Goal: Task Accomplishment & Management: Manage account settings

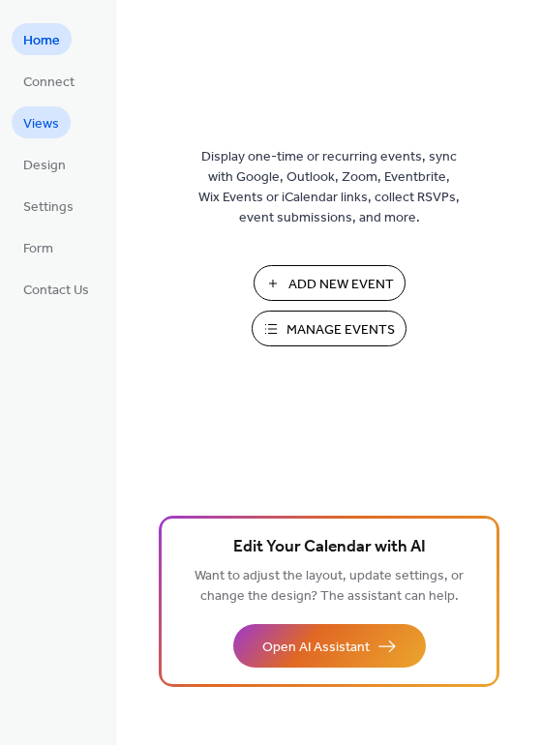
click at [47, 121] on span "Views" at bounding box center [41, 124] width 36 height 20
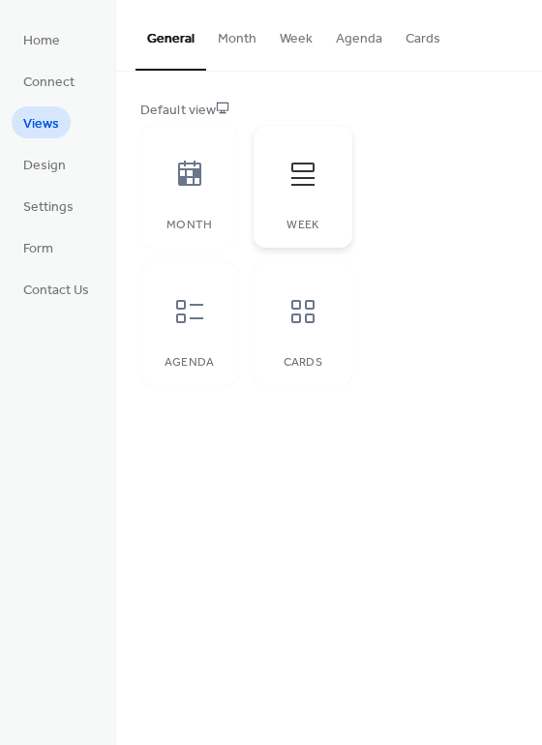
click at [308, 187] on icon at bounding box center [302, 174] width 31 height 31
click at [44, 203] on span "Settings" at bounding box center [48, 207] width 50 height 20
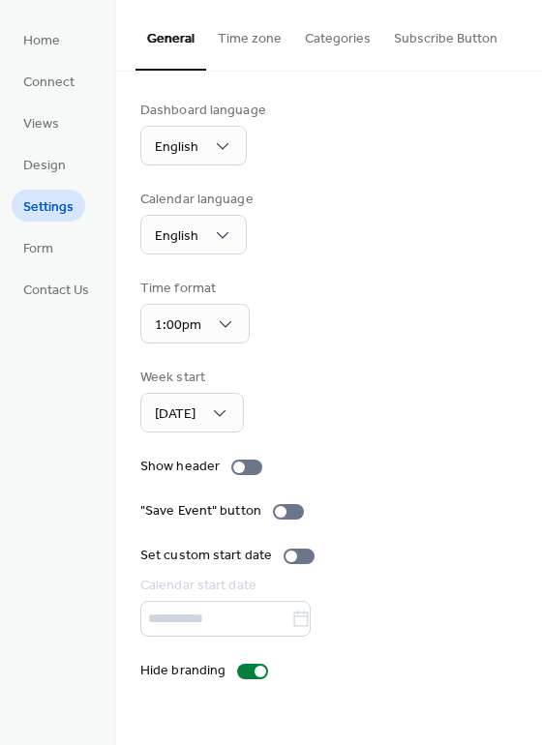
click at [336, 43] on button "Categories" at bounding box center [337, 34] width 89 height 69
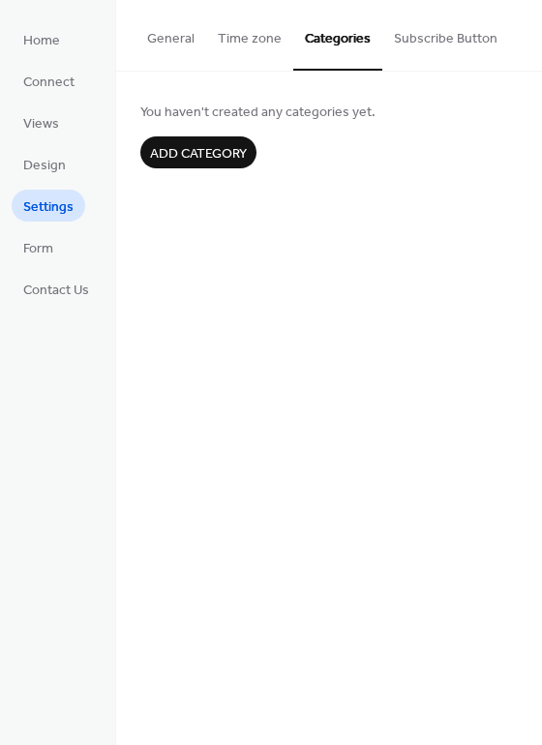
click at [252, 37] on button "Time zone" at bounding box center [249, 34] width 87 height 69
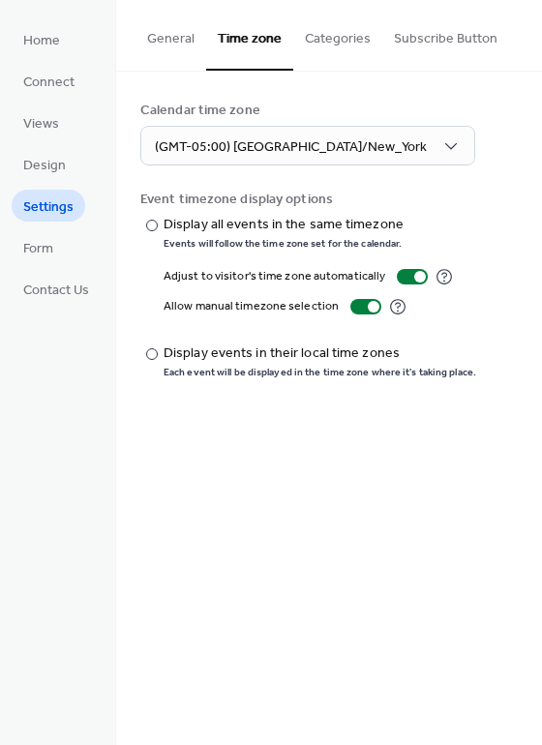
click at [429, 49] on button "Subscribe Button" at bounding box center [445, 34] width 127 height 69
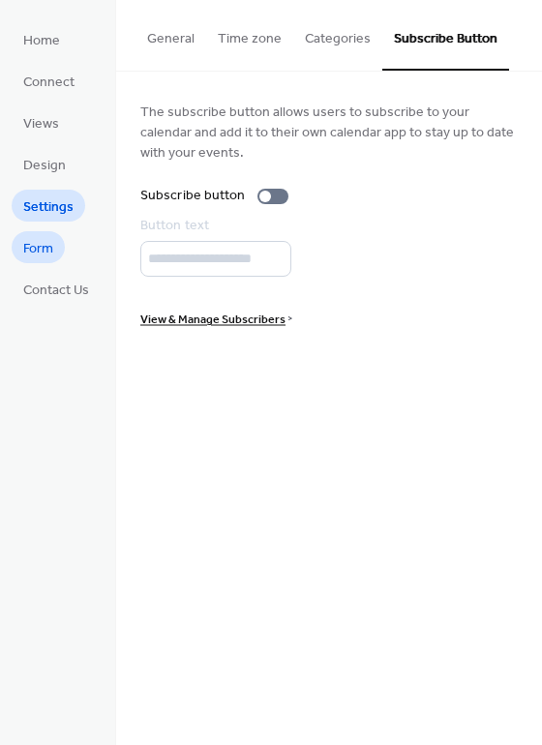
click at [42, 255] on span "Form" at bounding box center [38, 249] width 30 height 20
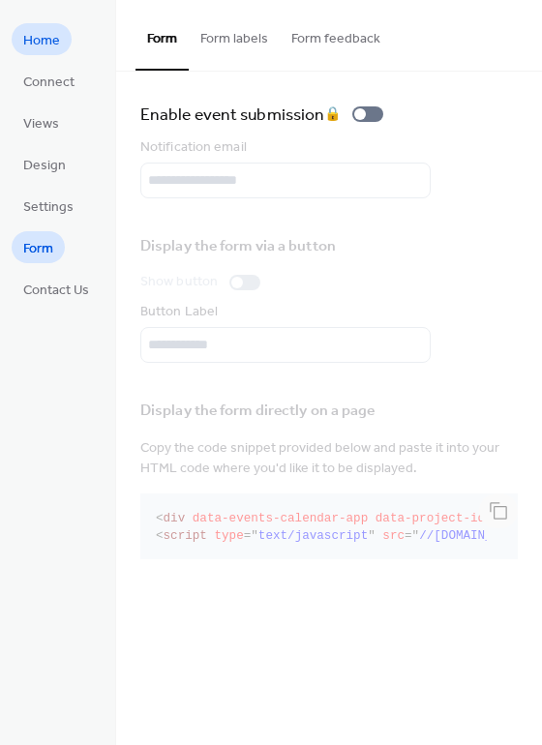
click at [49, 38] on span "Home" at bounding box center [41, 41] width 37 height 20
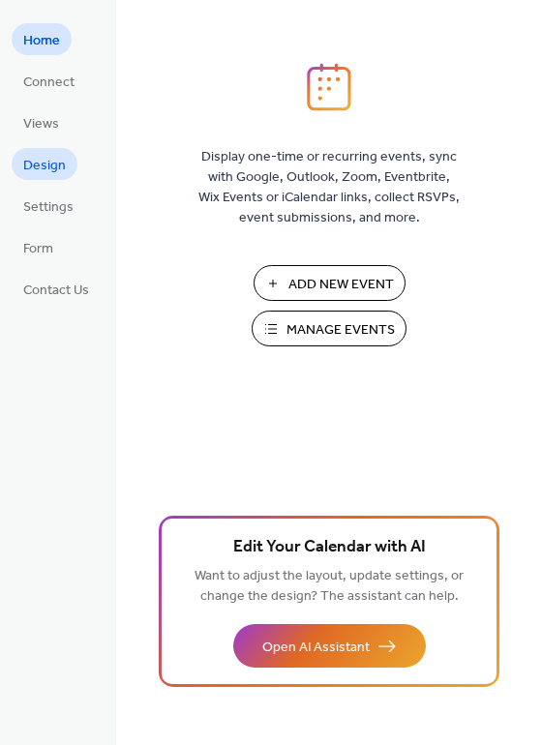
click at [49, 158] on span "Design" at bounding box center [44, 166] width 43 height 20
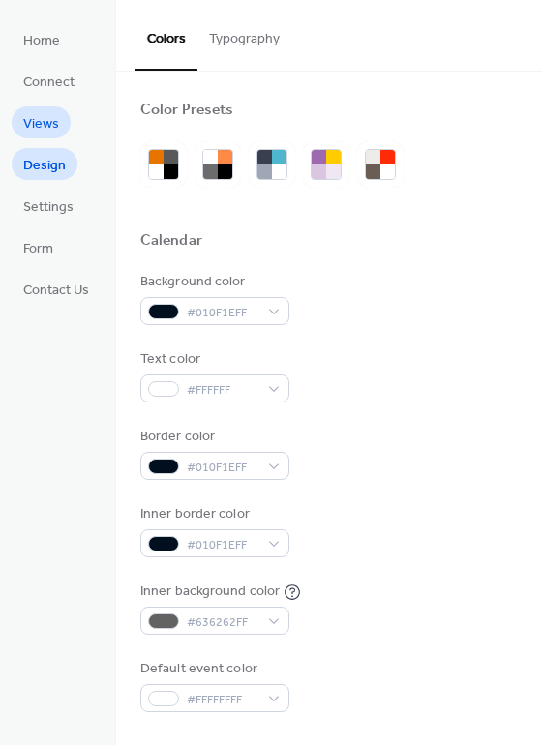
click at [48, 114] on span "Views" at bounding box center [41, 124] width 36 height 20
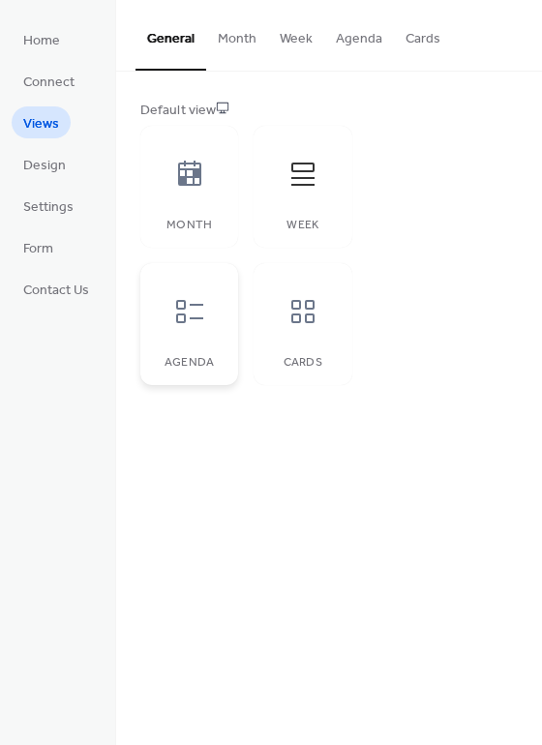
click at [202, 329] on div at bounding box center [190, 311] width 58 height 58
click at [294, 196] on div at bounding box center [303, 174] width 58 height 58
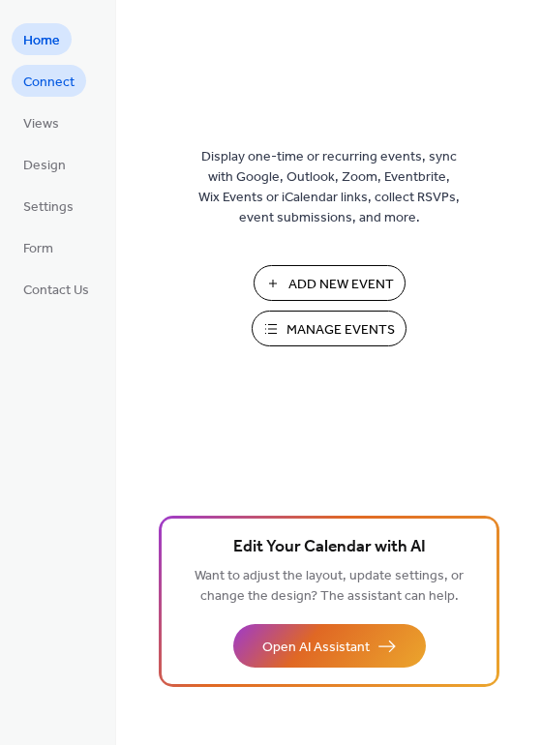
click at [58, 86] on span "Connect" at bounding box center [48, 83] width 51 height 20
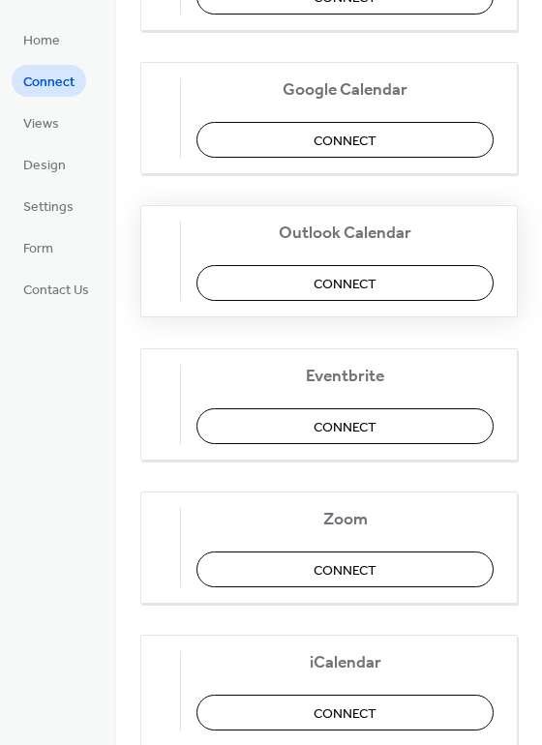
scroll to position [312, 0]
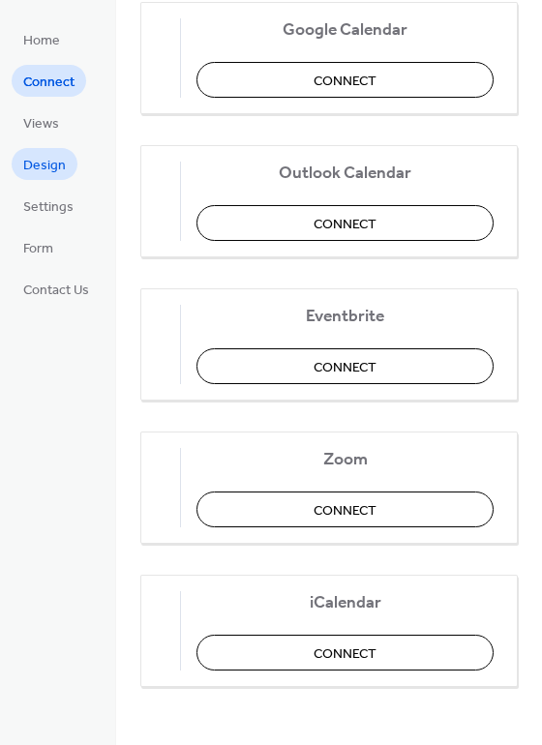
click at [44, 169] on span "Design" at bounding box center [44, 166] width 43 height 20
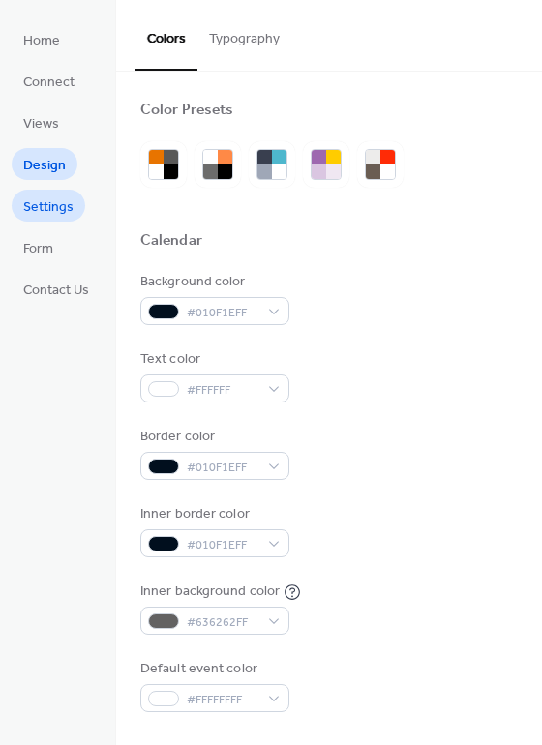
click at [44, 207] on span "Settings" at bounding box center [48, 207] width 50 height 20
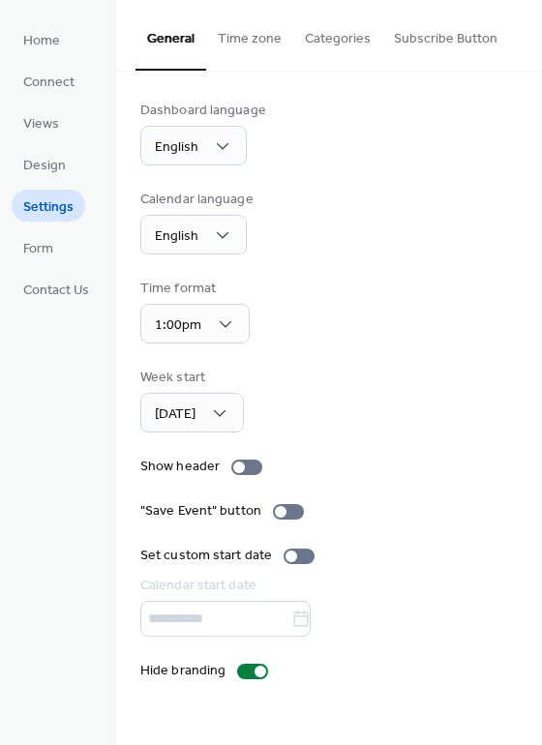
click at [209, 613] on div at bounding box center [328, 619] width 377 height 36
click at [210, 636] on div at bounding box center [328, 619] width 377 height 36
click at [50, 257] on span "Form" at bounding box center [38, 249] width 30 height 20
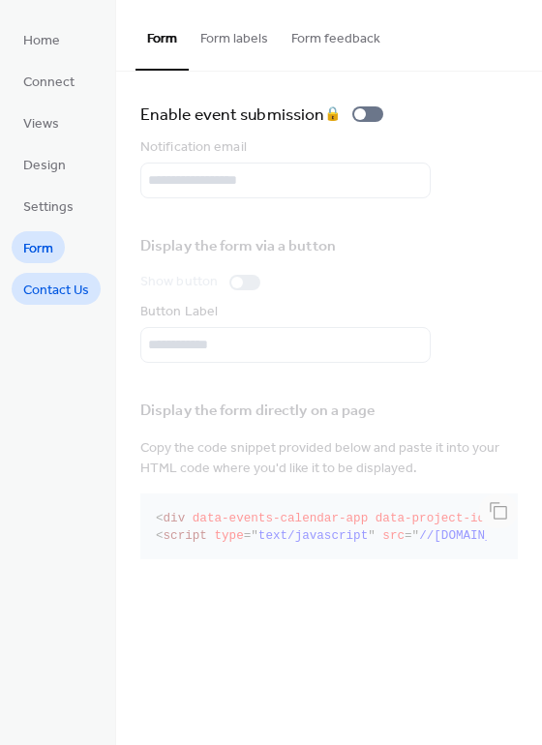
click at [50, 298] on span "Contact Us" at bounding box center [56, 291] width 66 height 20
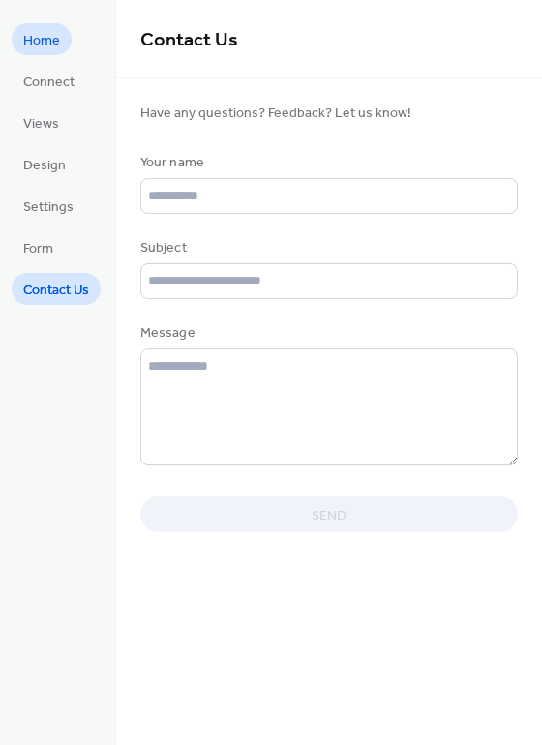
click at [52, 53] on link "Home" at bounding box center [42, 39] width 60 height 32
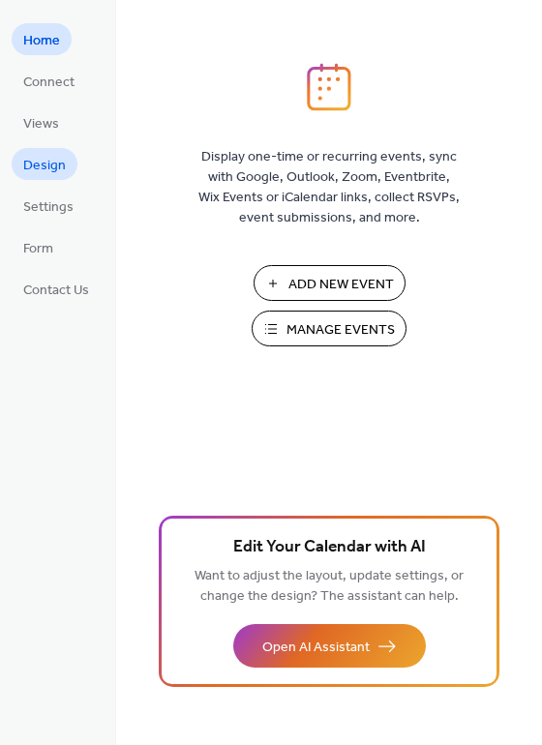
click at [50, 169] on span "Design" at bounding box center [44, 166] width 43 height 20
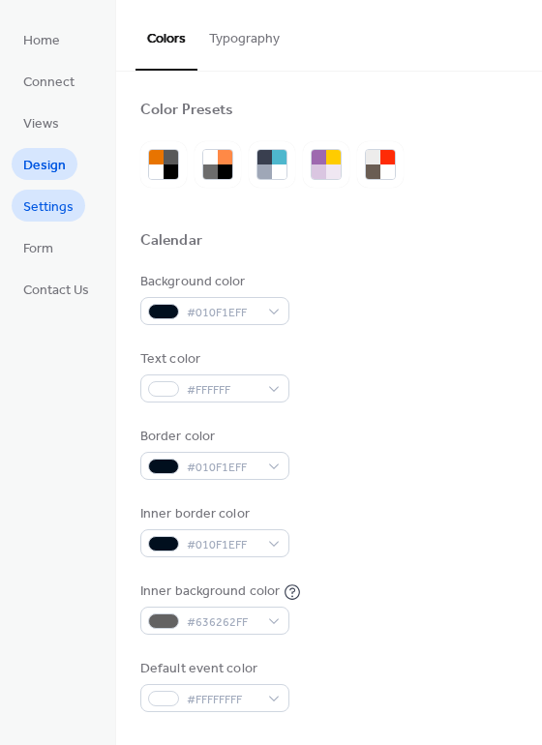
click at [45, 215] on span "Settings" at bounding box center [48, 207] width 50 height 20
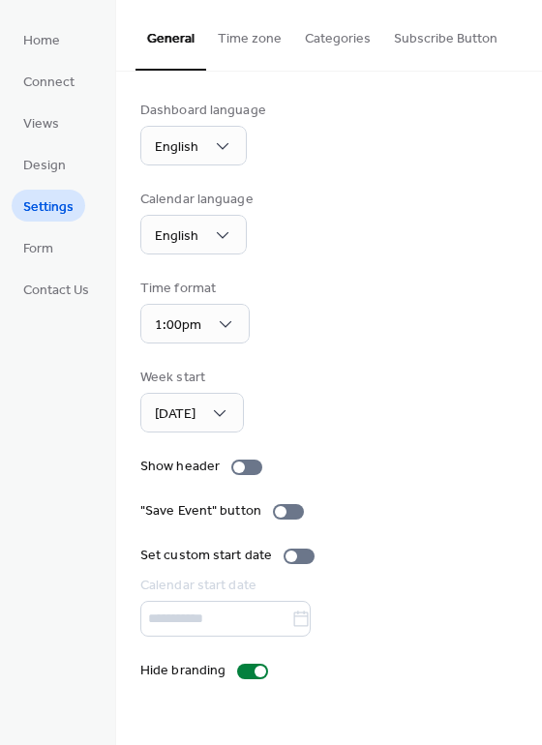
click at [337, 42] on button "Categories" at bounding box center [337, 34] width 89 height 69
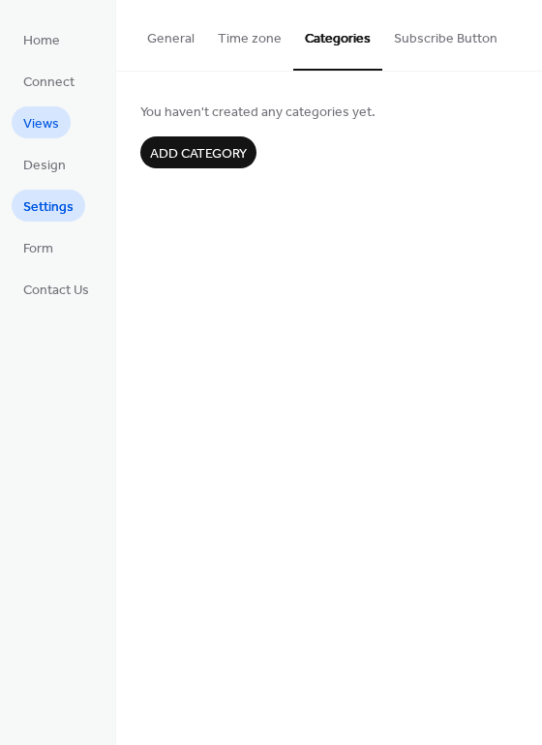
click at [37, 119] on span "Views" at bounding box center [41, 124] width 36 height 20
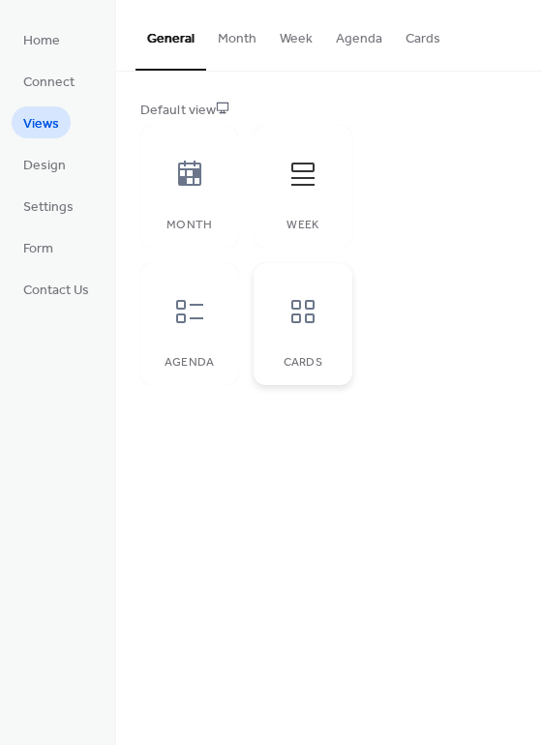
click at [316, 324] on icon at bounding box center [302, 311] width 31 height 31
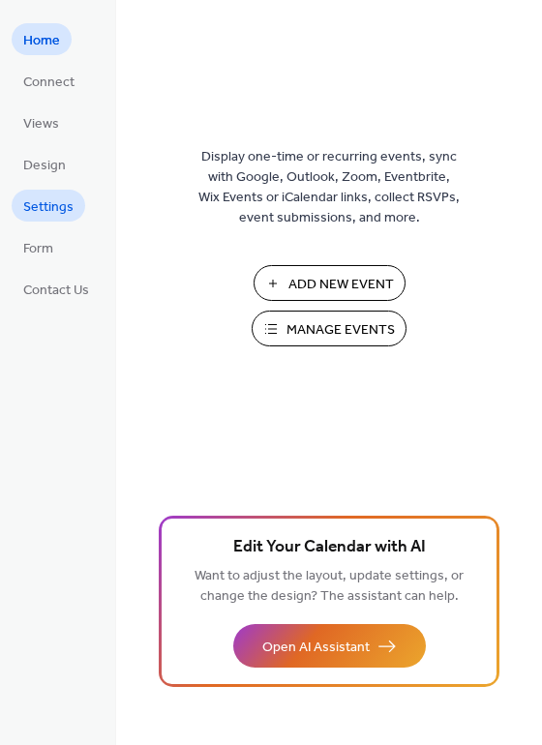
click at [52, 209] on span "Settings" at bounding box center [48, 207] width 50 height 20
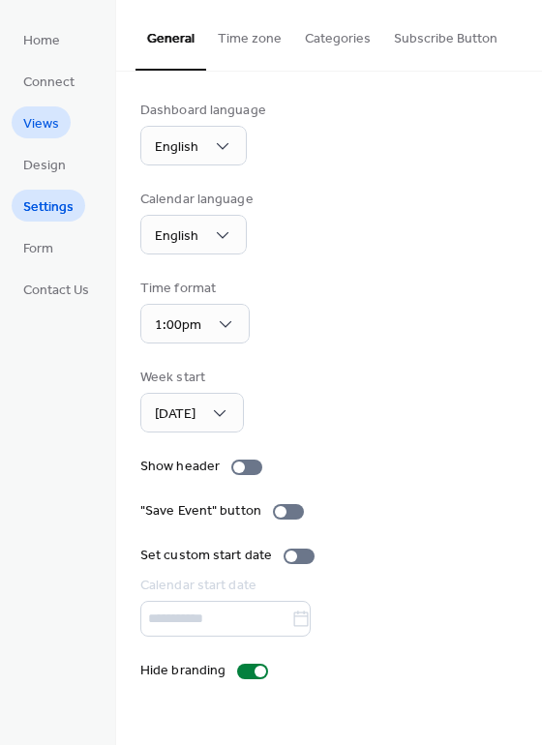
click at [57, 128] on span "Views" at bounding box center [41, 124] width 36 height 20
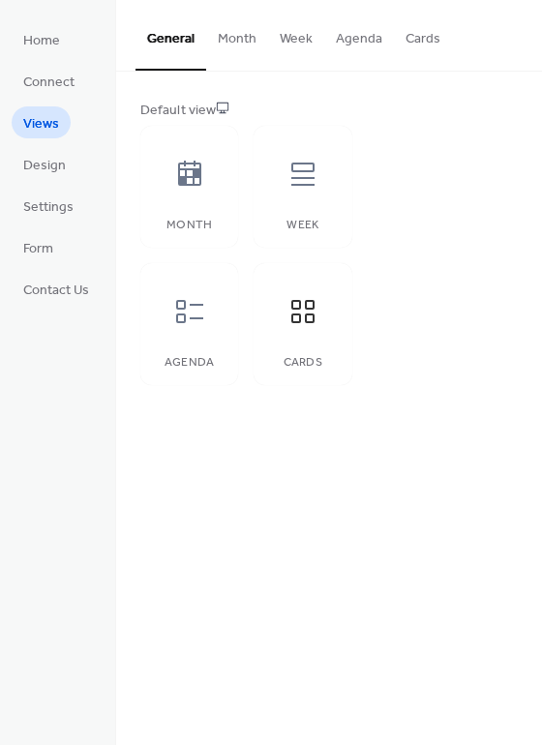
click at [410, 42] on button "Cards" at bounding box center [423, 34] width 58 height 69
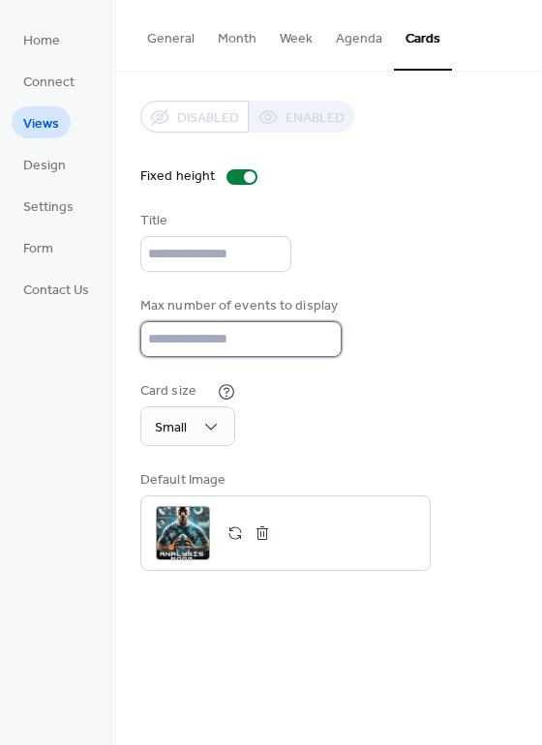
click at [322, 344] on input "**" at bounding box center [240, 339] width 201 height 36
click at [211, 342] on input "**" at bounding box center [240, 339] width 201 height 36
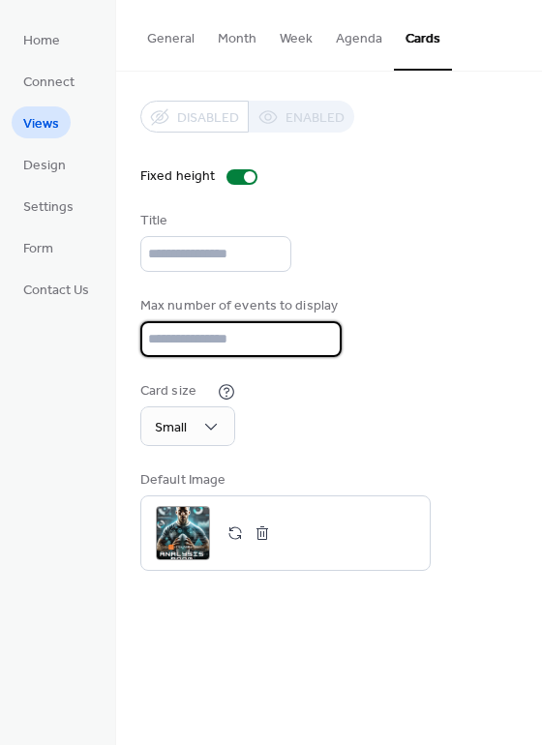
type input "*"
click at [433, 343] on div "Max number of events to display *" at bounding box center [328, 326] width 377 height 61
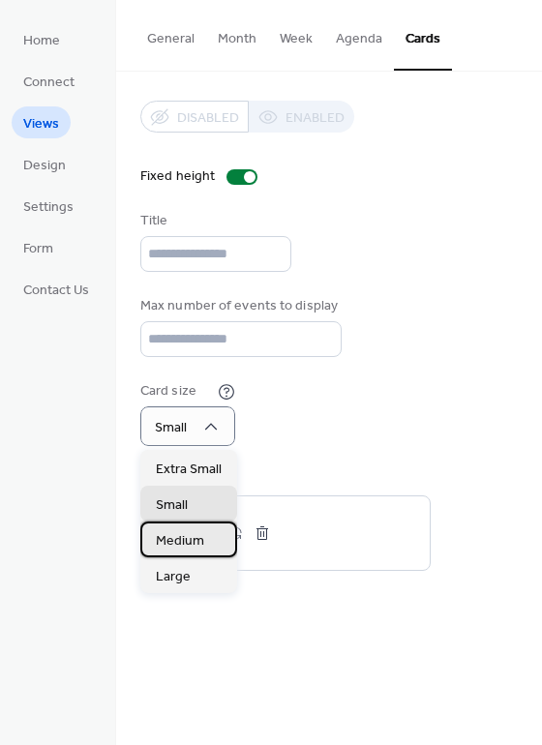
click at [190, 548] on span "Medium" at bounding box center [180, 541] width 48 height 20
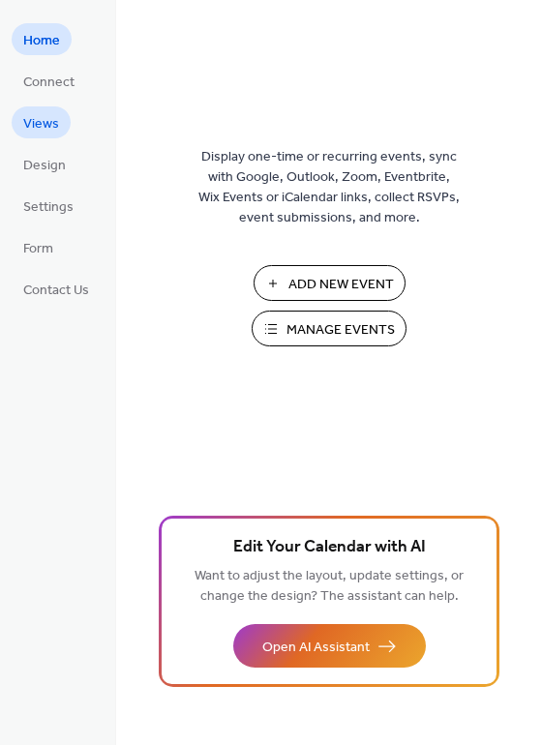
click at [34, 132] on span "Views" at bounding box center [41, 124] width 36 height 20
click at [50, 205] on span "Settings" at bounding box center [48, 207] width 50 height 20
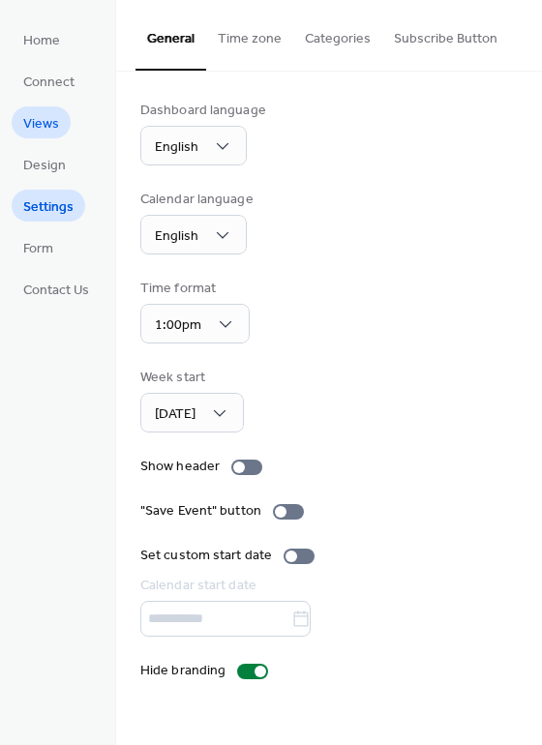
click at [38, 124] on span "Views" at bounding box center [41, 124] width 36 height 20
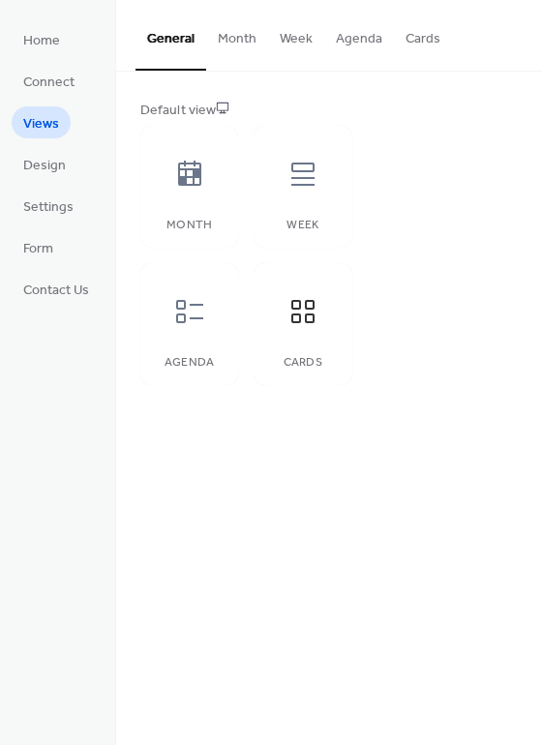
click at [426, 42] on button "Cards" at bounding box center [423, 34] width 58 height 69
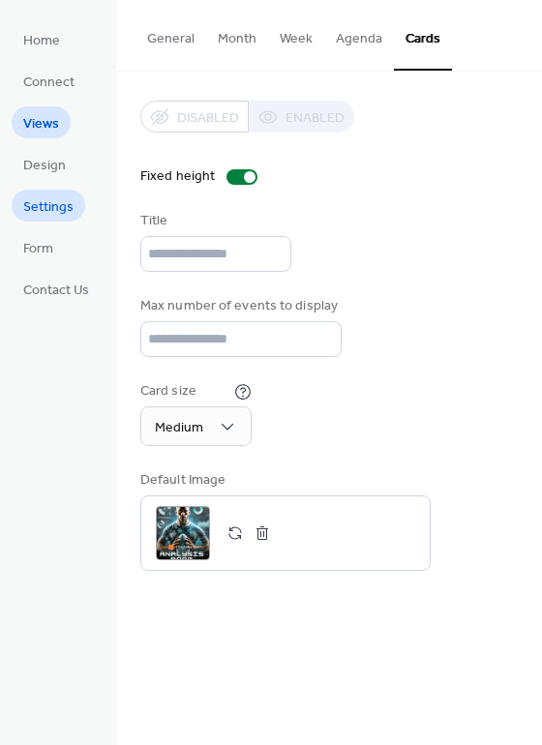
click at [63, 202] on span "Settings" at bounding box center [48, 207] width 50 height 20
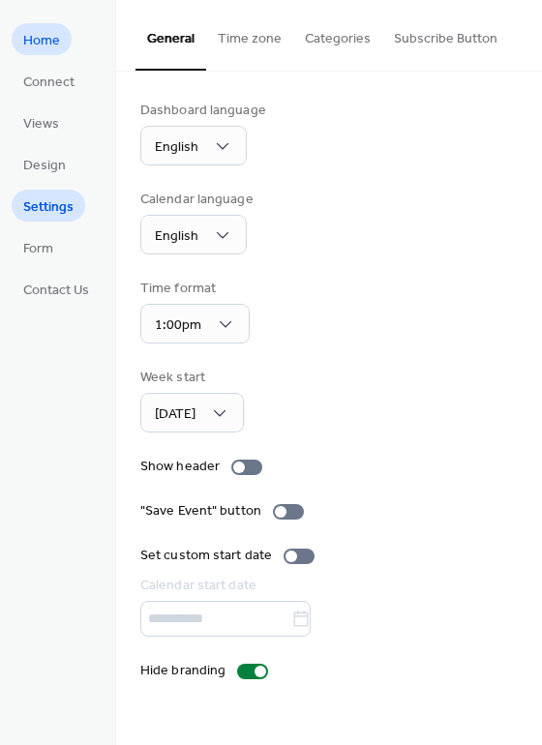
click at [51, 36] on span "Home" at bounding box center [41, 41] width 37 height 20
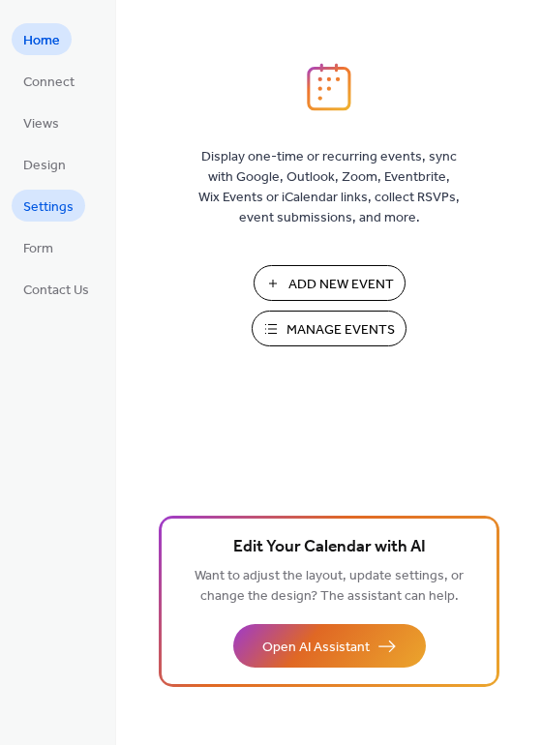
click at [54, 205] on span "Settings" at bounding box center [48, 207] width 50 height 20
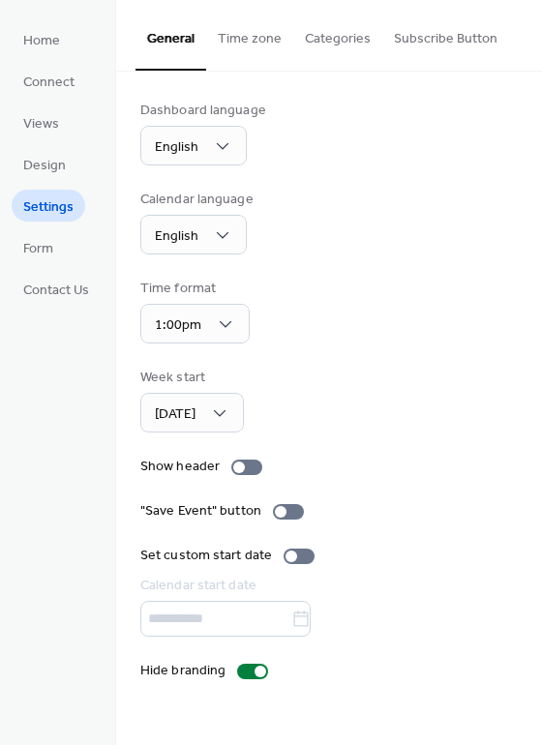
click at [54, 205] on span "Settings" at bounding box center [48, 207] width 50 height 20
click at [59, 34] on link "Home" at bounding box center [42, 39] width 60 height 32
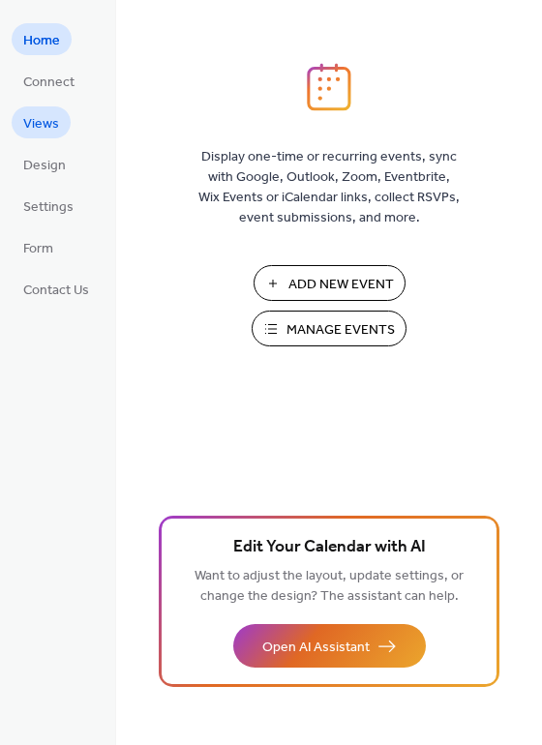
click at [40, 120] on span "Views" at bounding box center [41, 124] width 36 height 20
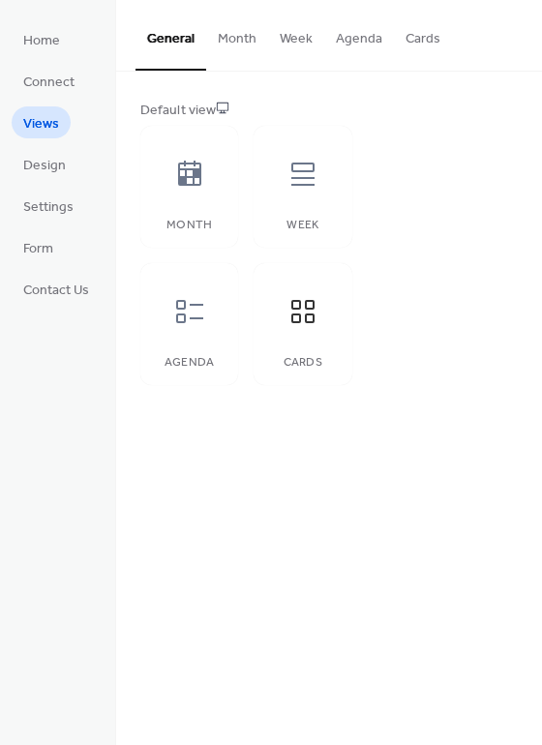
click at [420, 44] on button "Cards" at bounding box center [423, 34] width 58 height 69
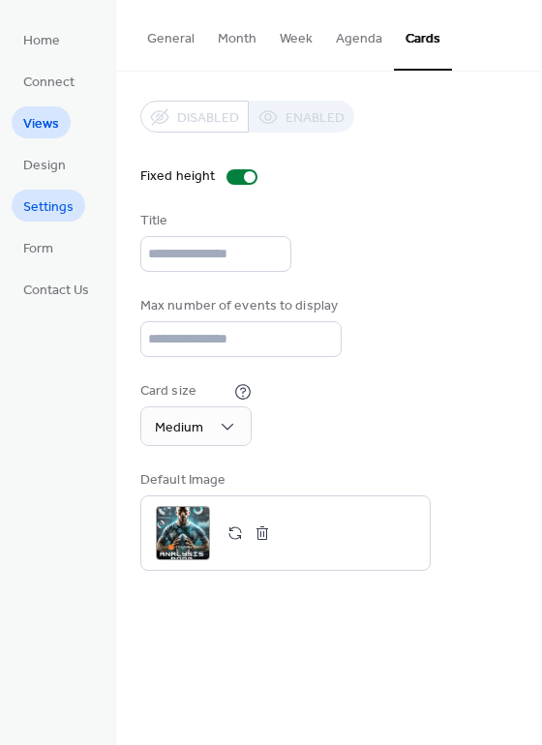
click at [60, 205] on span "Settings" at bounding box center [48, 207] width 50 height 20
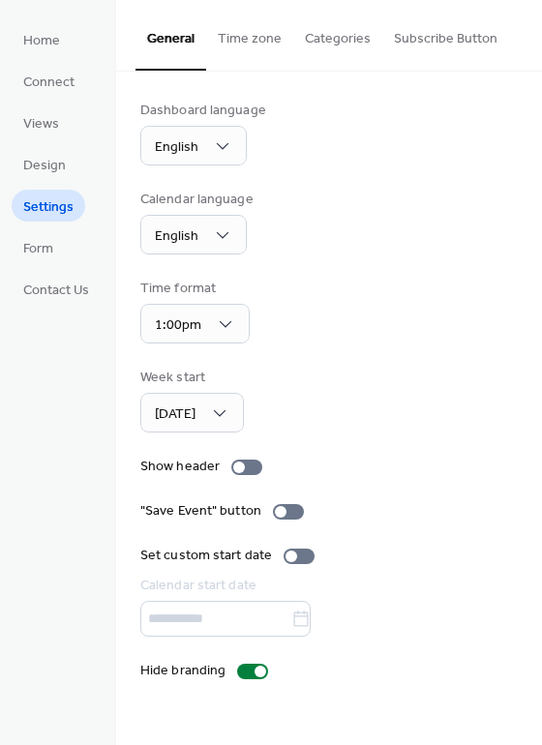
click at [341, 41] on button "Categories" at bounding box center [337, 34] width 89 height 69
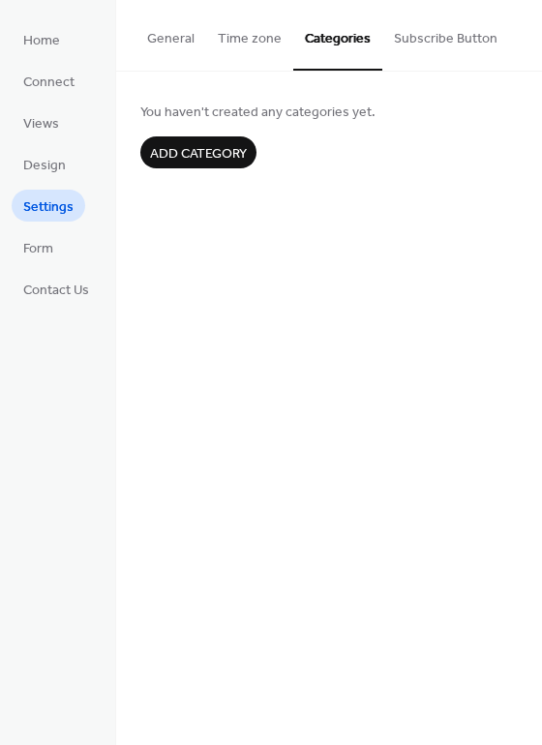
click at [272, 29] on button "Time zone" at bounding box center [249, 34] width 87 height 69
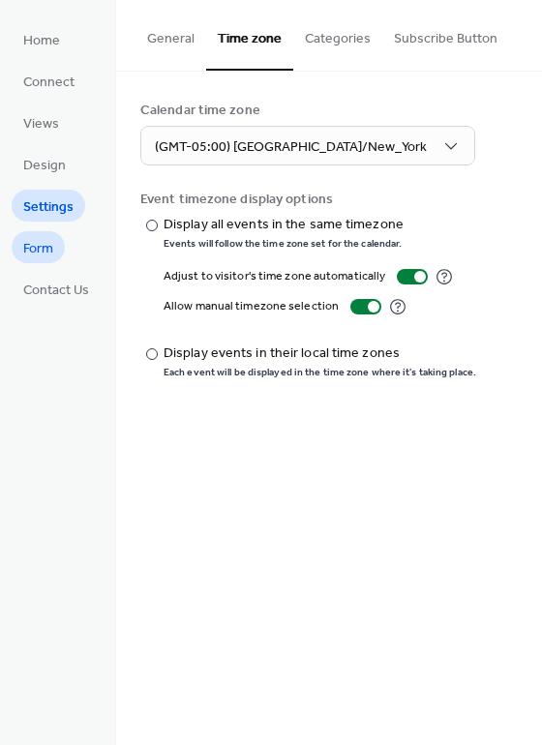
click at [60, 248] on link "Form" at bounding box center [38, 247] width 53 height 32
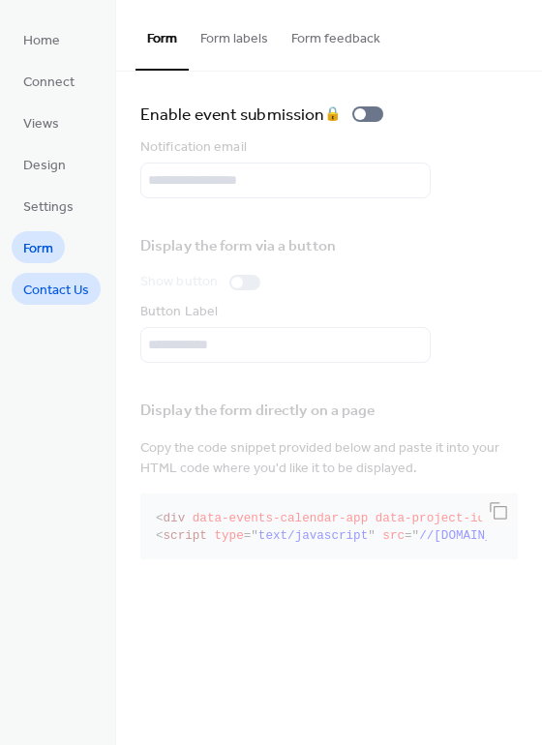
click at [53, 293] on span "Contact Us" at bounding box center [56, 291] width 66 height 20
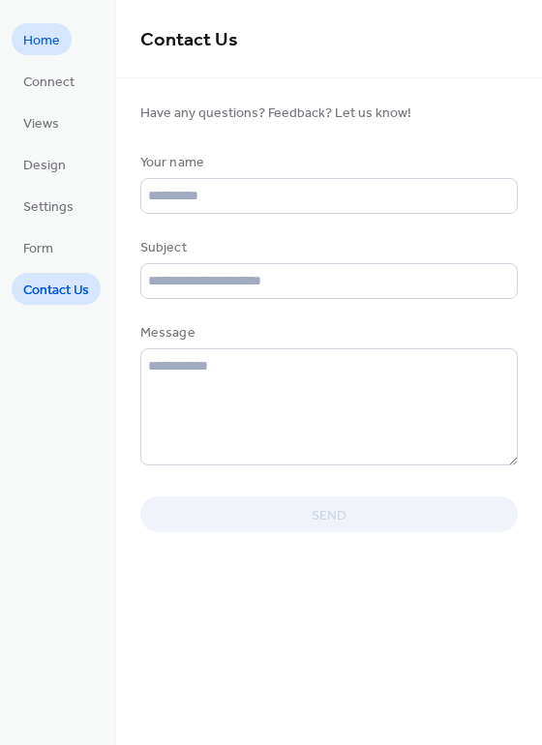
click at [60, 50] on link "Home" at bounding box center [42, 39] width 60 height 32
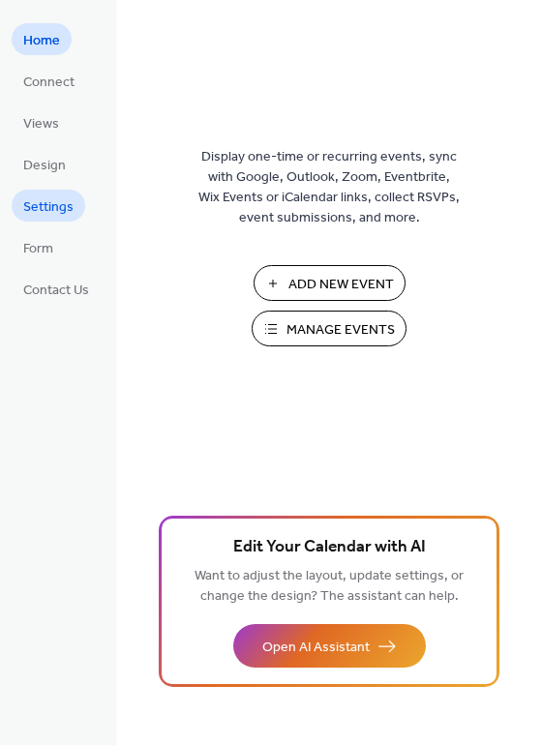
click at [48, 205] on span "Settings" at bounding box center [48, 207] width 50 height 20
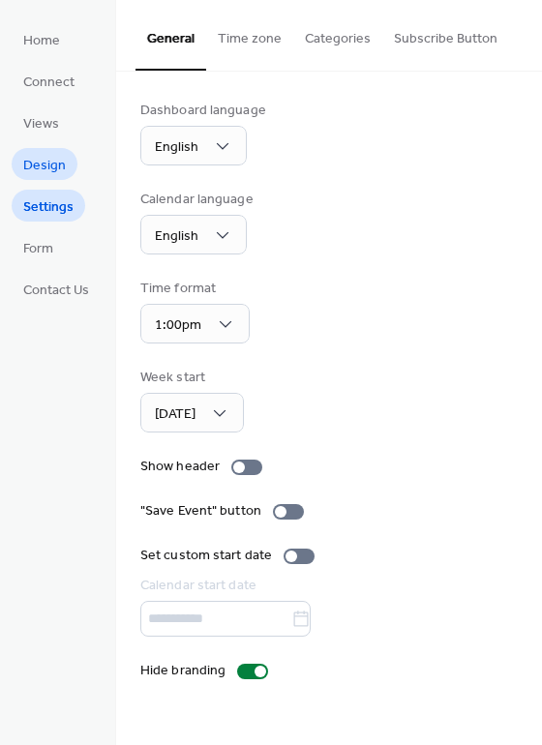
click at [29, 162] on span "Design" at bounding box center [44, 166] width 43 height 20
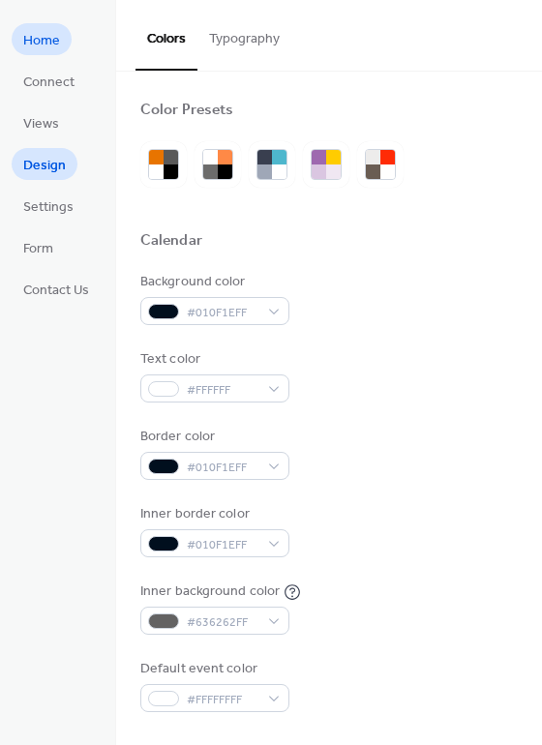
click at [53, 50] on span "Home" at bounding box center [41, 41] width 37 height 20
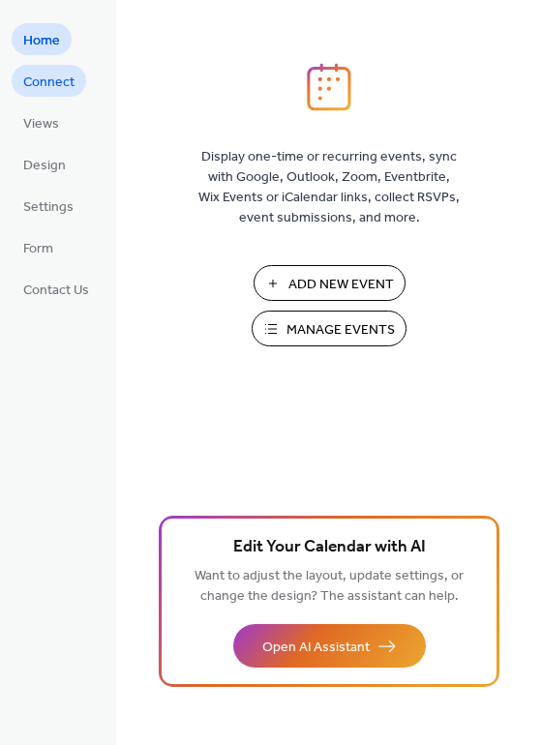
click at [51, 95] on link "Connect" at bounding box center [49, 81] width 74 height 32
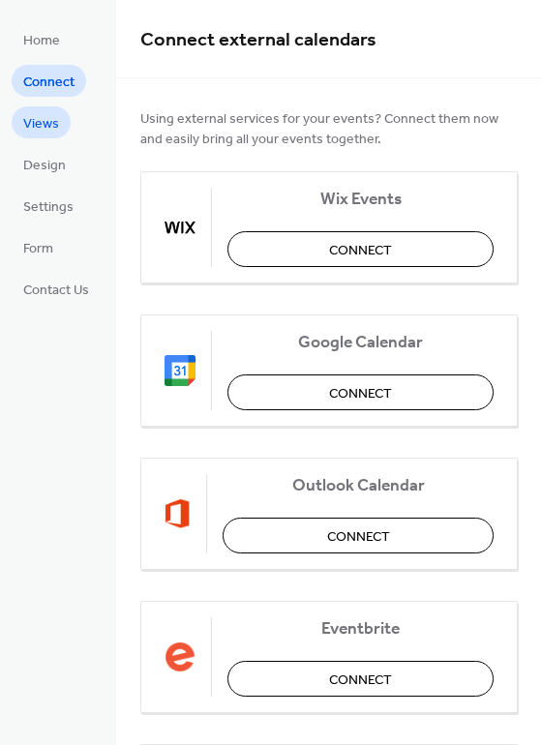
click at [43, 128] on span "Views" at bounding box center [41, 124] width 36 height 20
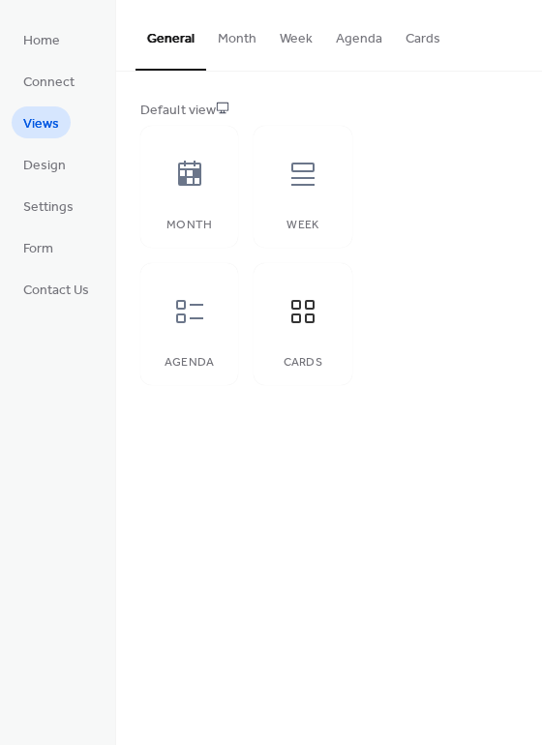
click at [405, 35] on button "Cards" at bounding box center [423, 34] width 58 height 69
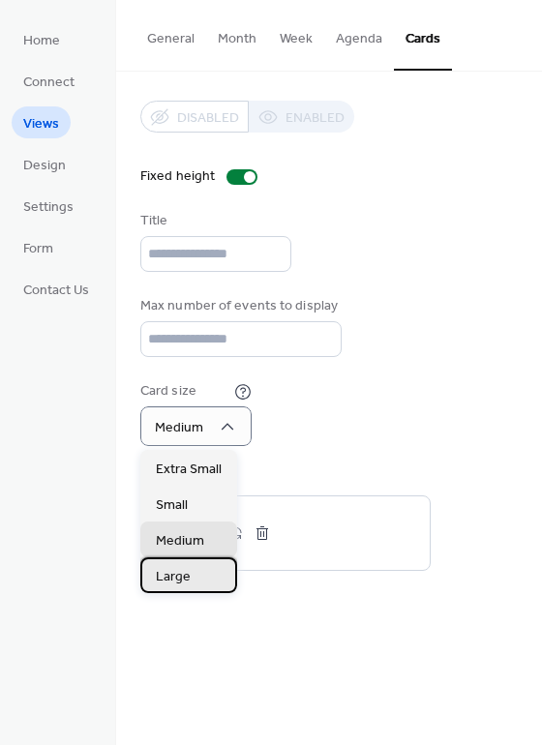
click at [195, 575] on div "Large" at bounding box center [188, 575] width 97 height 36
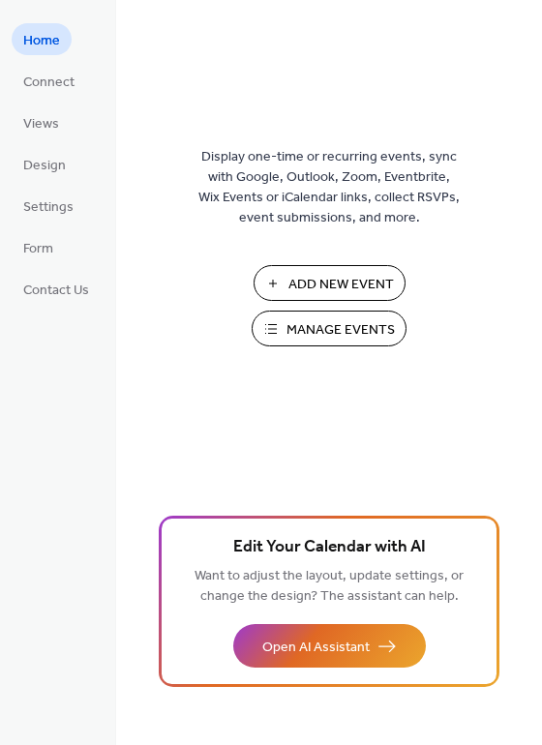
click at [310, 325] on span "Manage Events" at bounding box center [340, 330] width 108 height 20
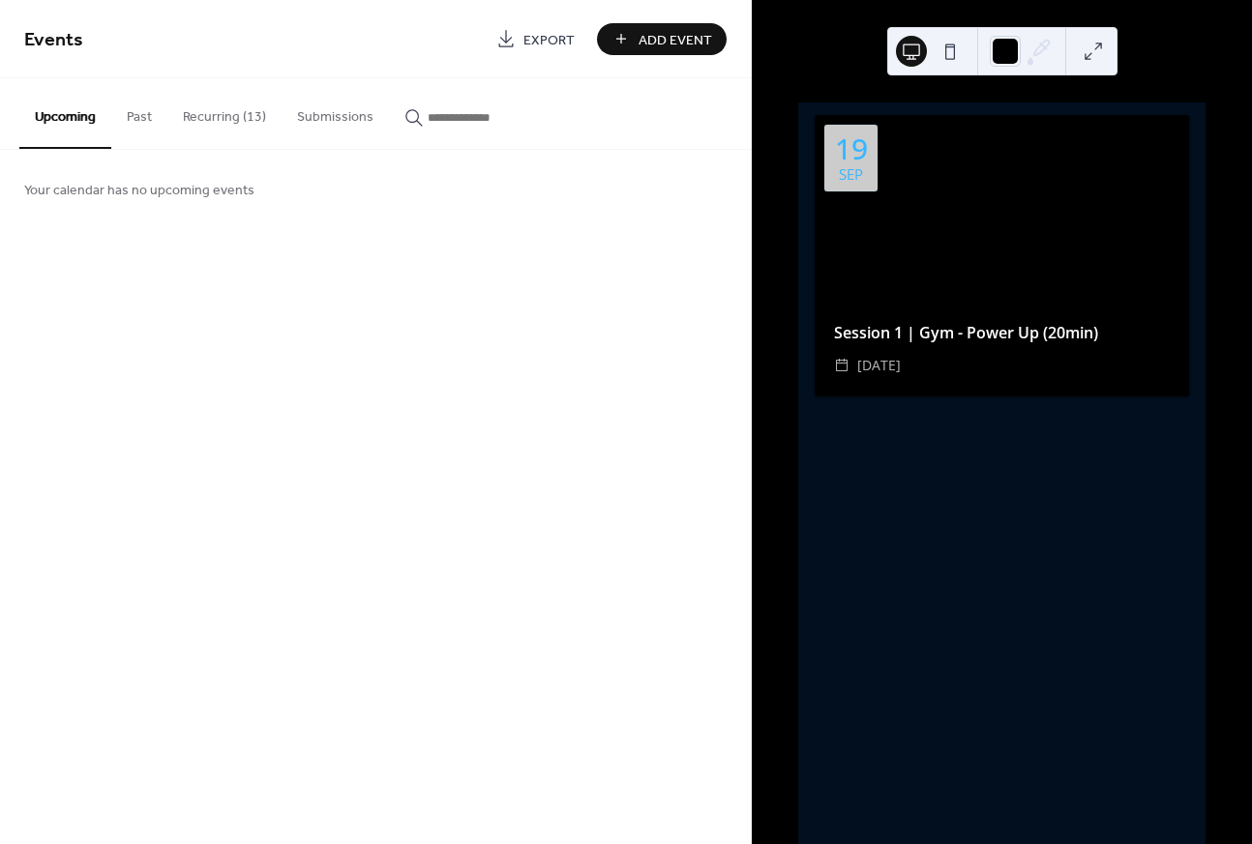
click at [997, 205] on div at bounding box center [1001, 208] width 374 height 187
click at [1108, 217] on div at bounding box center [1001, 208] width 374 height 187
click at [250, 115] on button "Recurring (13)" at bounding box center [224, 112] width 114 height 69
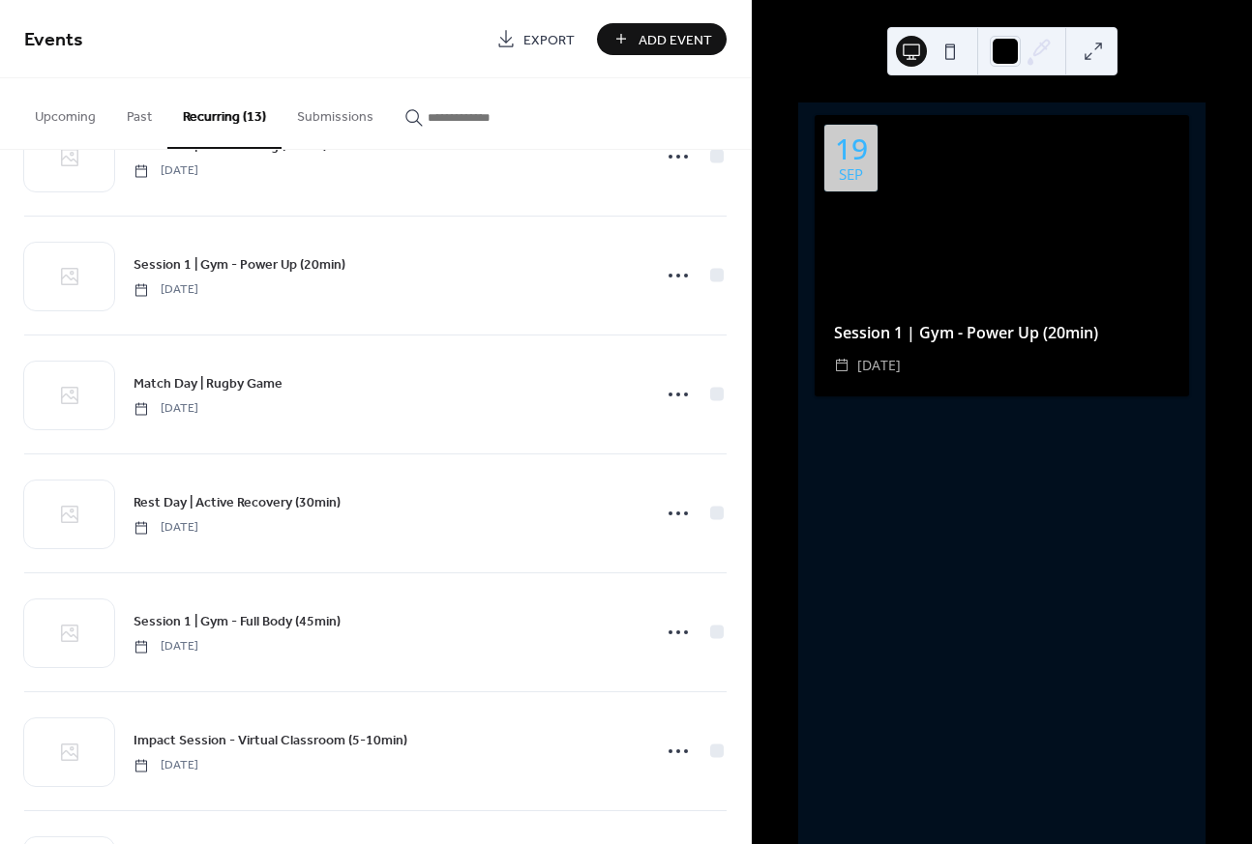
scroll to position [696, 0]
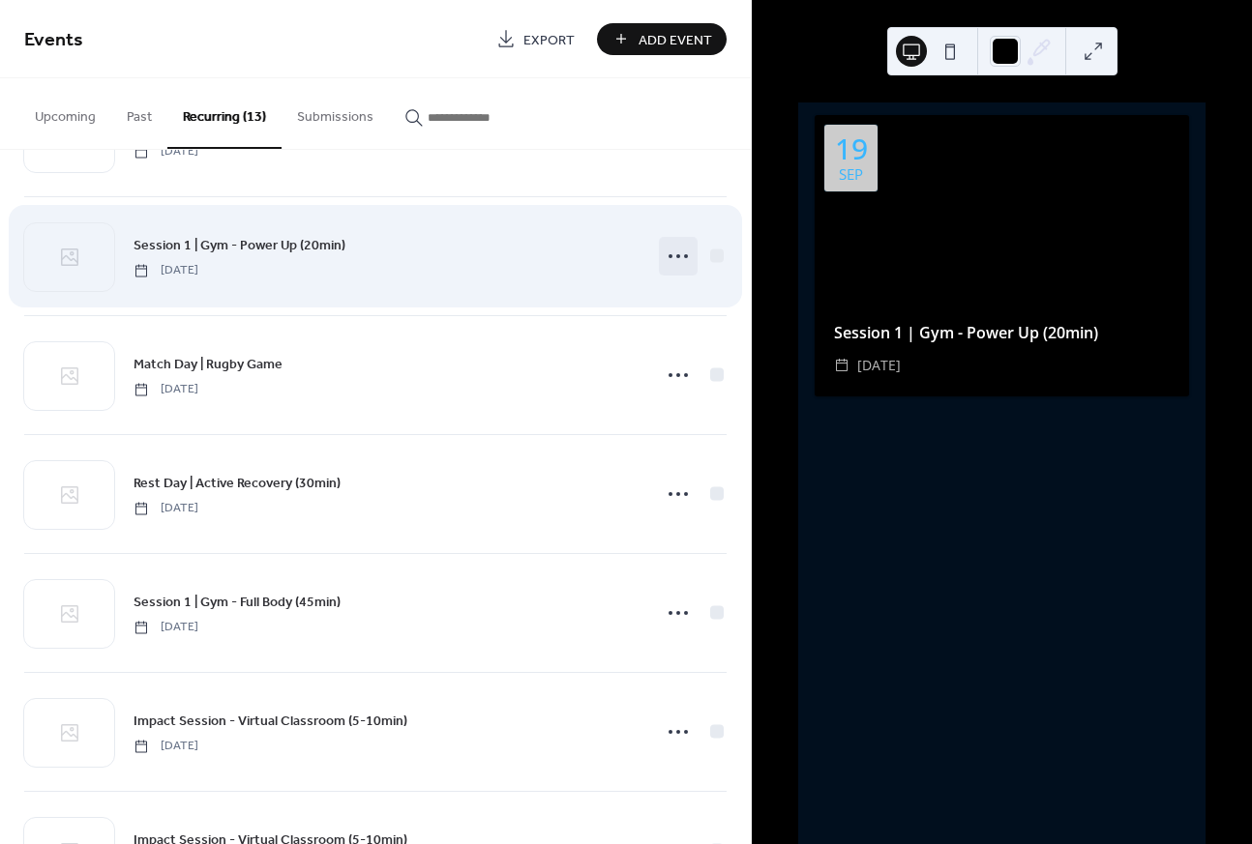
click at [677, 252] on icon at bounding box center [678, 256] width 31 height 31
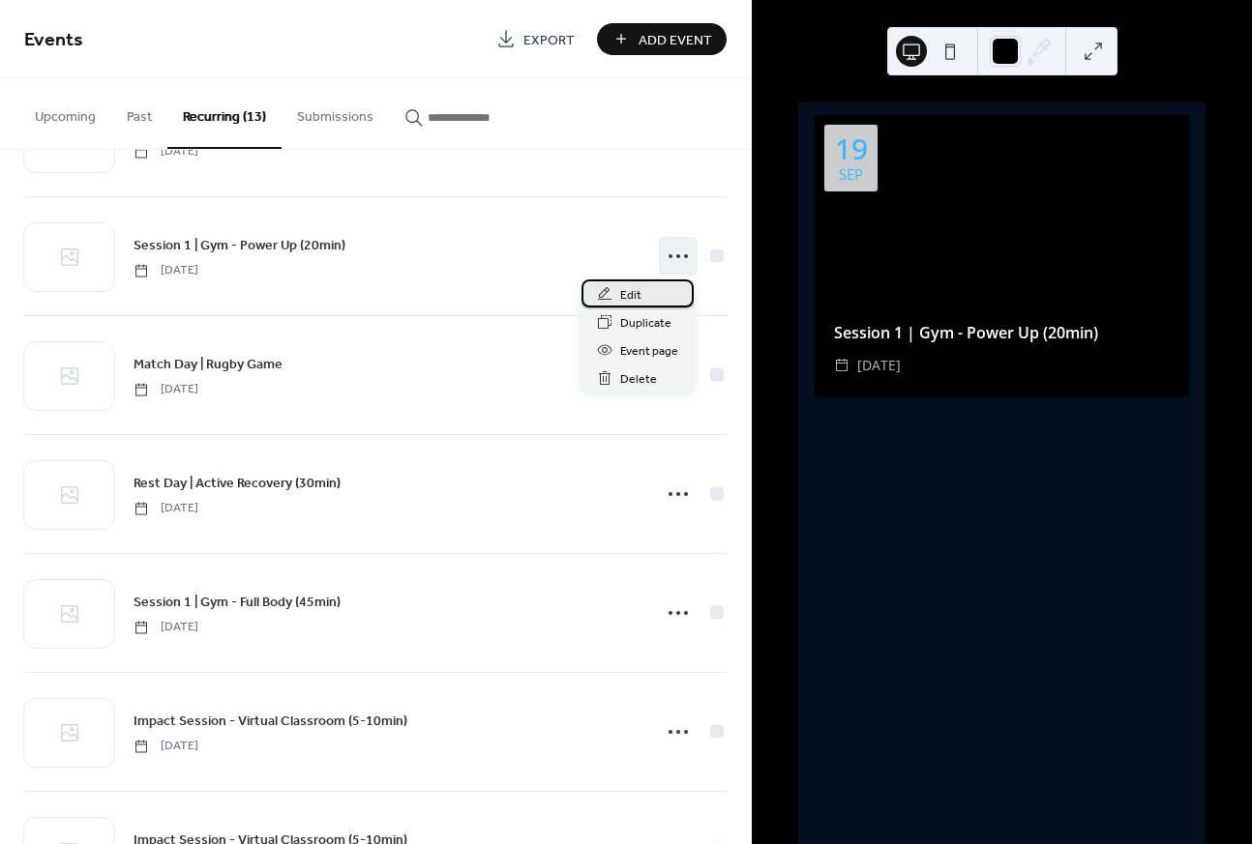
click at [657, 291] on div "Edit" at bounding box center [637, 294] width 112 height 28
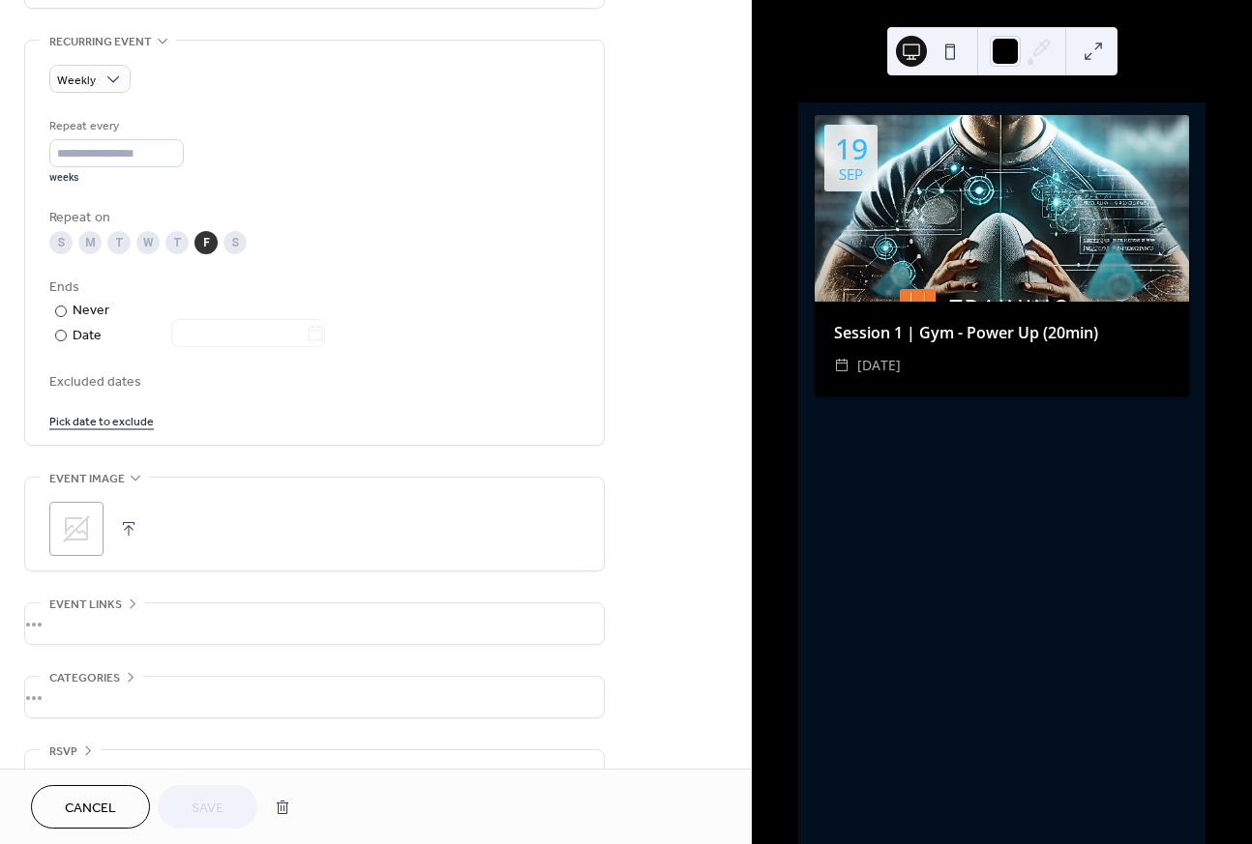
scroll to position [860, 0]
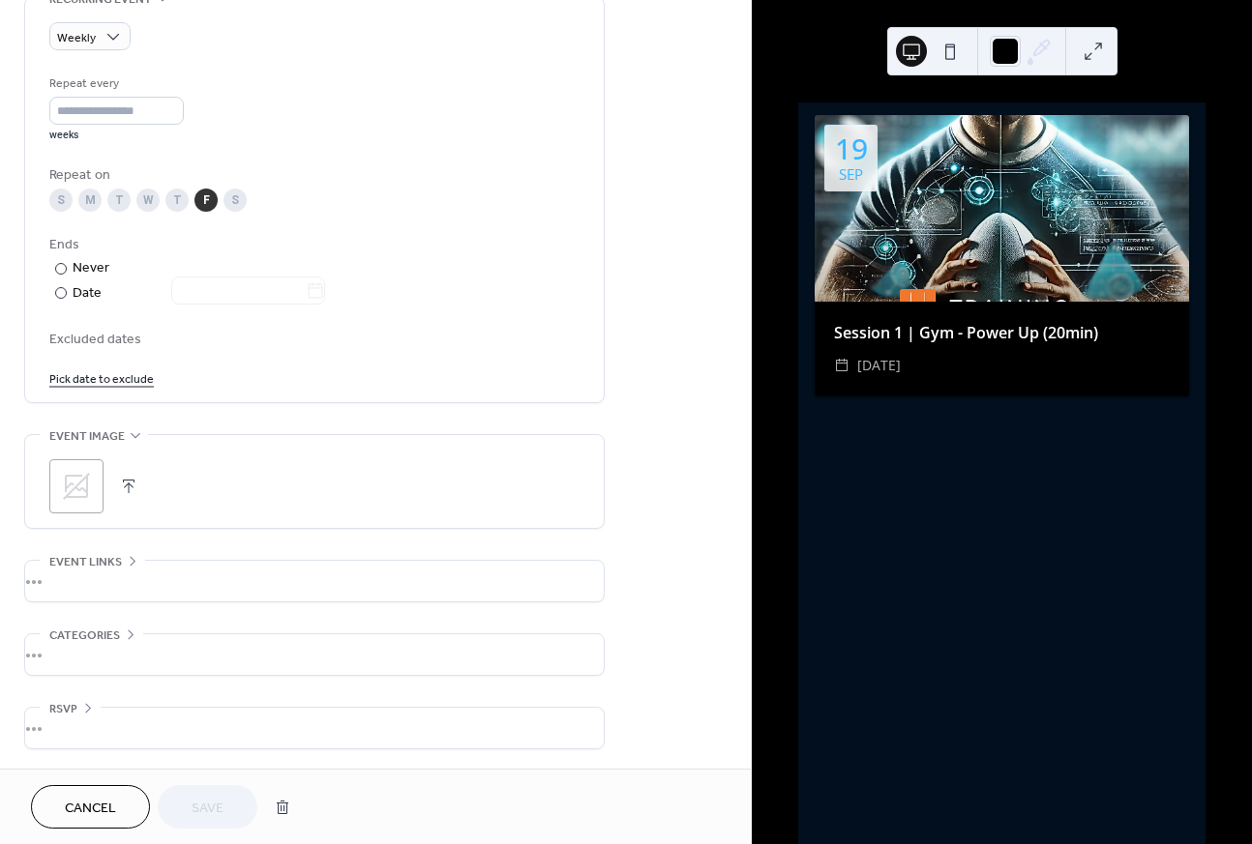
click at [96, 566] on div "•••" at bounding box center [314, 581] width 578 height 41
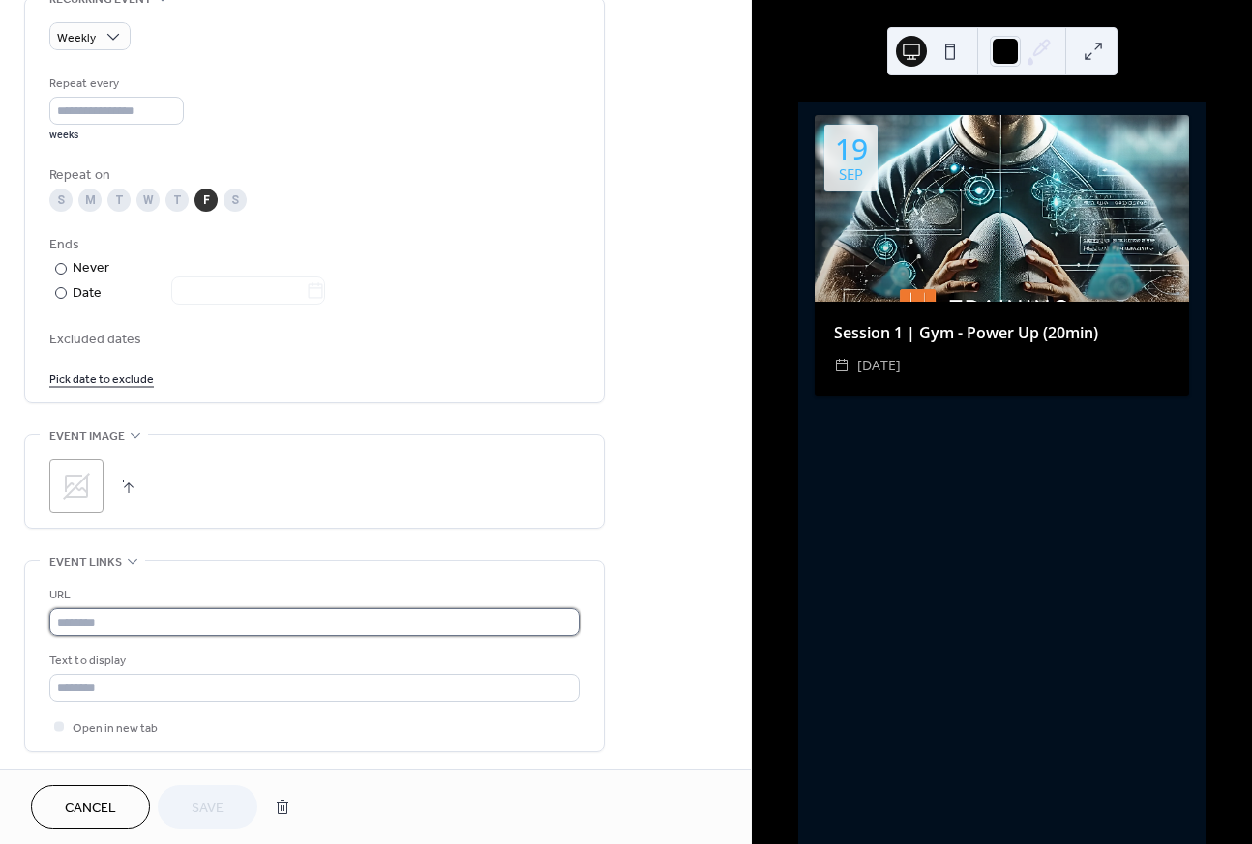
click at [104, 621] on input "text" at bounding box center [314, 622] width 530 height 28
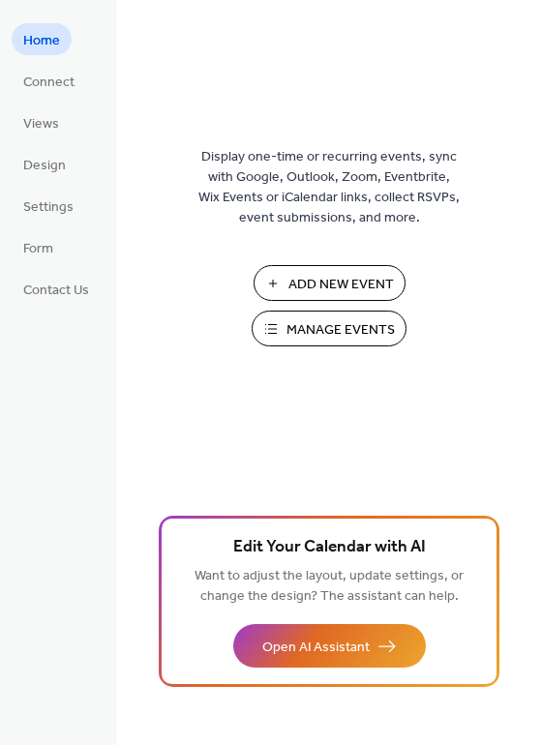
click at [318, 331] on span "Manage Events" at bounding box center [340, 330] width 108 height 20
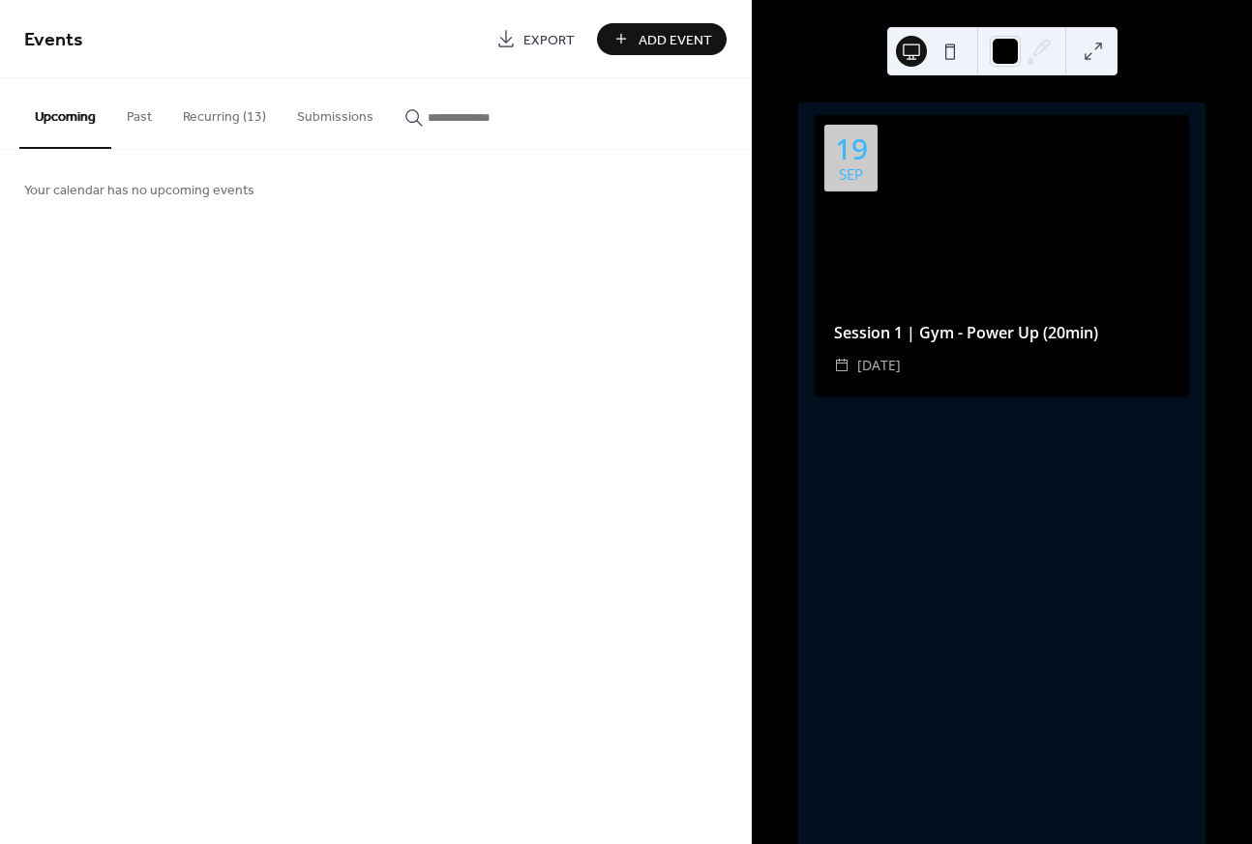
click at [230, 123] on button "Recurring (13)" at bounding box center [224, 112] width 114 height 69
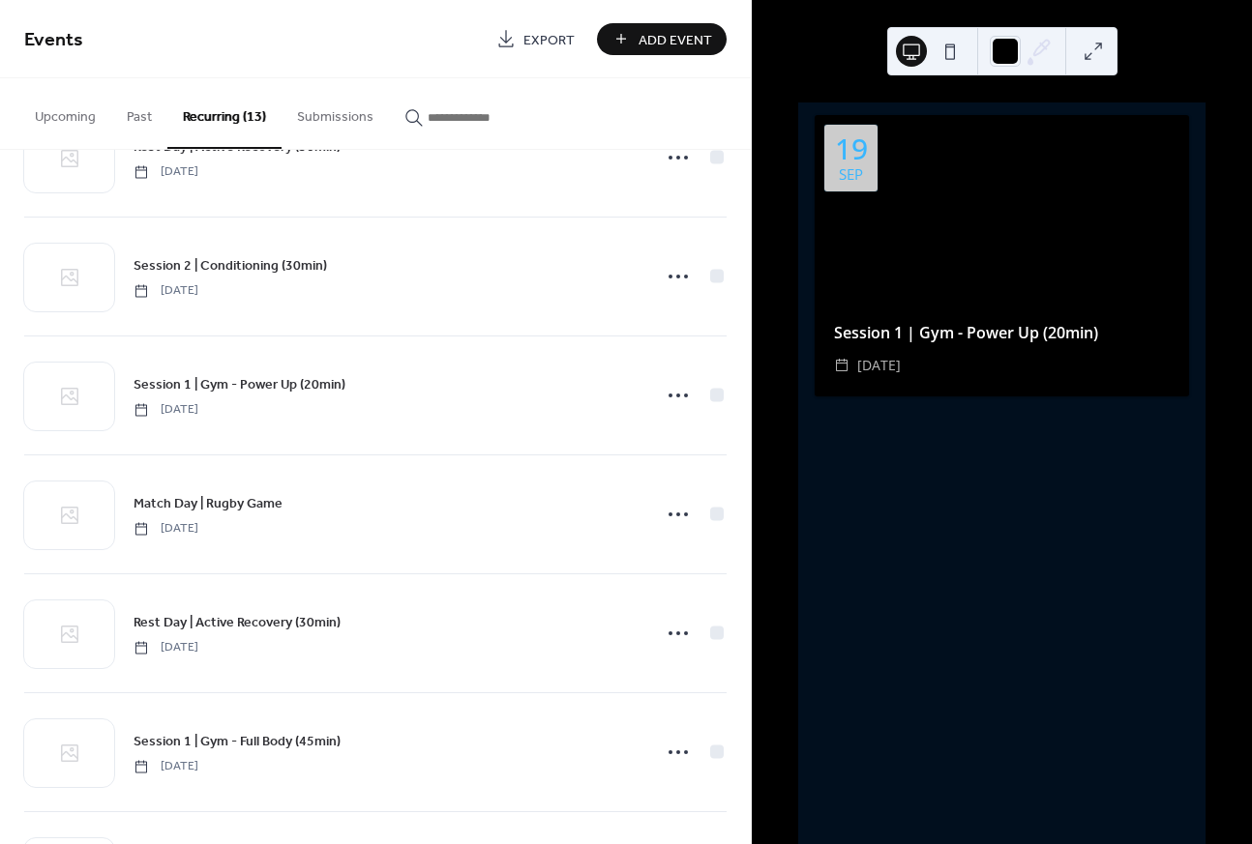
scroll to position [586, 0]
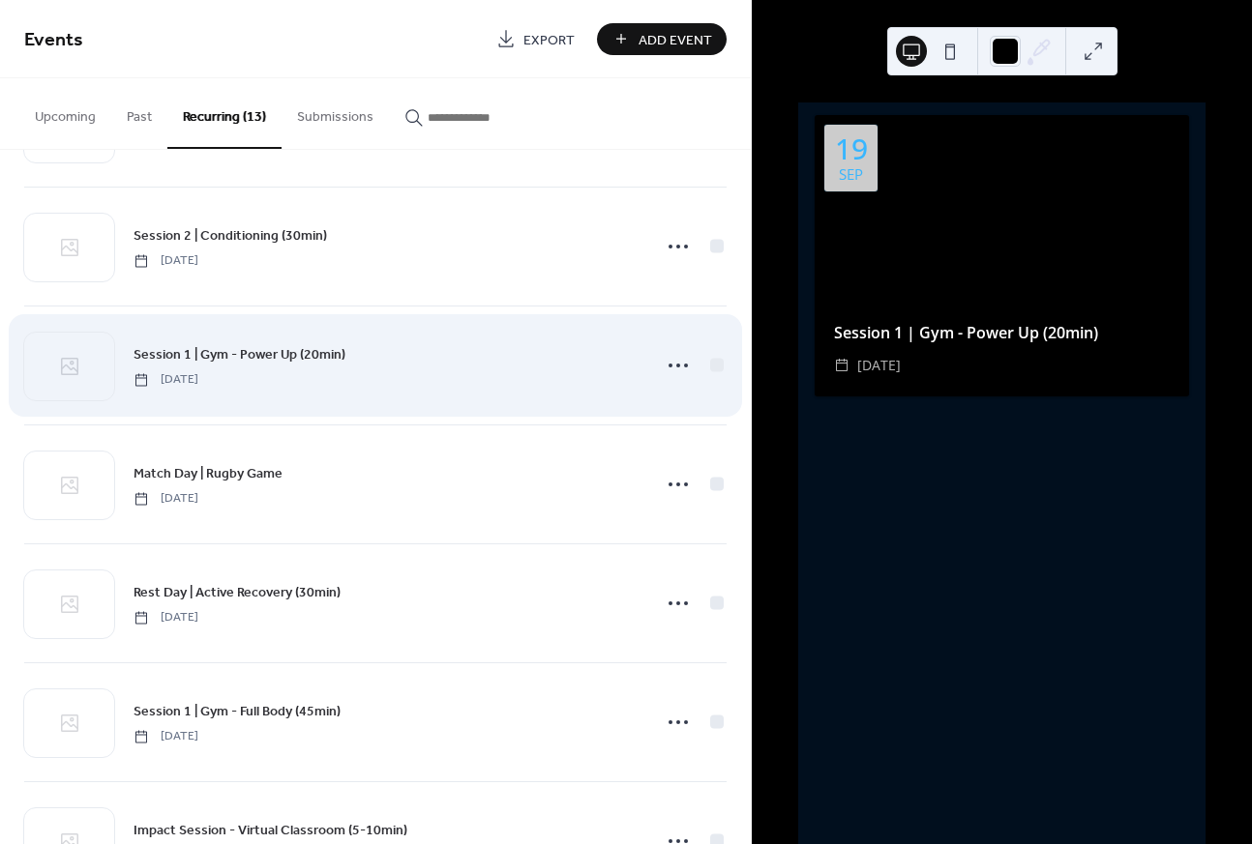
click at [367, 376] on div "Session 1 | Gym - Power Up (20min) [DATE]" at bounding box center [386, 365] width 506 height 44
click at [668, 364] on circle at bounding box center [670, 366] width 4 height 4
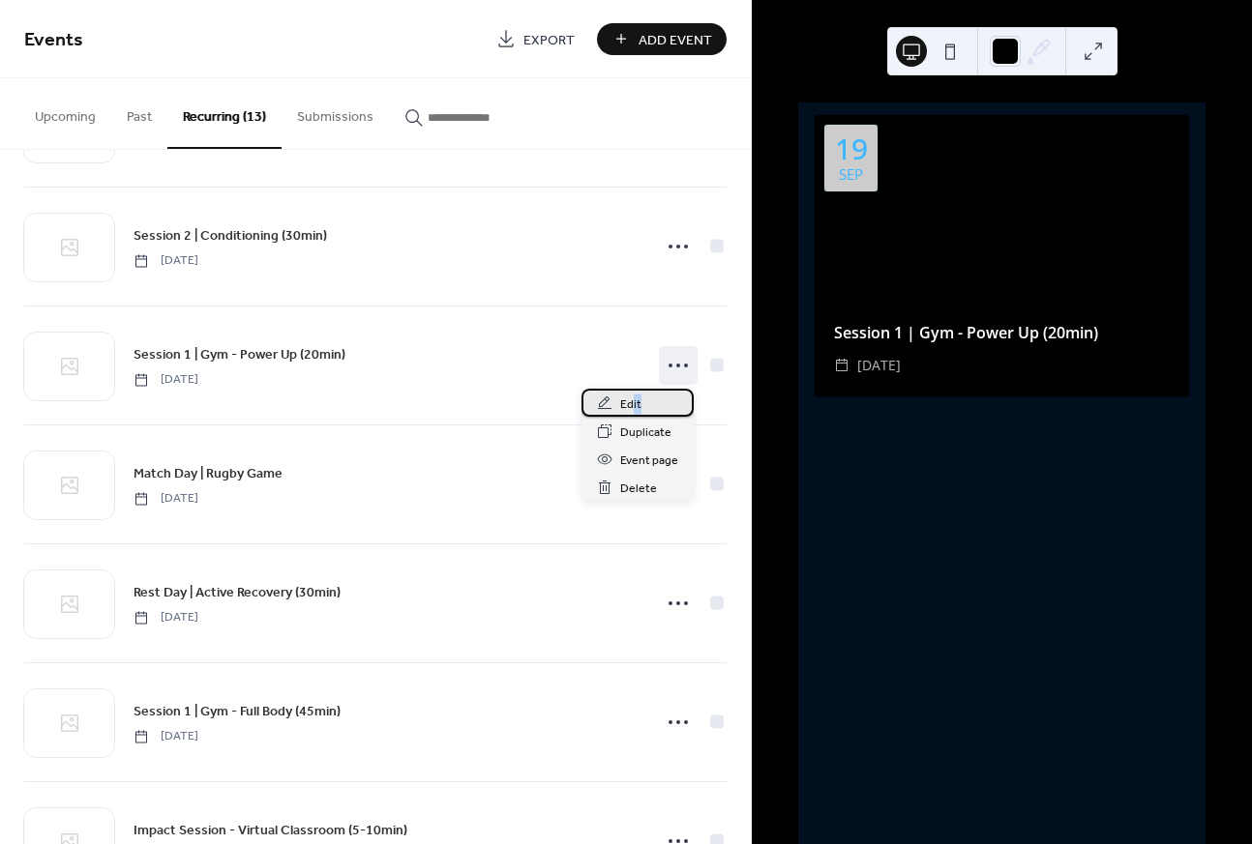
drag, startPoint x: 643, startPoint y: 399, endPoint x: 632, endPoint y: 396, distance: 12.0
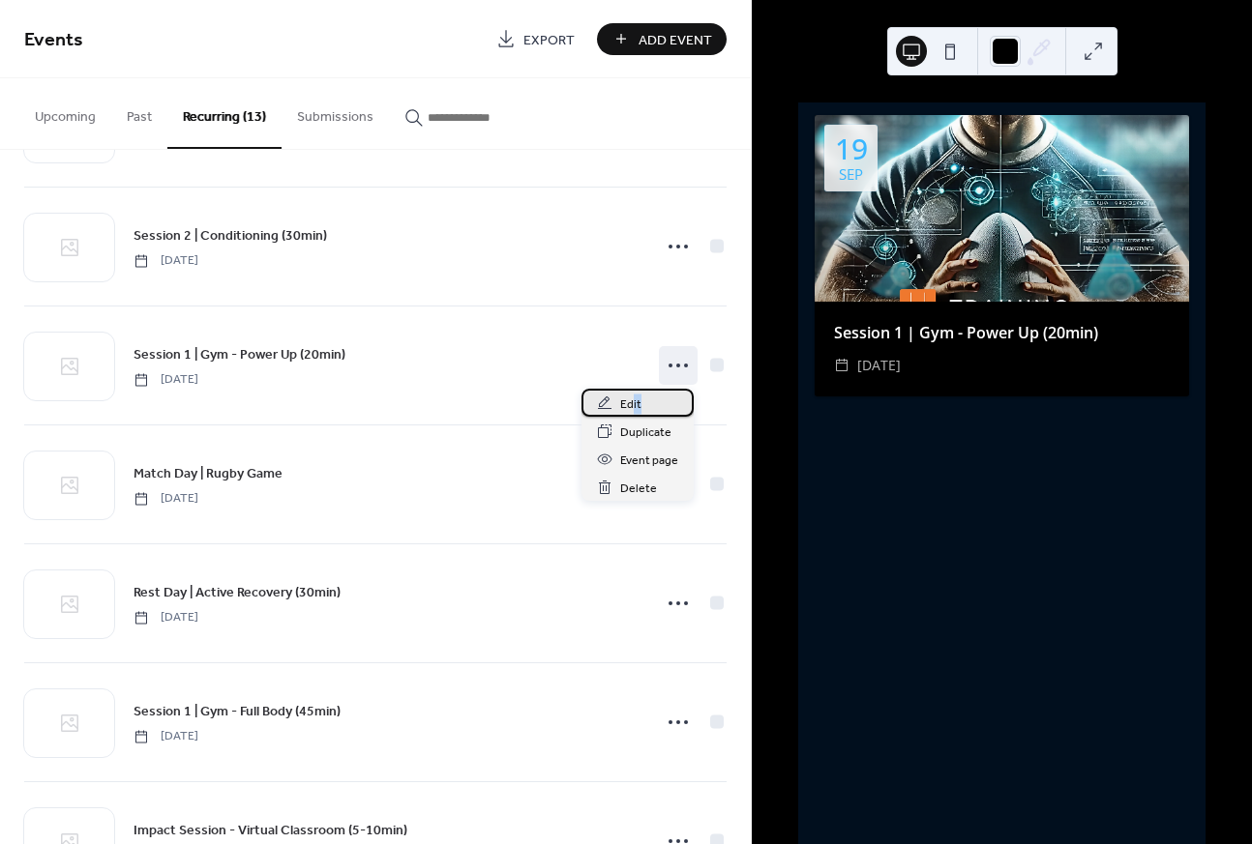
click at [632, 396] on div "Edit" at bounding box center [637, 403] width 112 height 28
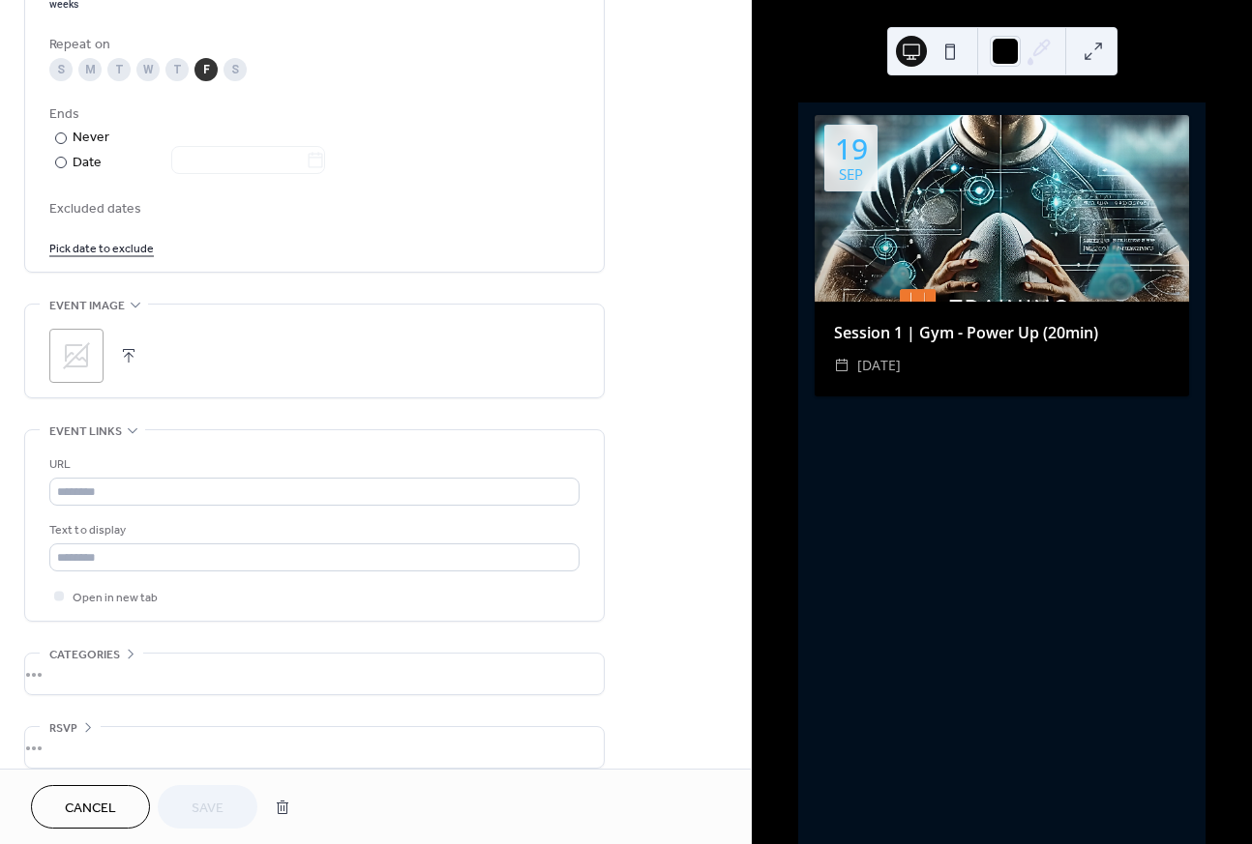
click at [227, 344] on div ";" at bounding box center [314, 356] width 530 height 54
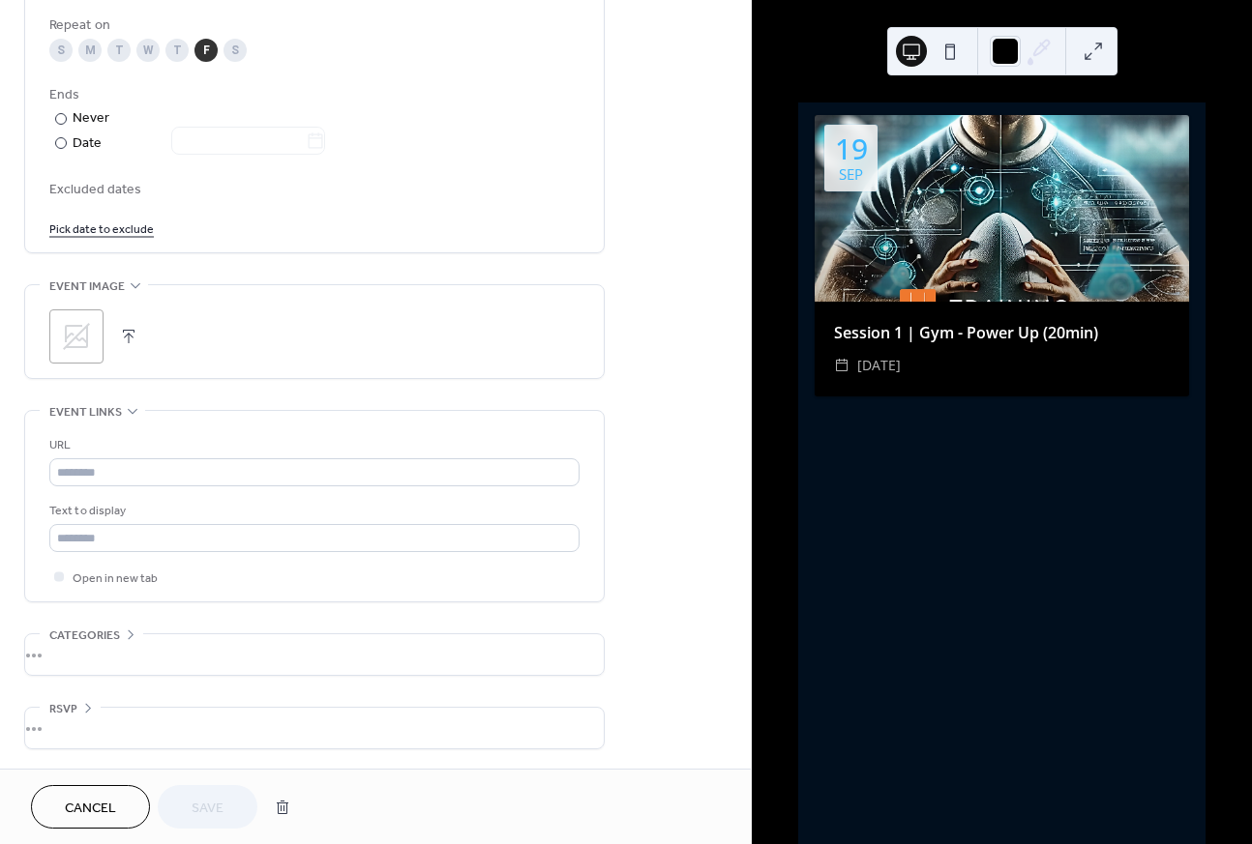
click at [88, 638] on div "•••" at bounding box center [314, 655] width 578 height 41
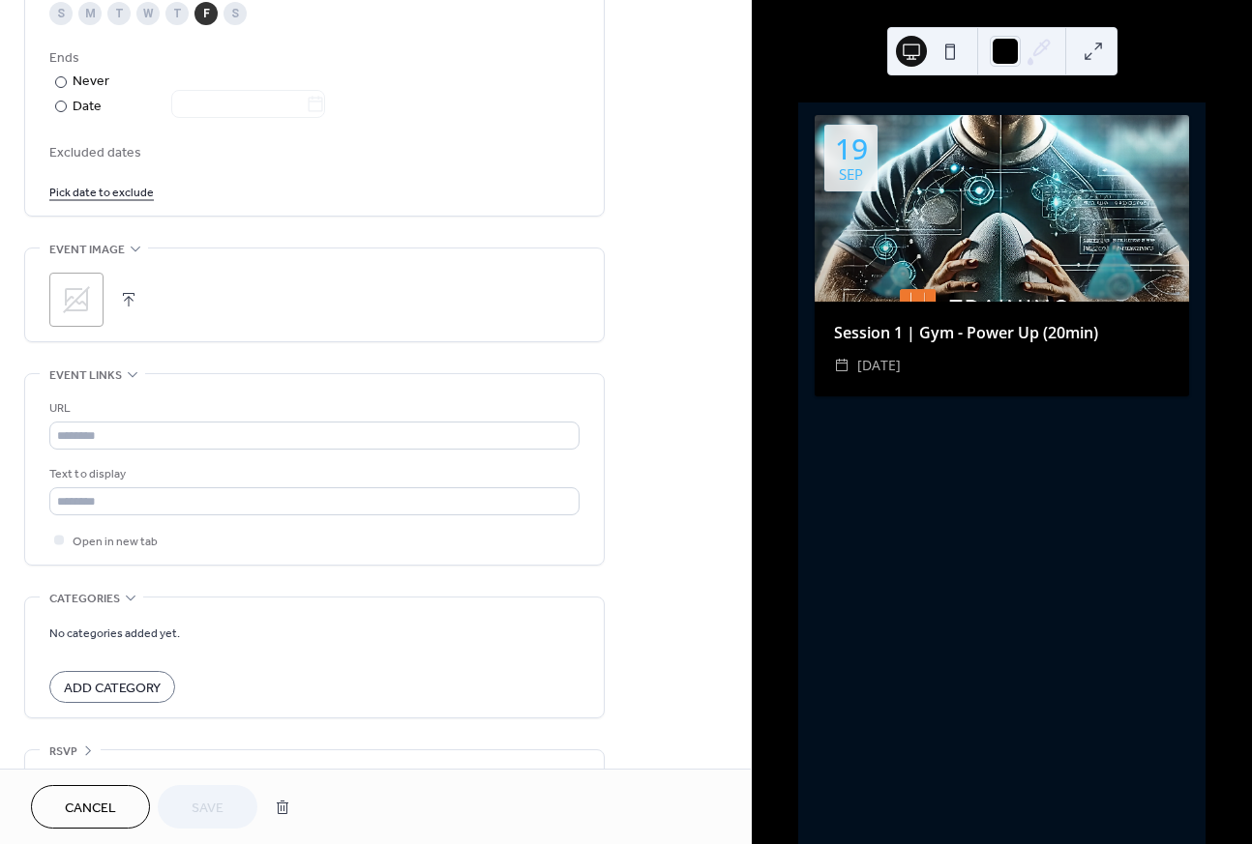
scroll to position [1089, 0]
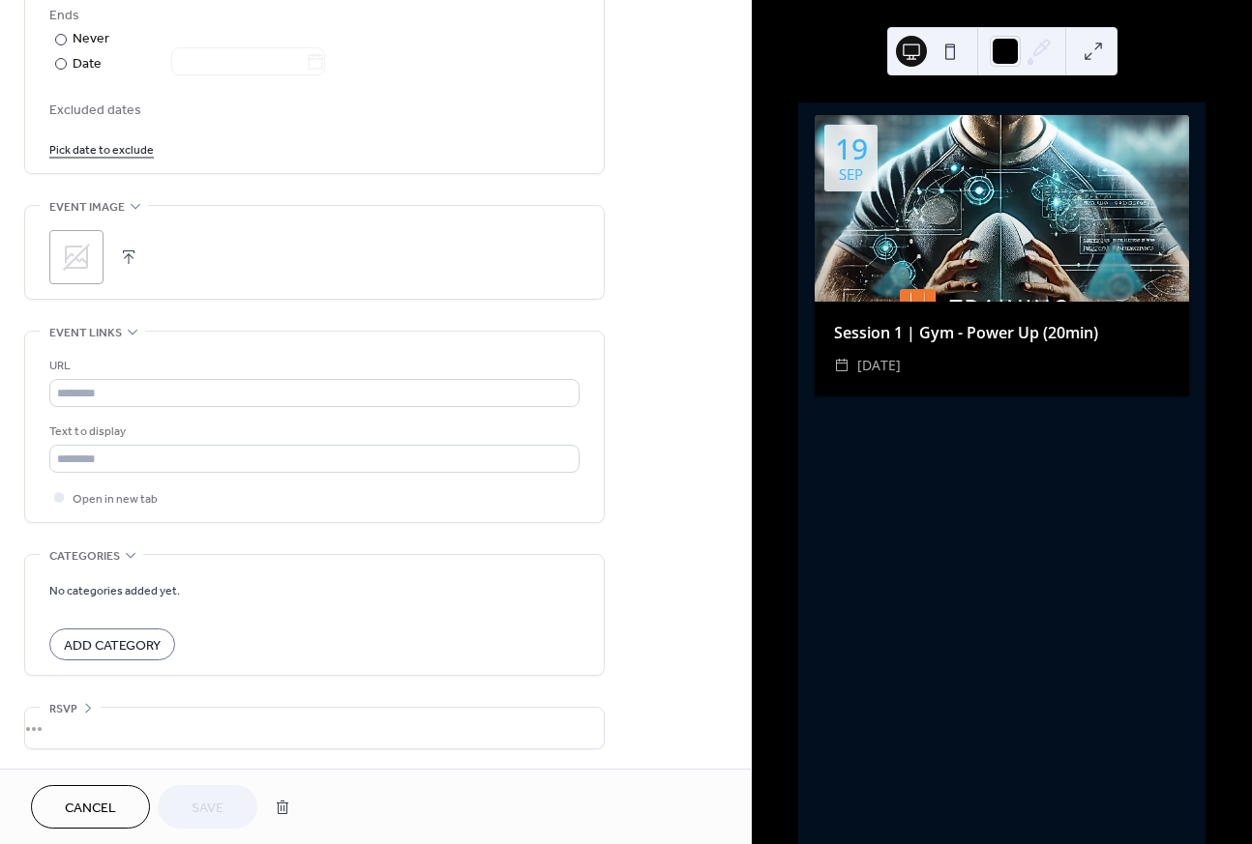
click at [81, 709] on div "•••" at bounding box center [314, 728] width 578 height 41
click at [81, 709] on div "•••" at bounding box center [314, 709] width 578 height 2
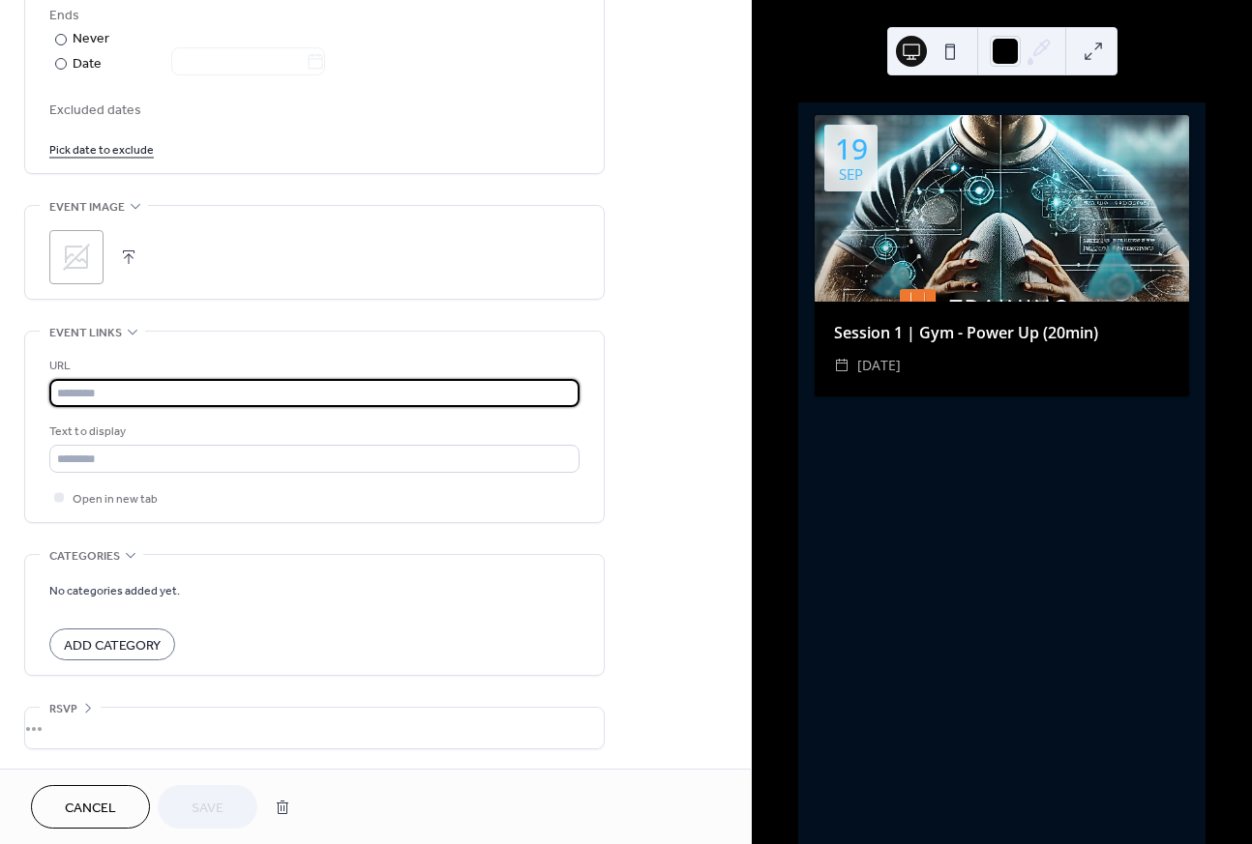
click at [147, 390] on input "text" at bounding box center [314, 393] width 530 height 28
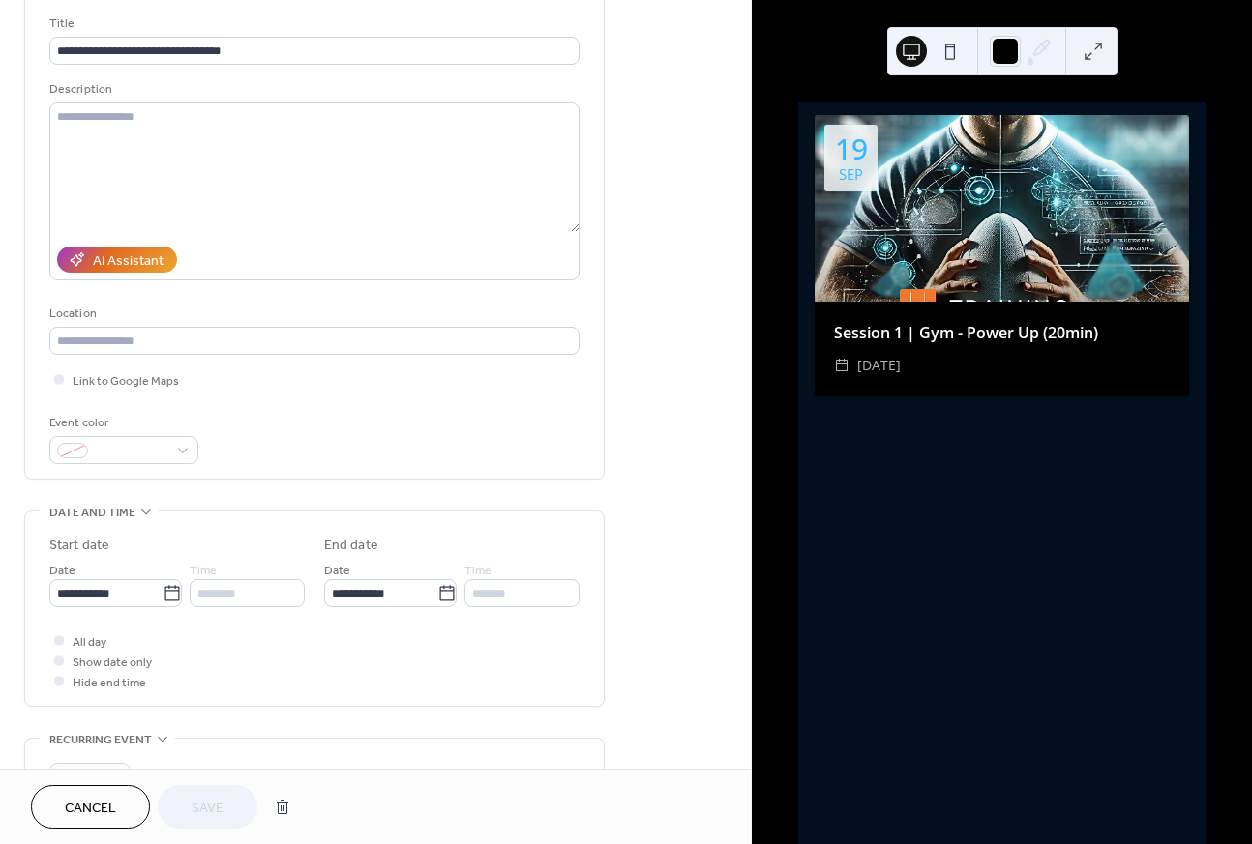
scroll to position [0, 0]
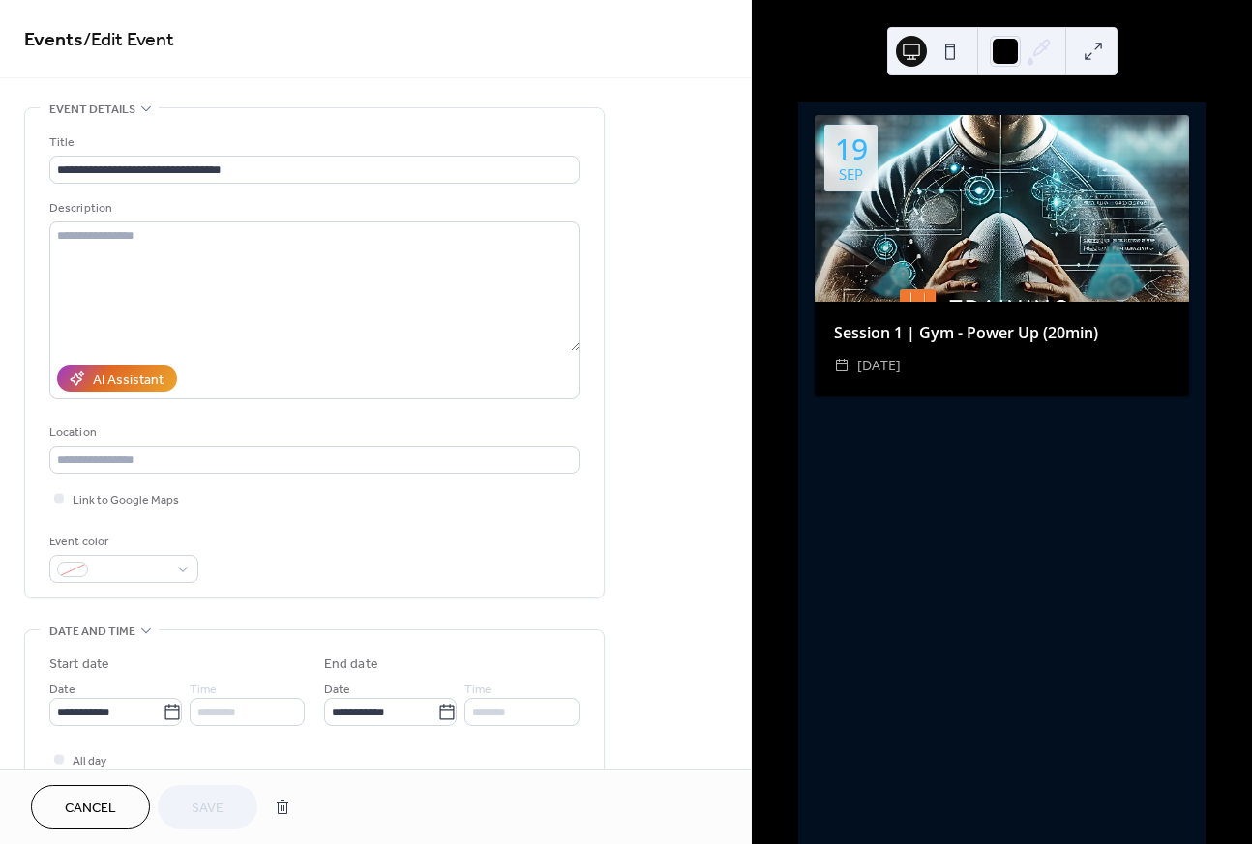
click at [1113, 253] on div at bounding box center [1001, 208] width 374 height 187
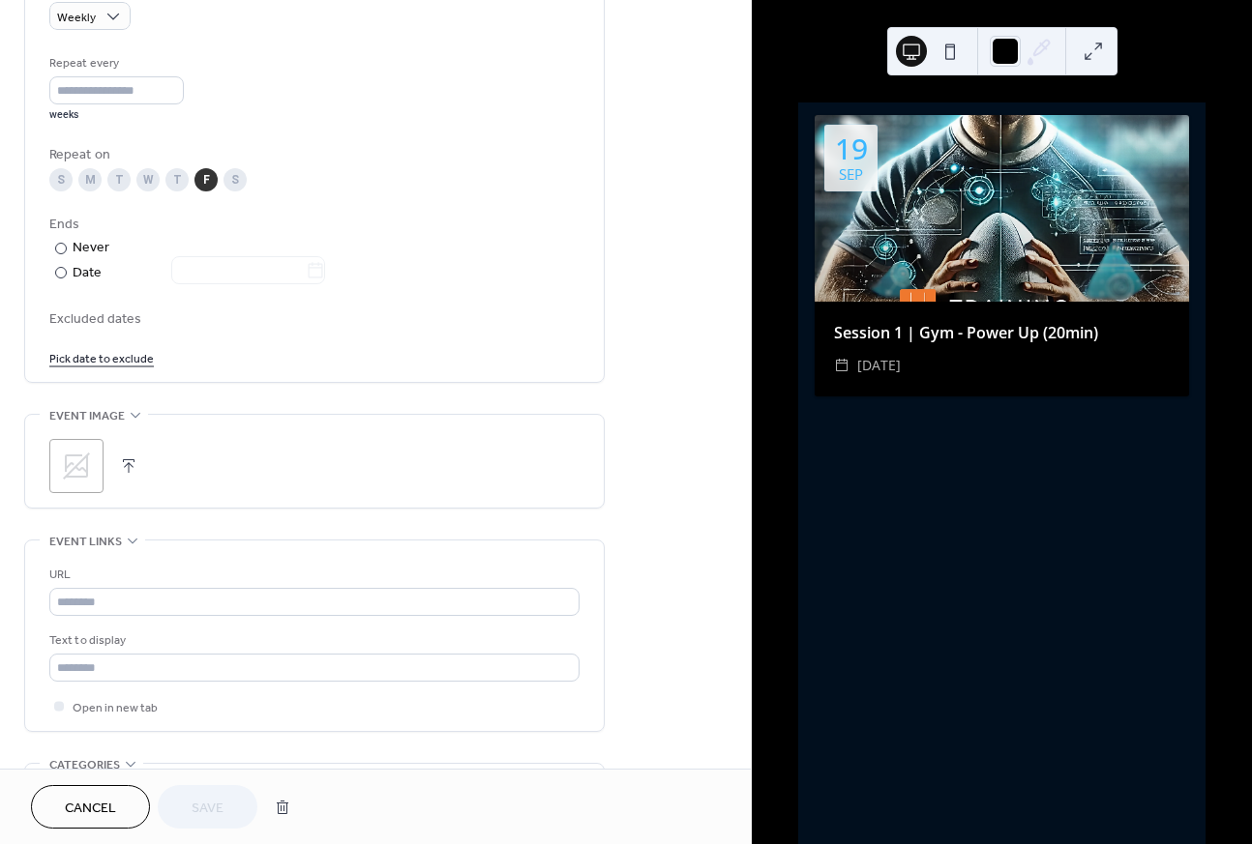
scroll to position [893, 0]
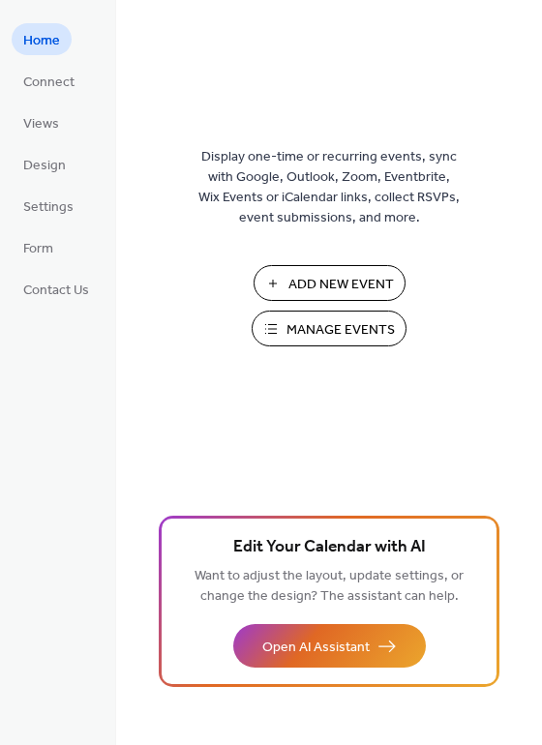
click at [348, 332] on span "Manage Events" at bounding box center [340, 330] width 108 height 20
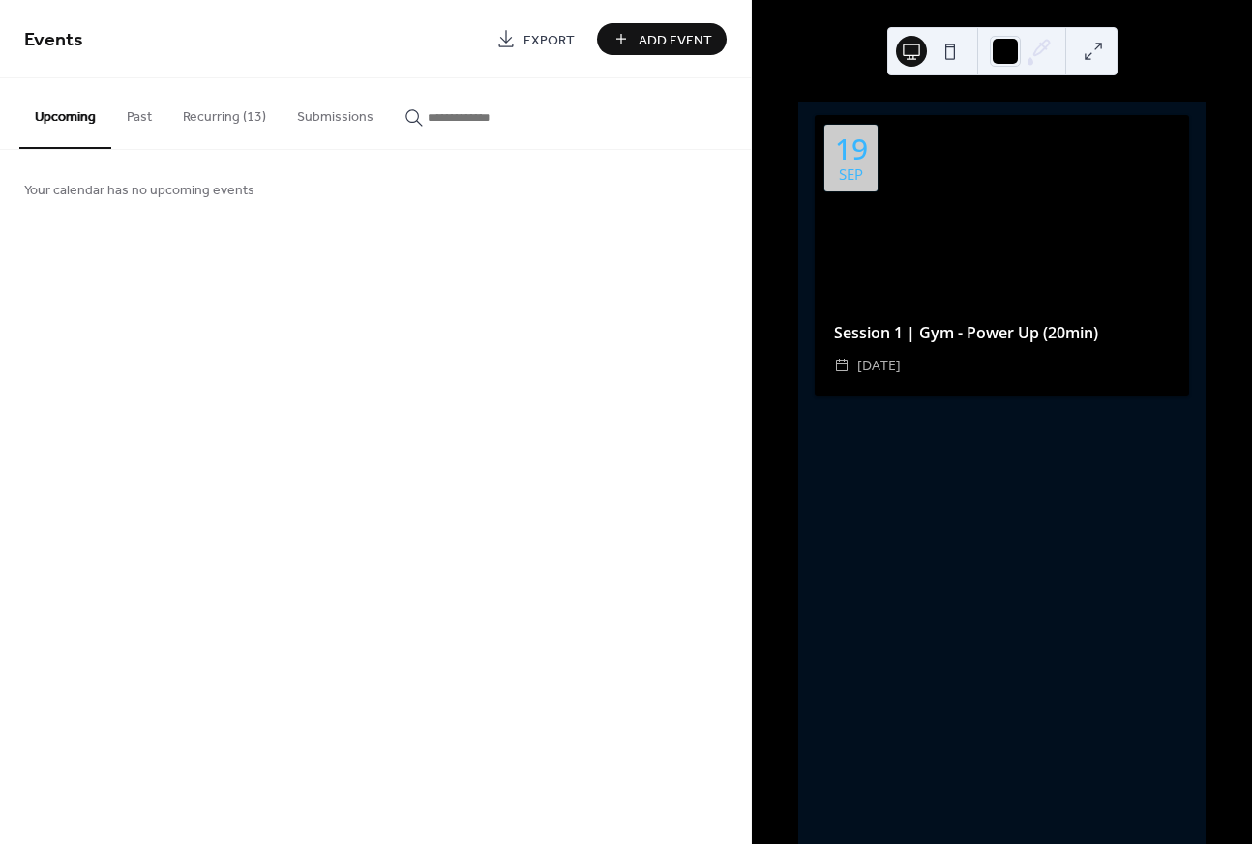
click at [234, 112] on button "Recurring (13)" at bounding box center [224, 112] width 114 height 69
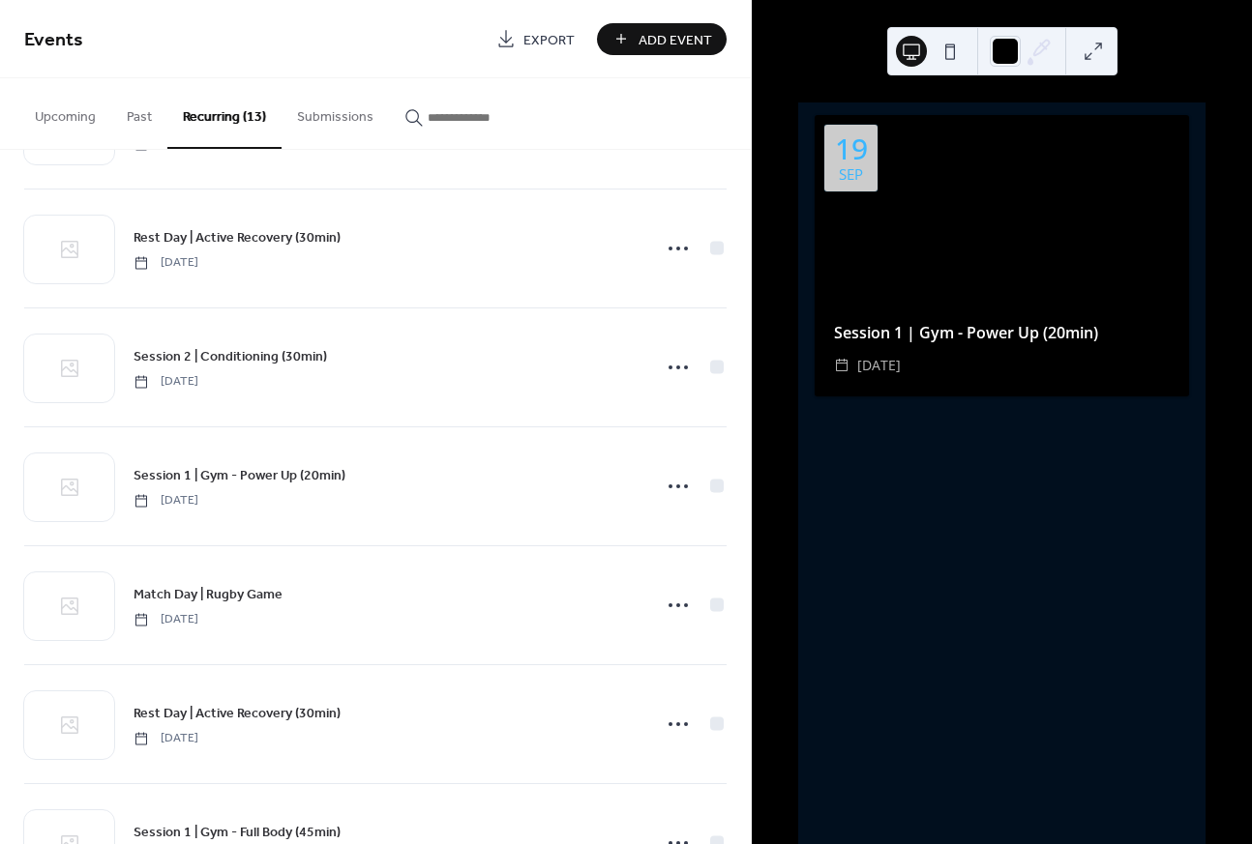
scroll to position [467, 0]
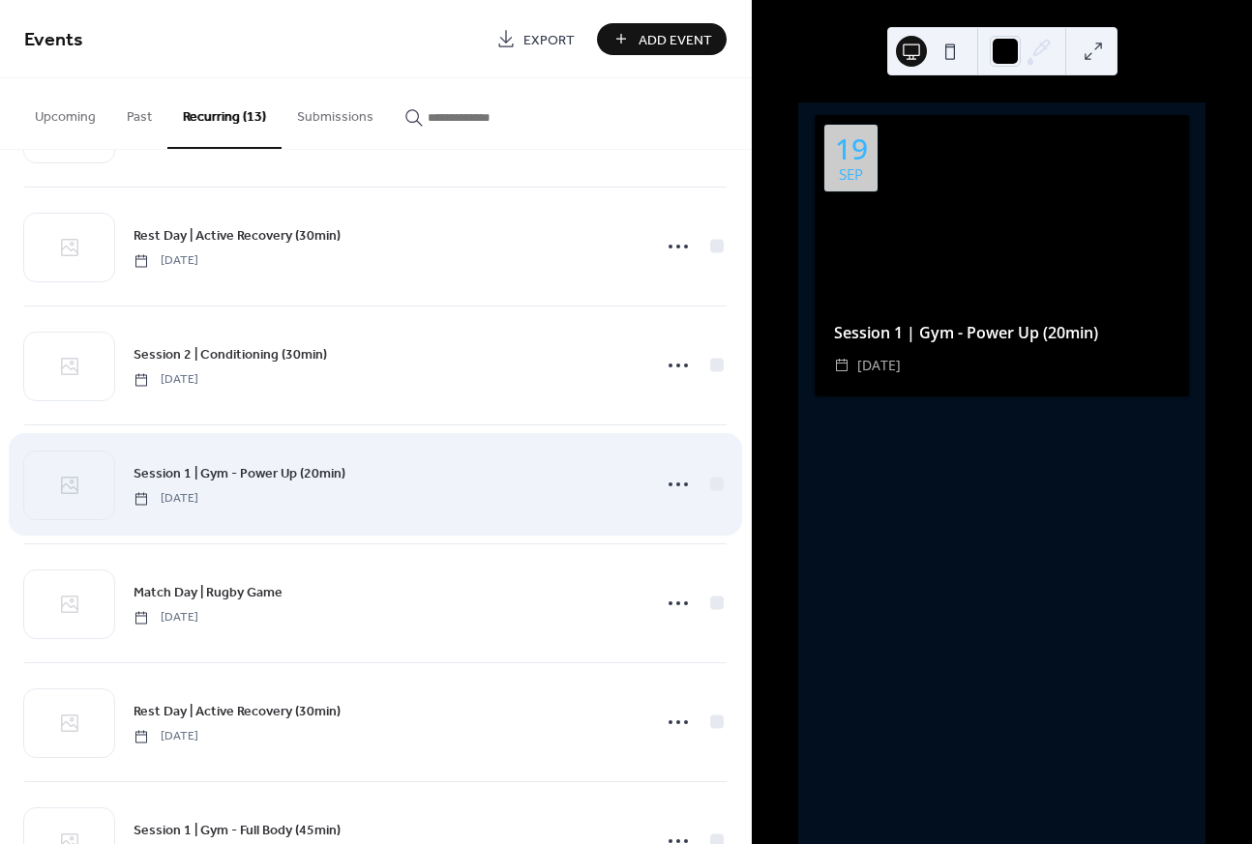
click at [342, 486] on div "Session 1 | Gym - Power Up (20min) Friday, January 3, 2025" at bounding box center [386, 484] width 506 height 44
click at [675, 488] on icon at bounding box center [678, 484] width 31 height 31
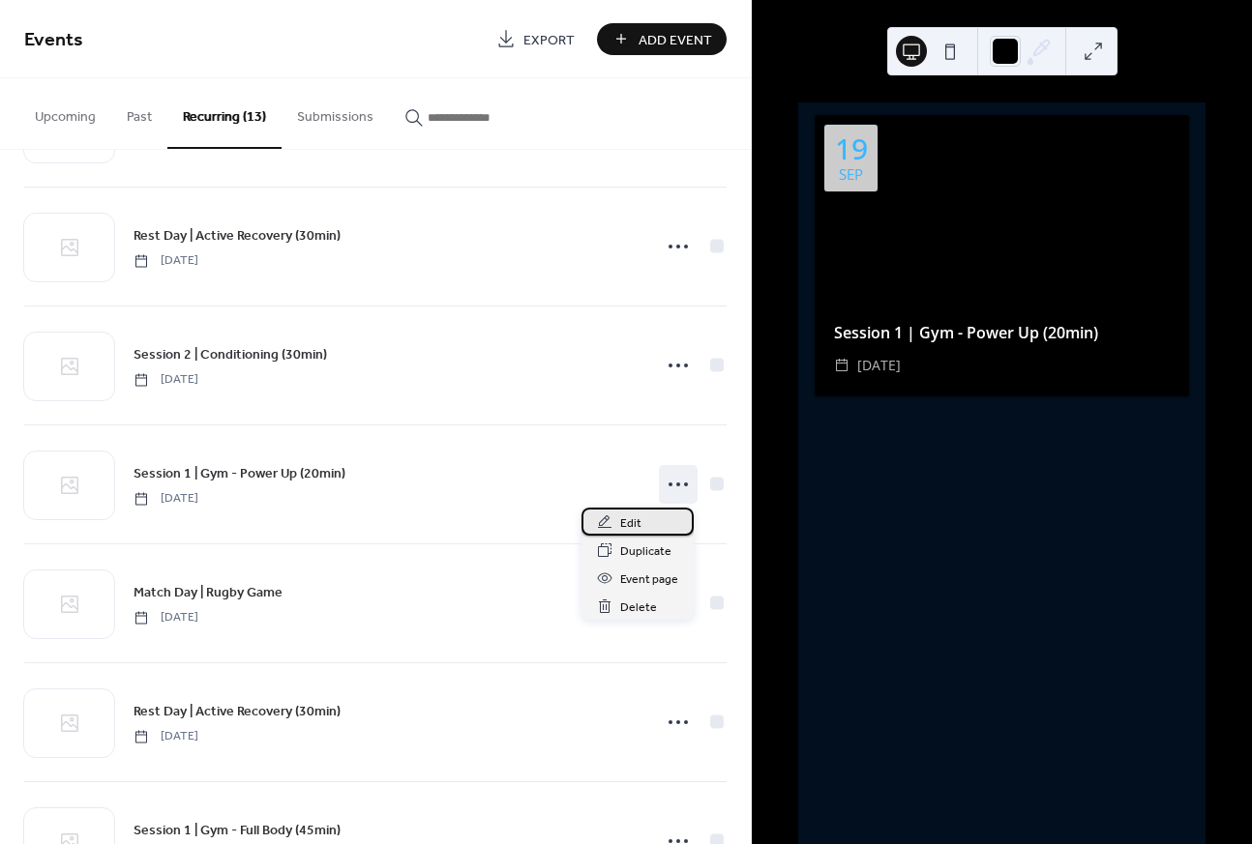
click at [655, 521] on div "Edit" at bounding box center [637, 522] width 112 height 28
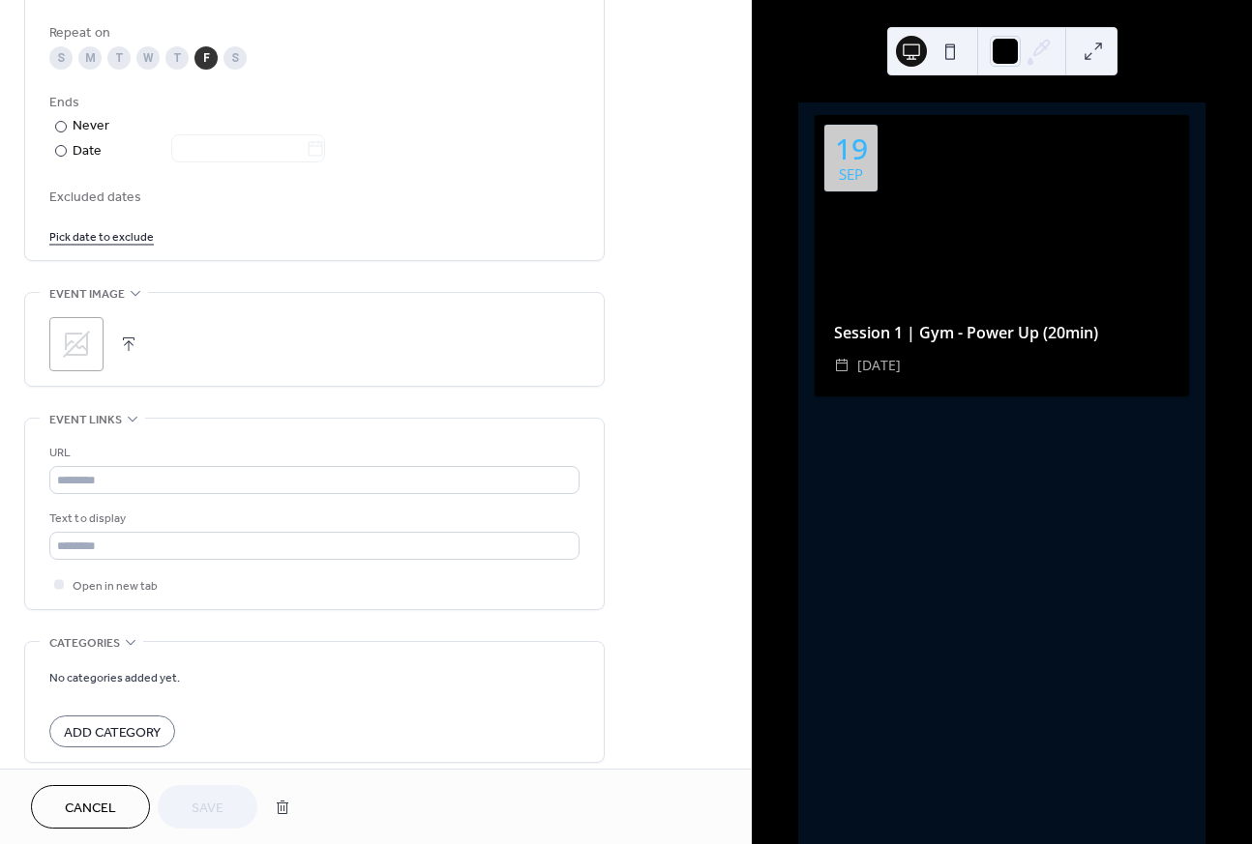
scroll to position [1089, 0]
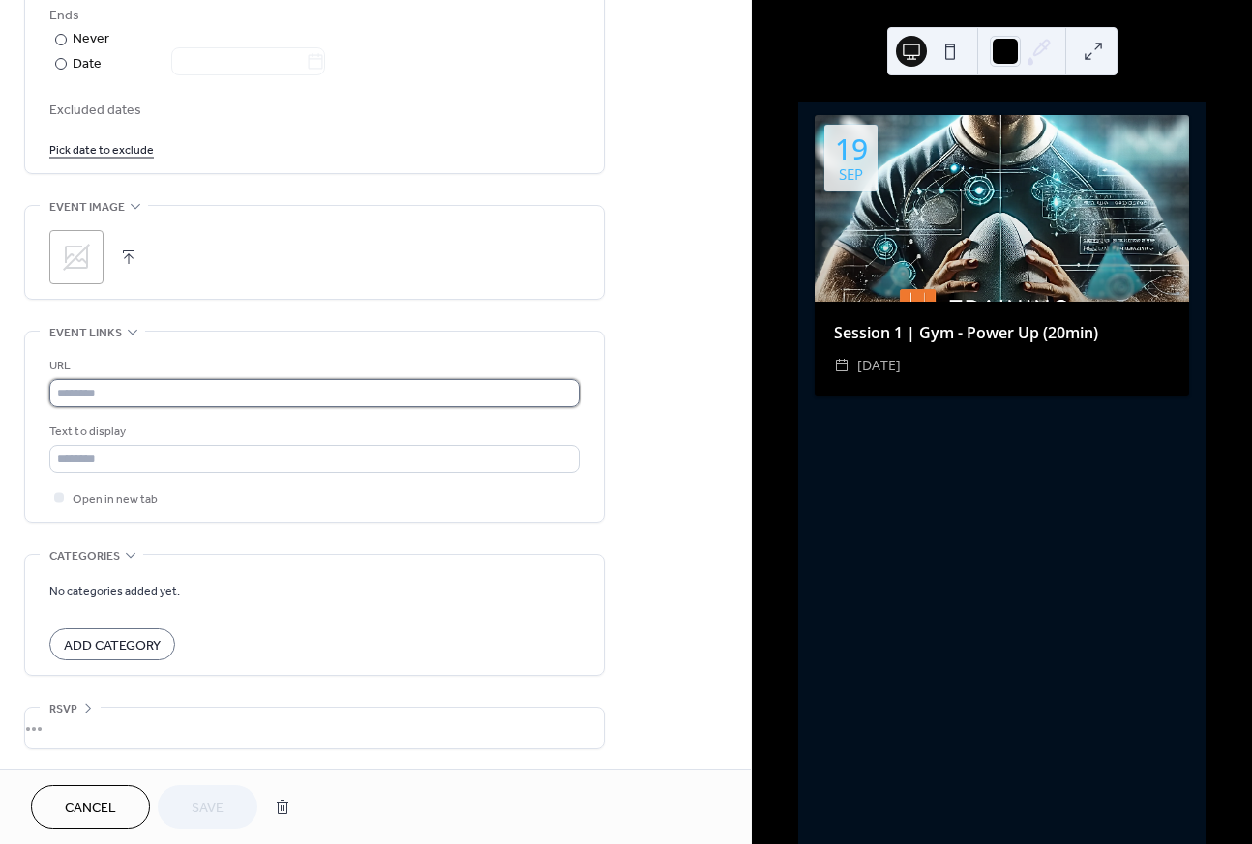
click at [143, 394] on input "text" at bounding box center [314, 393] width 530 height 28
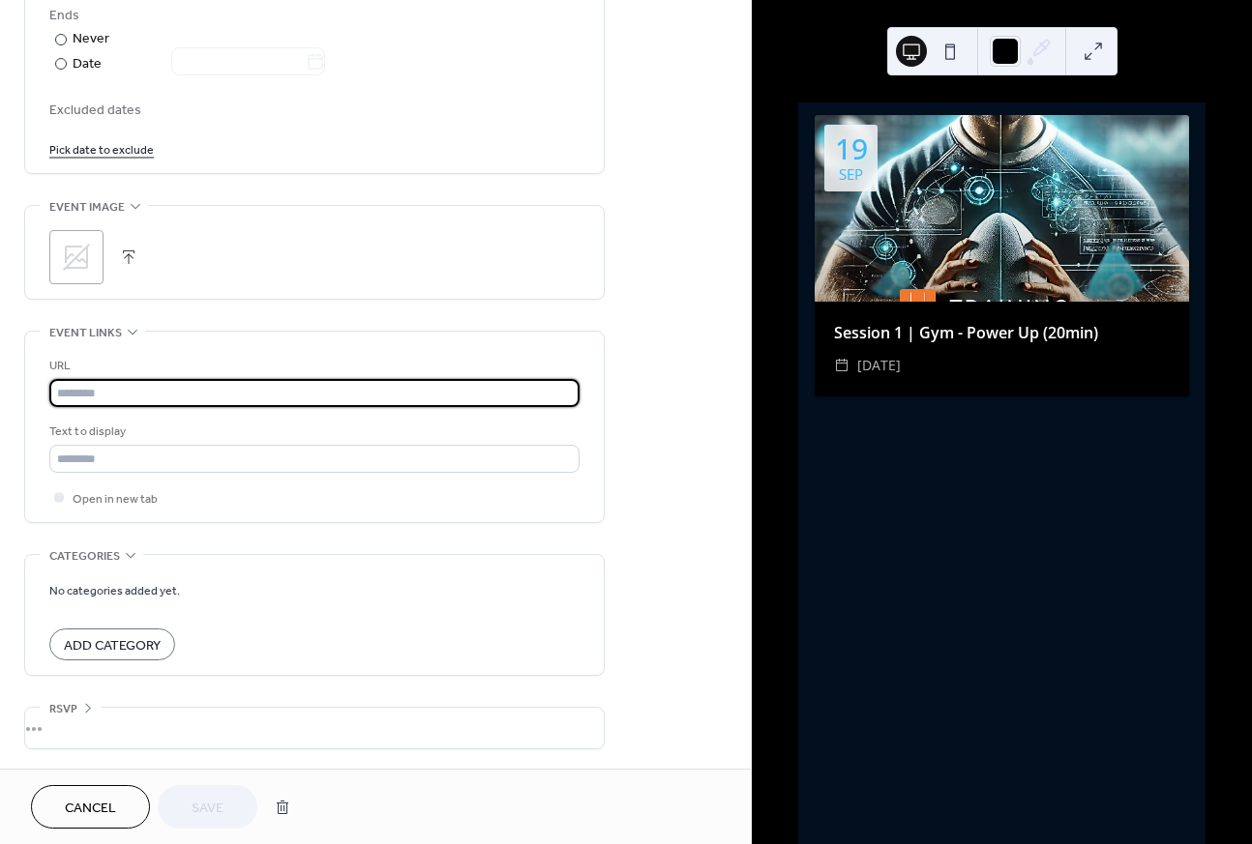
paste input "**********"
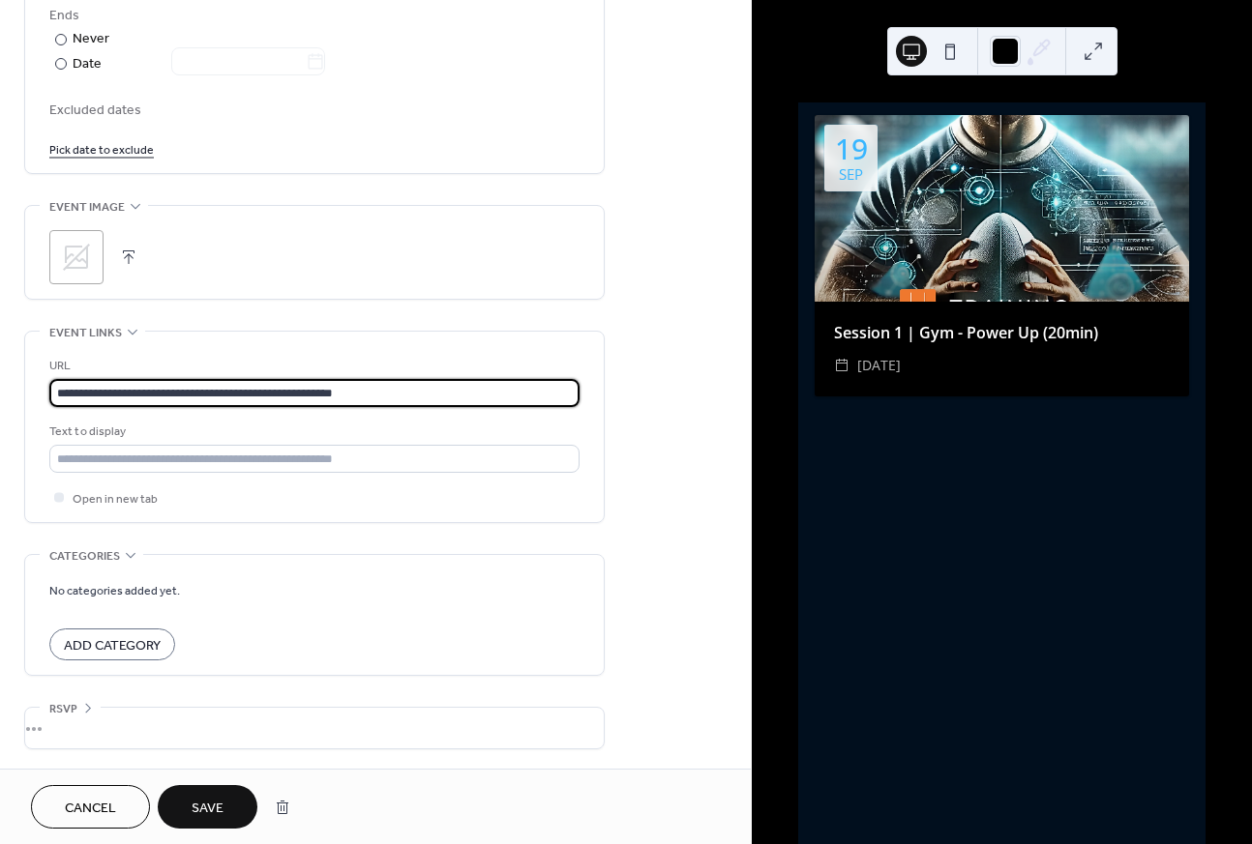
type input "**********"
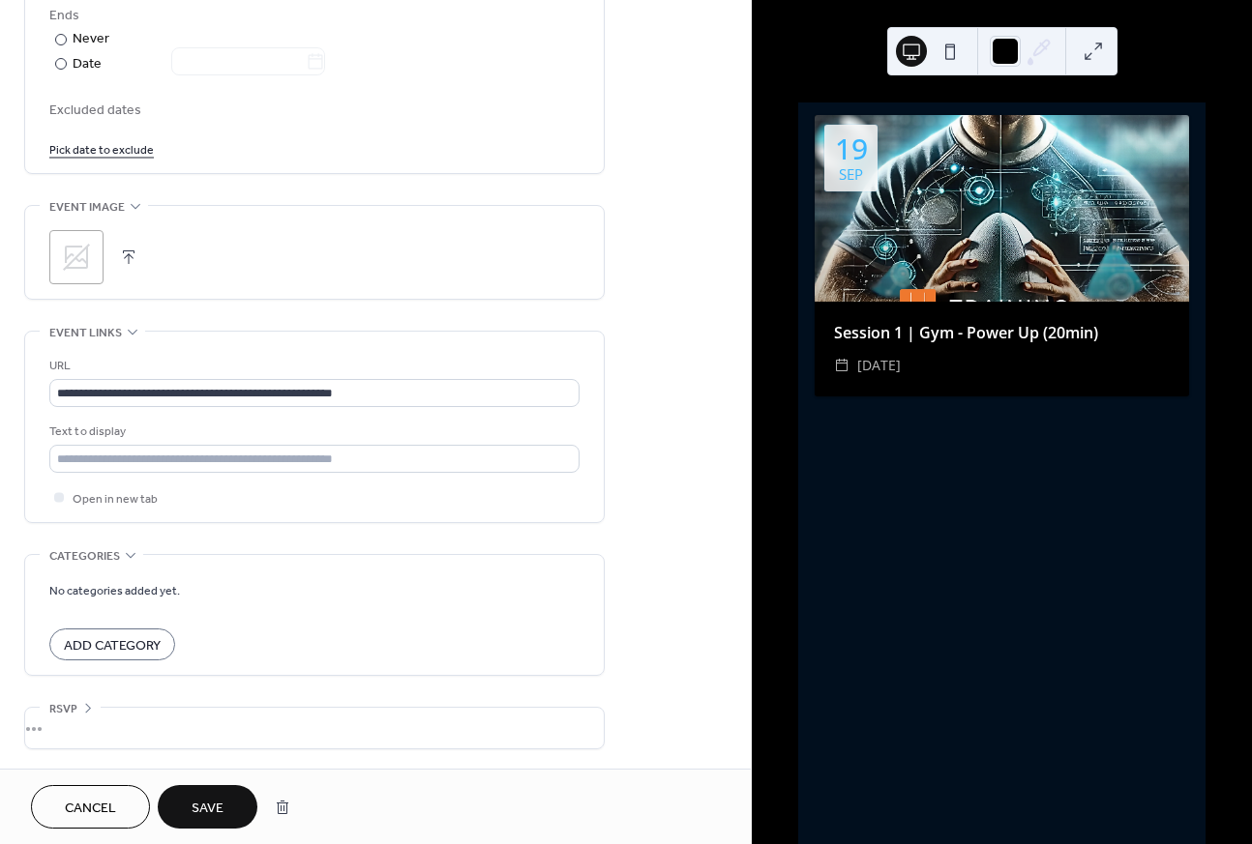
click at [204, 803] on span "Save" at bounding box center [208, 809] width 32 height 20
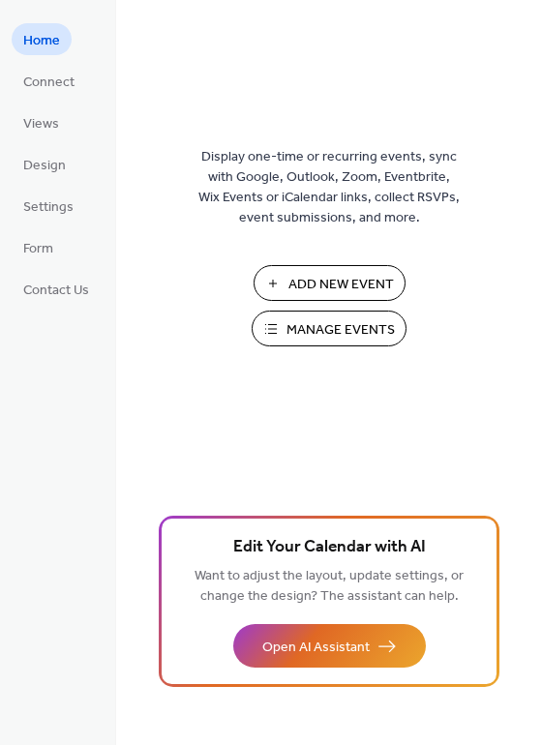
click at [349, 329] on span "Manage Events" at bounding box center [340, 330] width 108 height 20
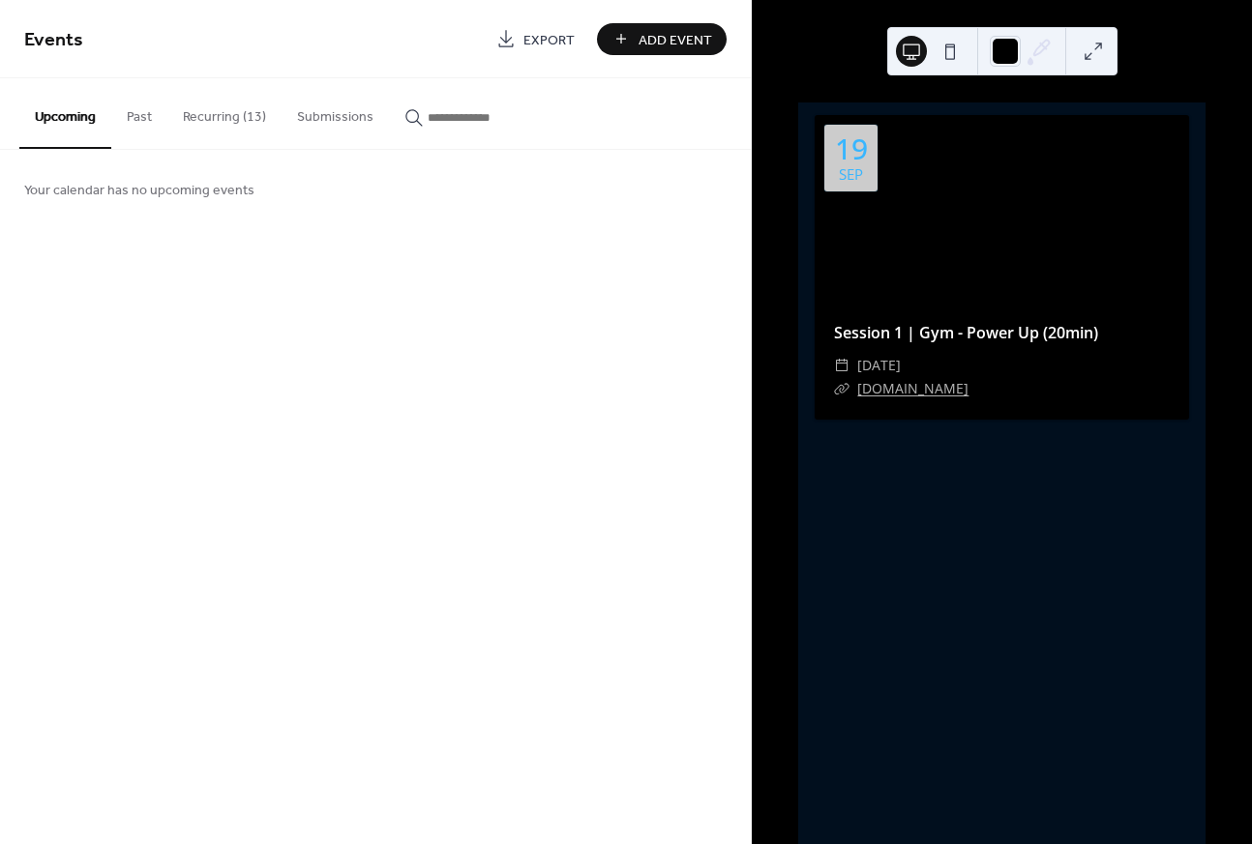
click at [938, 387] on link "[DOMAIN_NAME]" at bounding box center [912, 388] width 111 height 18
click at [1004, 154] on div at bounding box center [1001, 208] width 374 height 187
click at [213, 119] on button "Recurring (13)" at bounding box center [224, 112] width 114 height 69
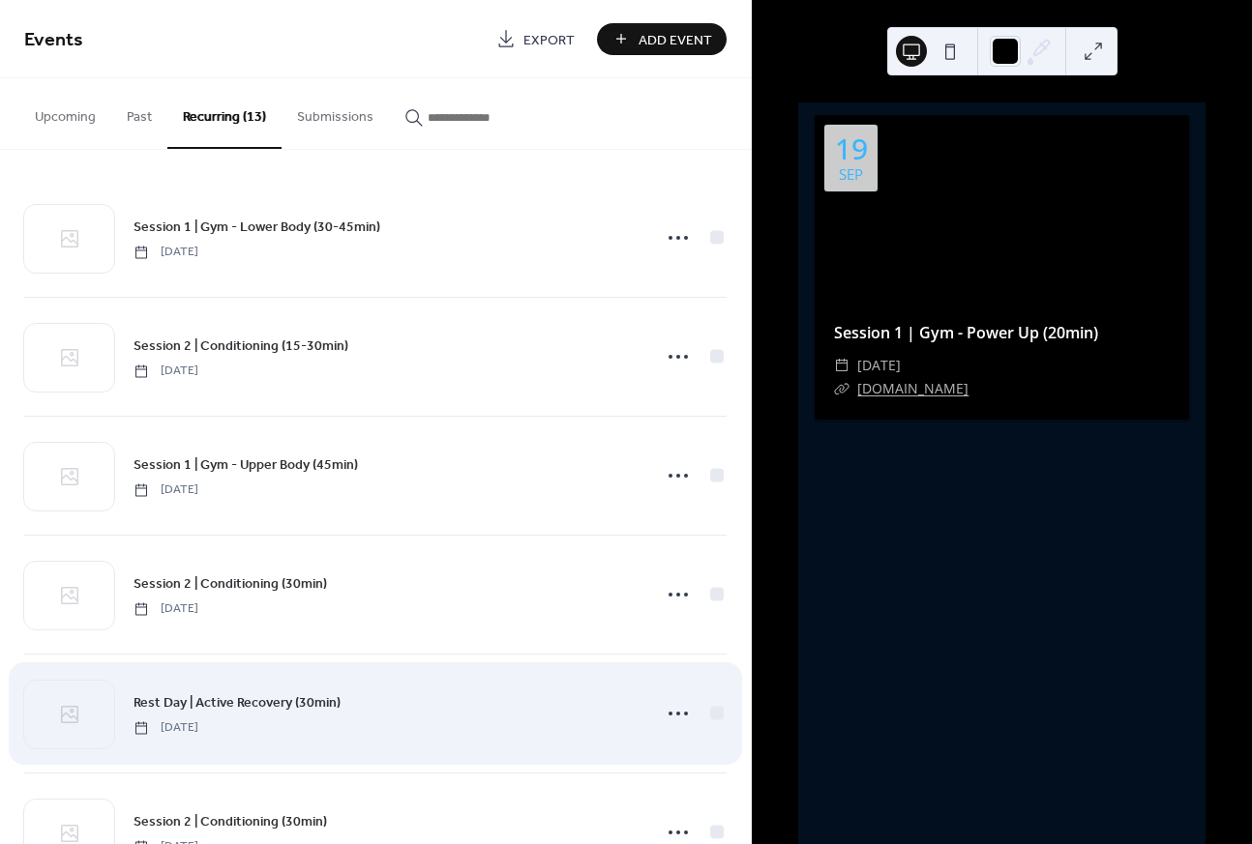
click at [388, 430] on div "Session 1 | Gym - Upper Body (45min) Tuesday, December 31, 2024" at bounding box center [375, 476] width 702 height 118
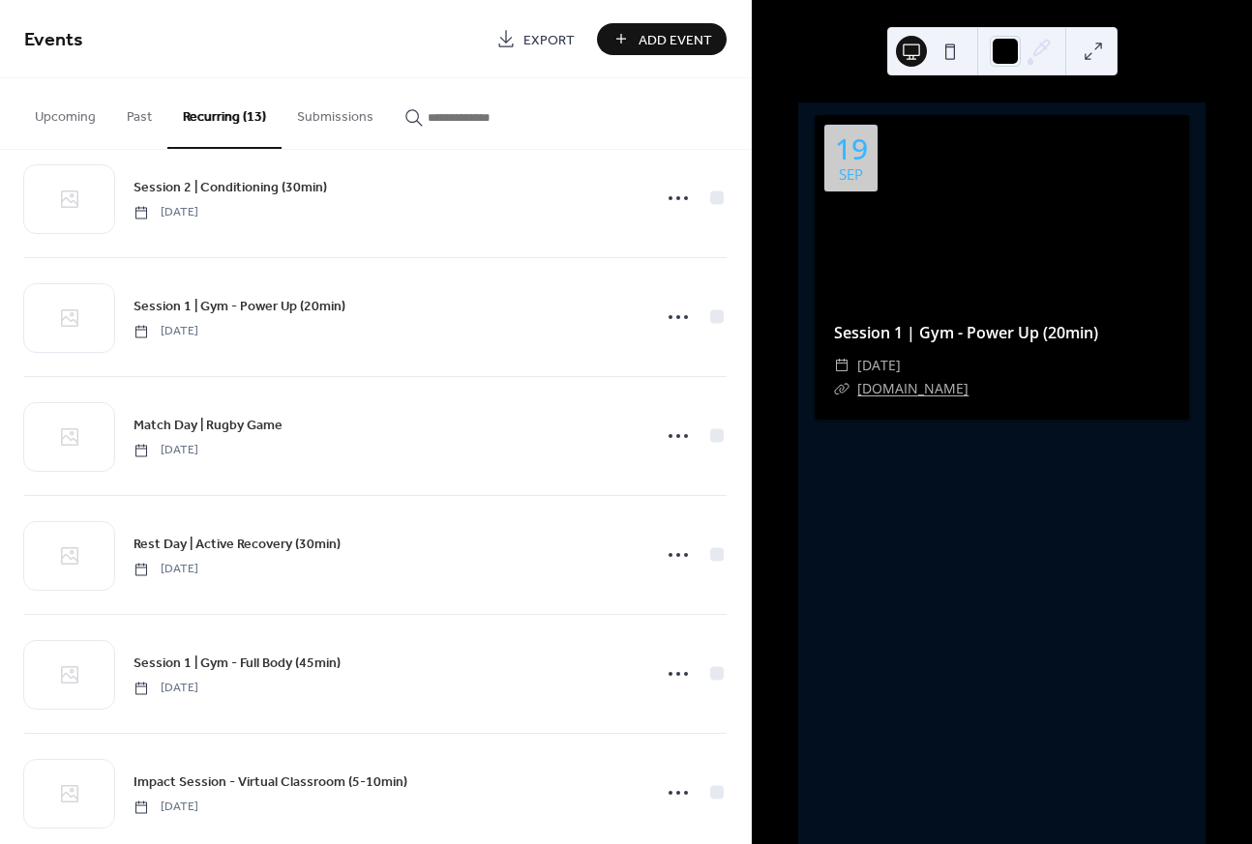
scroll to position [645, 0]
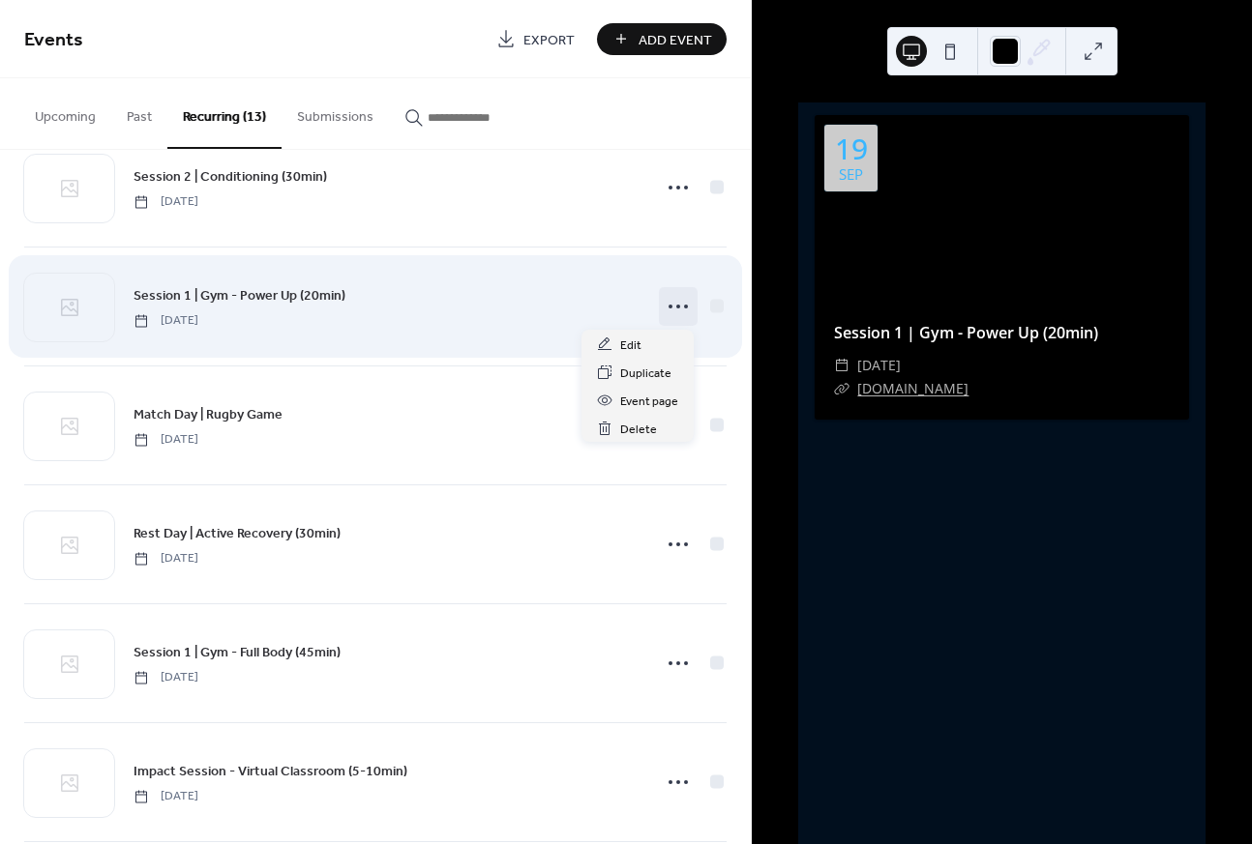
click at [678, 309] on icon at bounding box center [678, 306] width 31 height 31
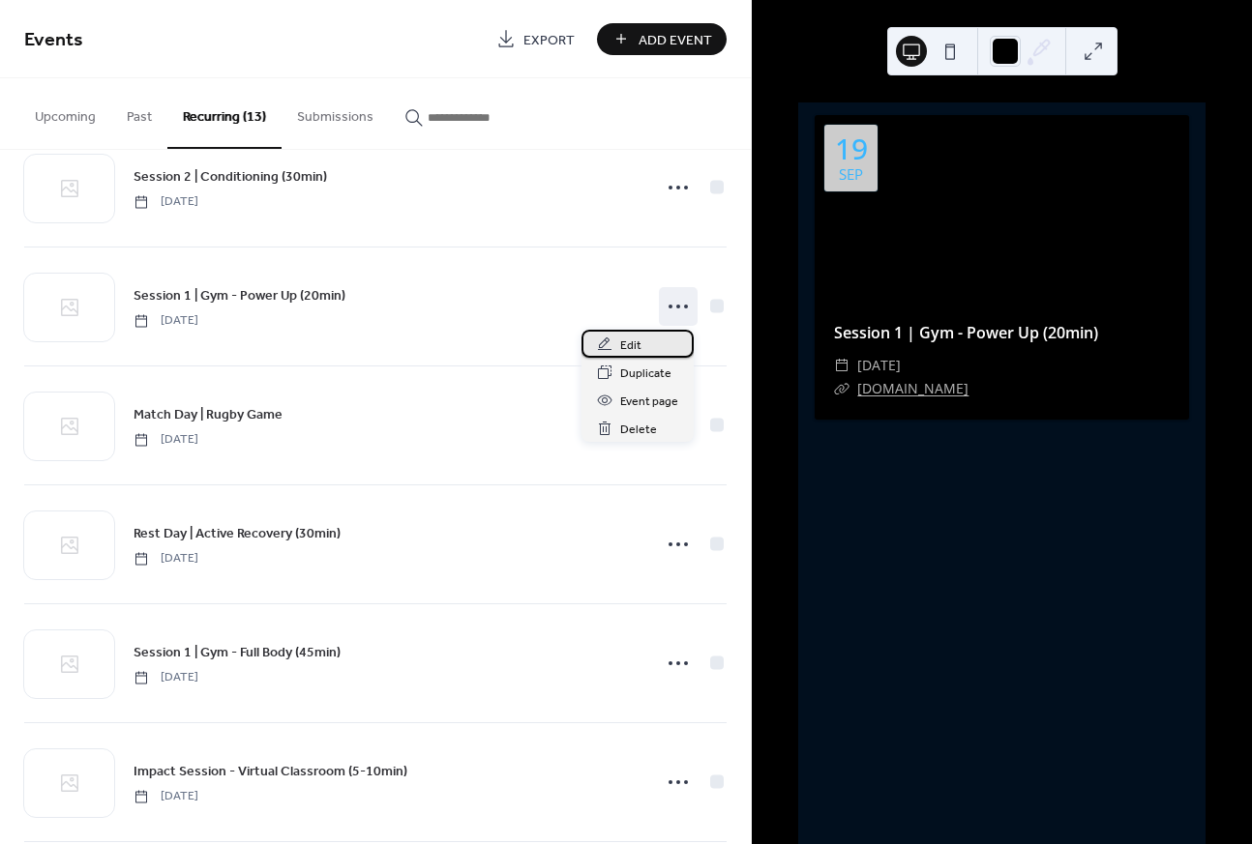
click at [657, 347] on div "Edit" at bounding box center [637, 344] width 112 height 28
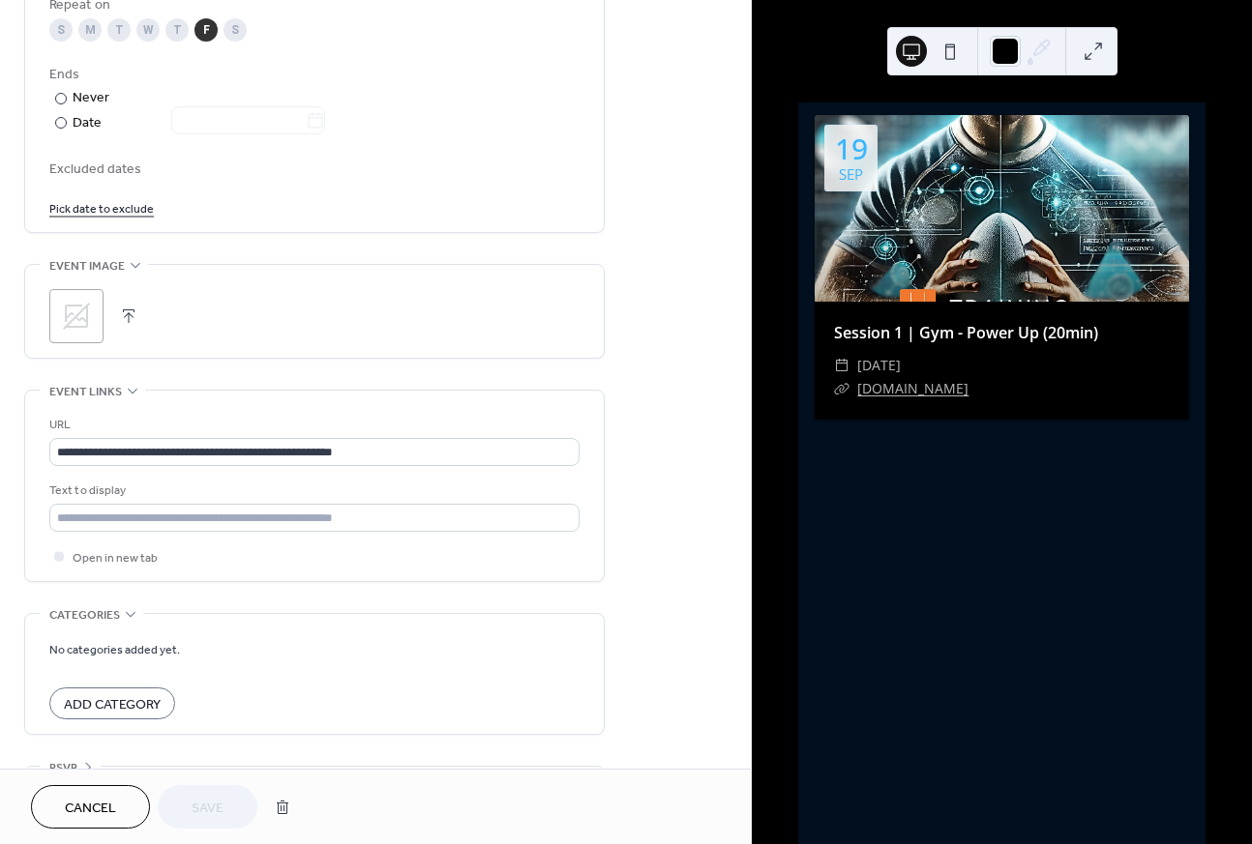
scroll to position [1036, 0]
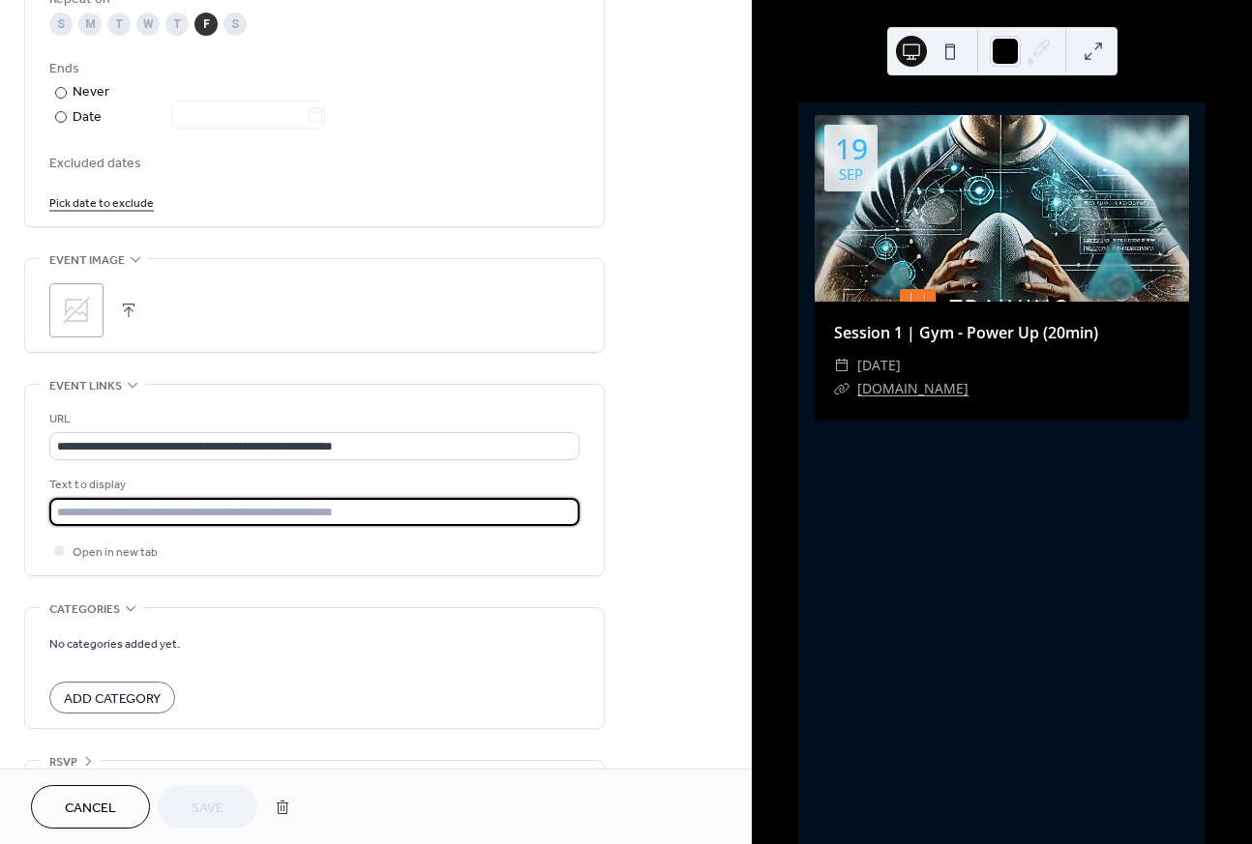
click at [163, 511] on input "text" at bounding box center [314, 512] width 530 height 28
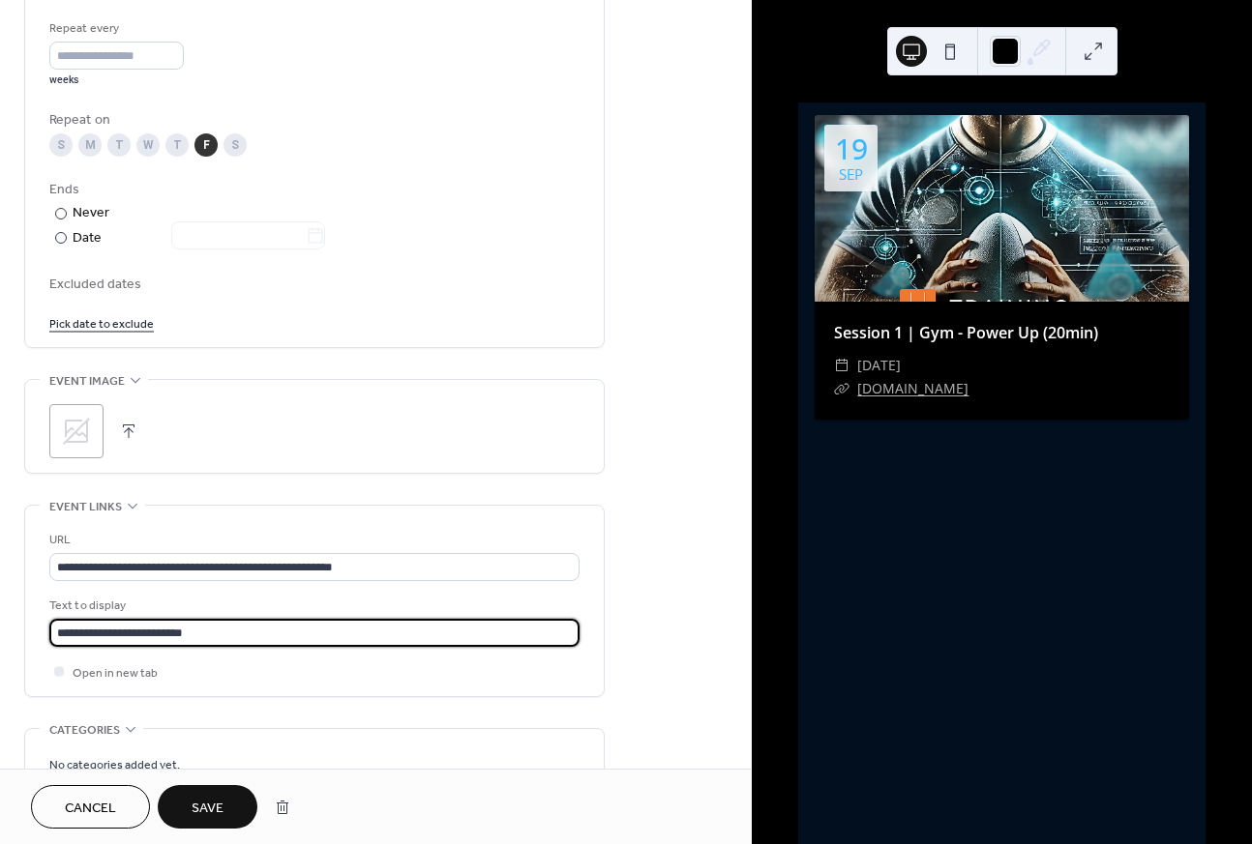
scroll to position [920, 0]
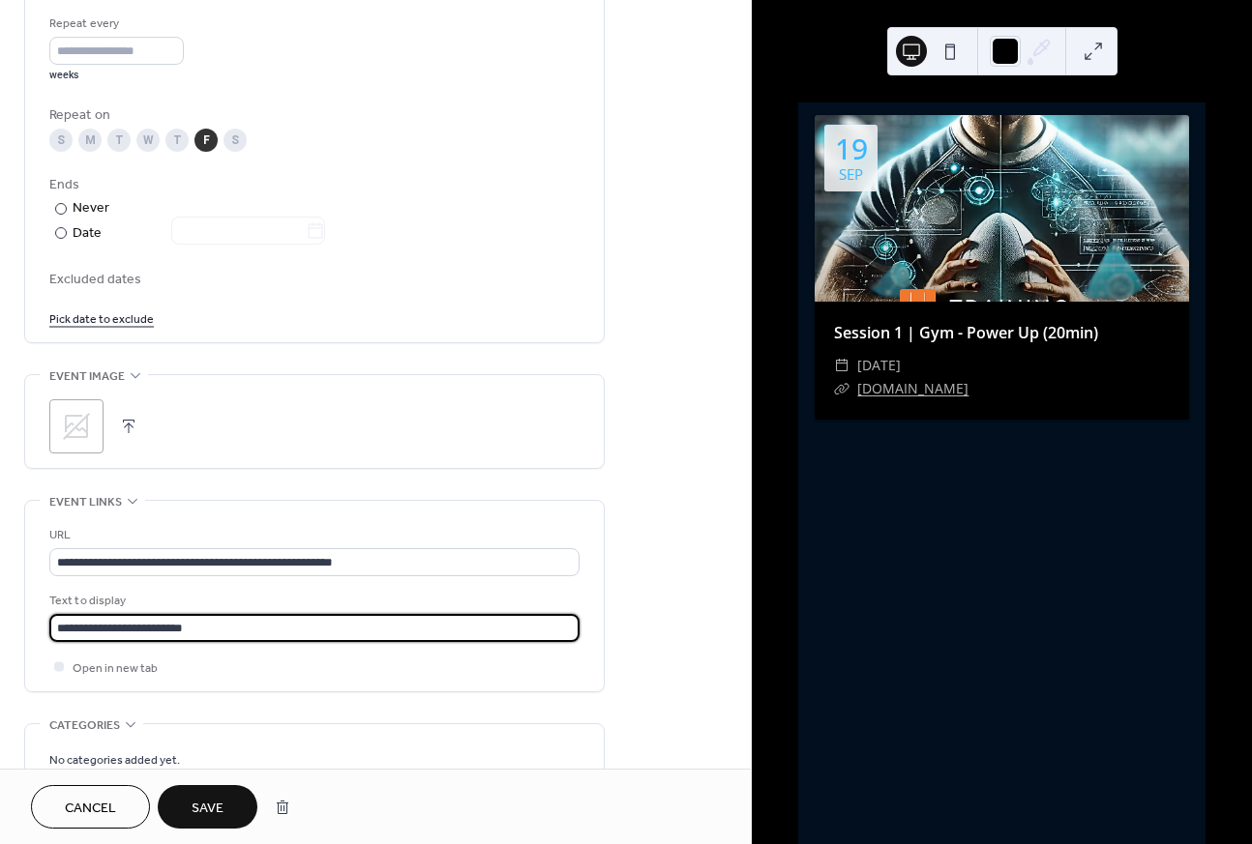
type input "**********"
click at [78, 434] on icon at bounding box center [76, 426] width 31 height 31
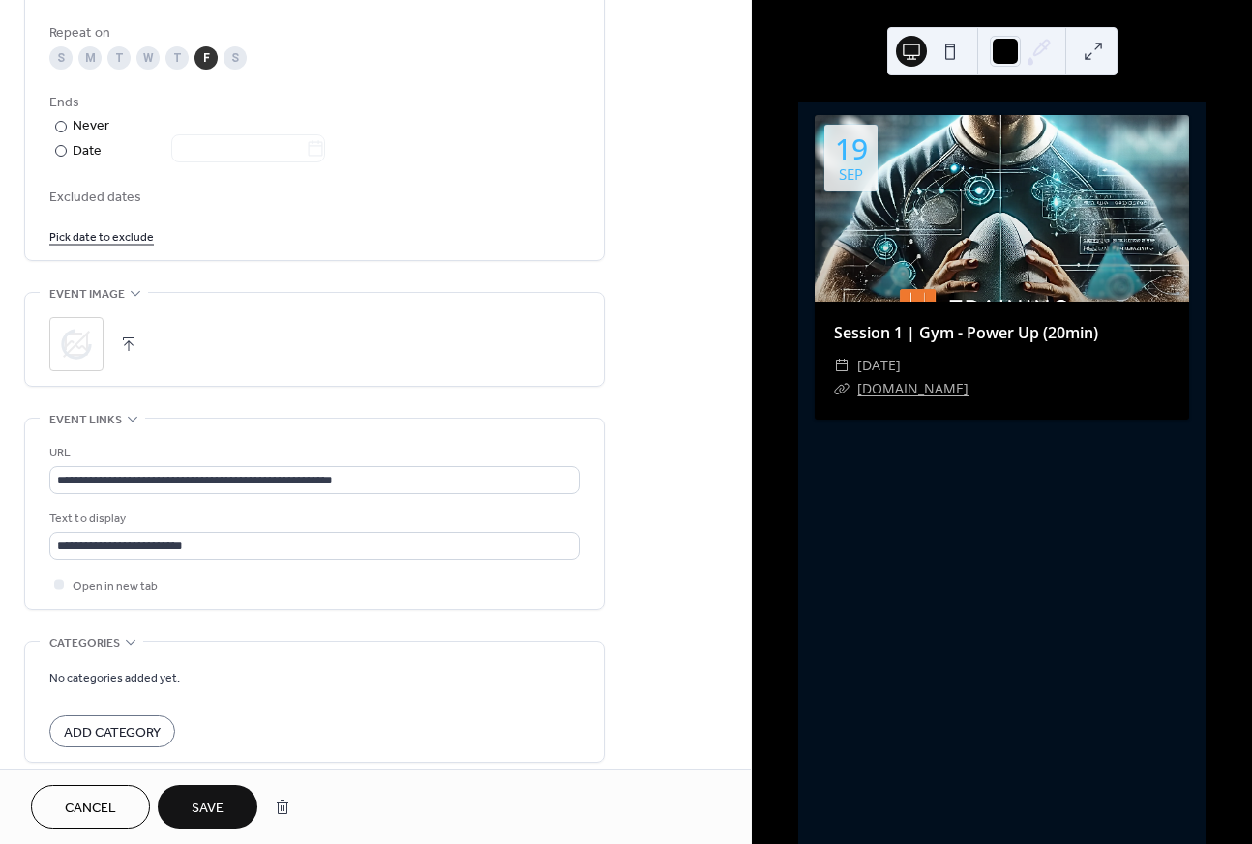
scroll to position [1089, 0]
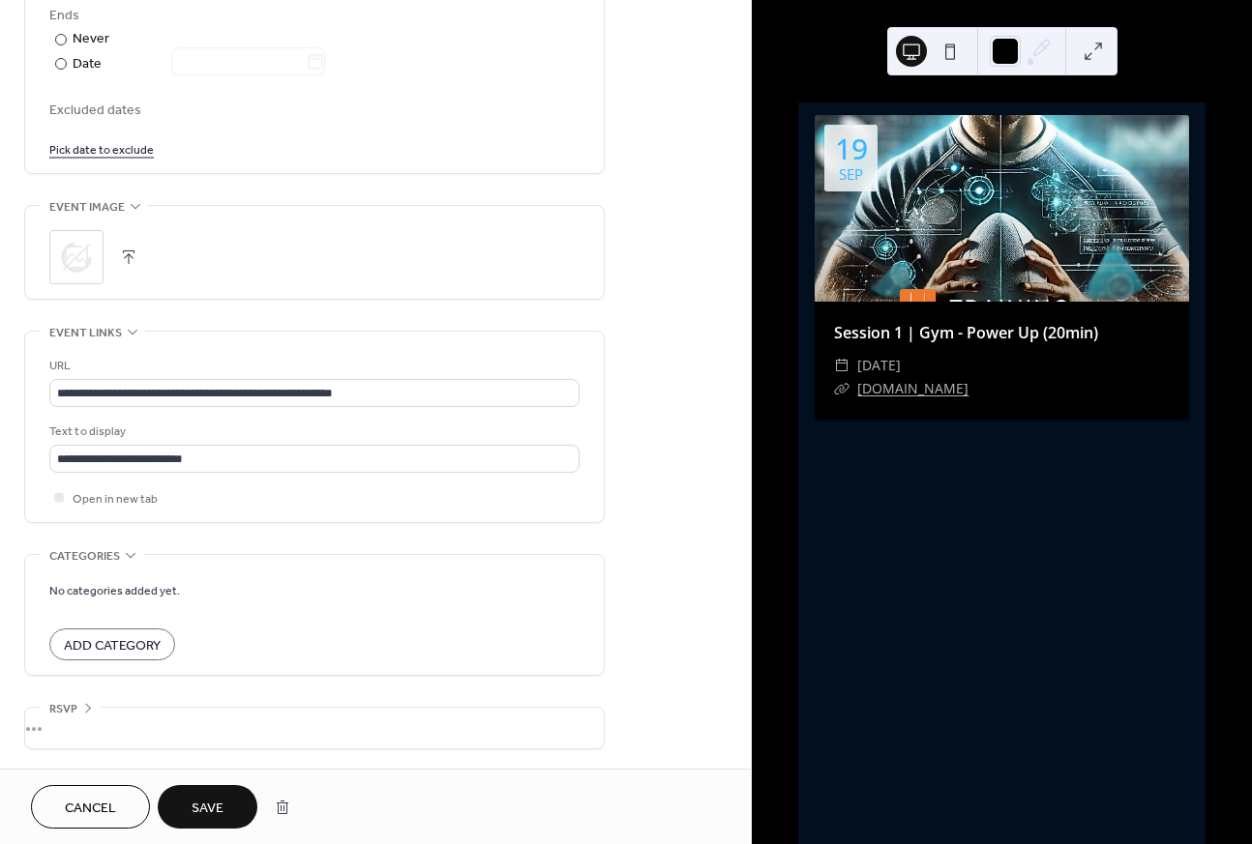
click at [191, 810] on button "Save" at bounding box center [208, 807] width 100 height 44
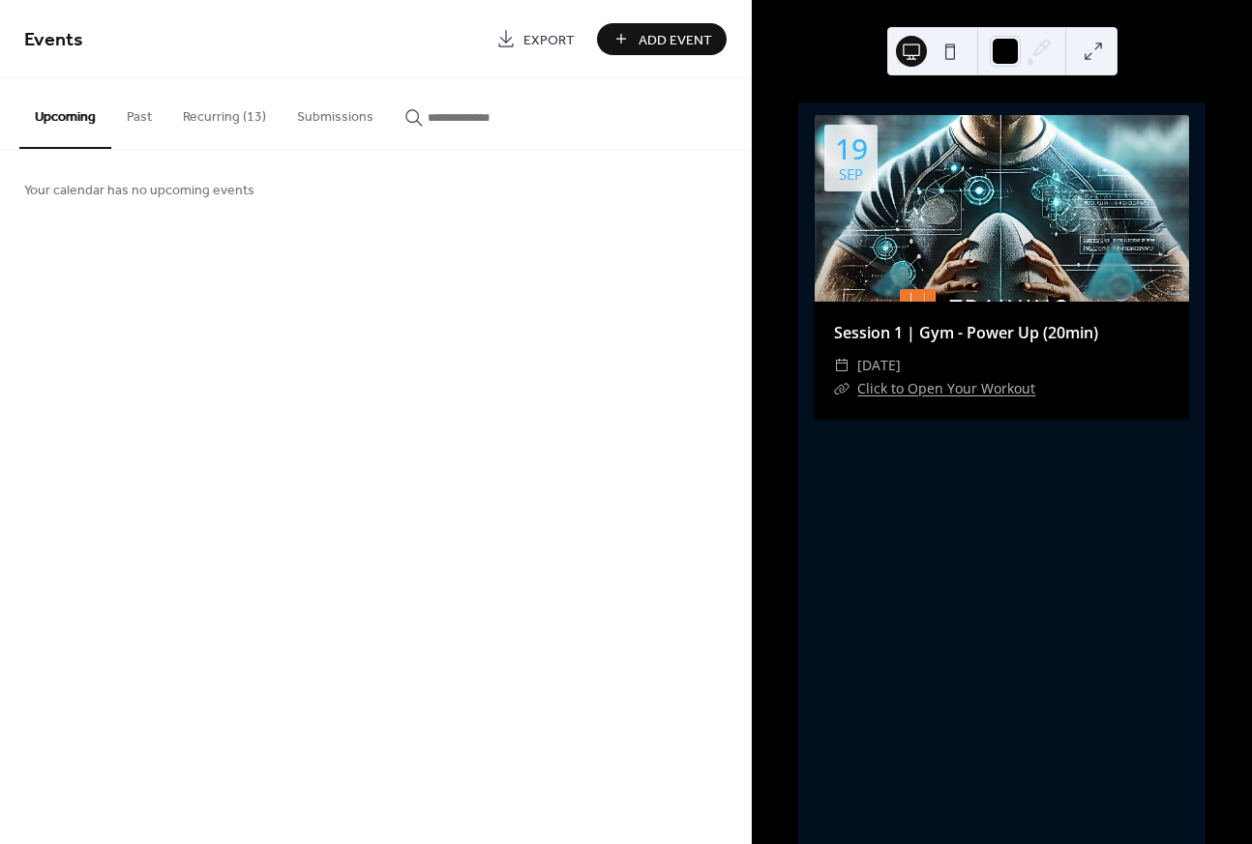
click at [226, 125] on button "Recurring (13)" at bounding box center [224, 112] width 114 height 69
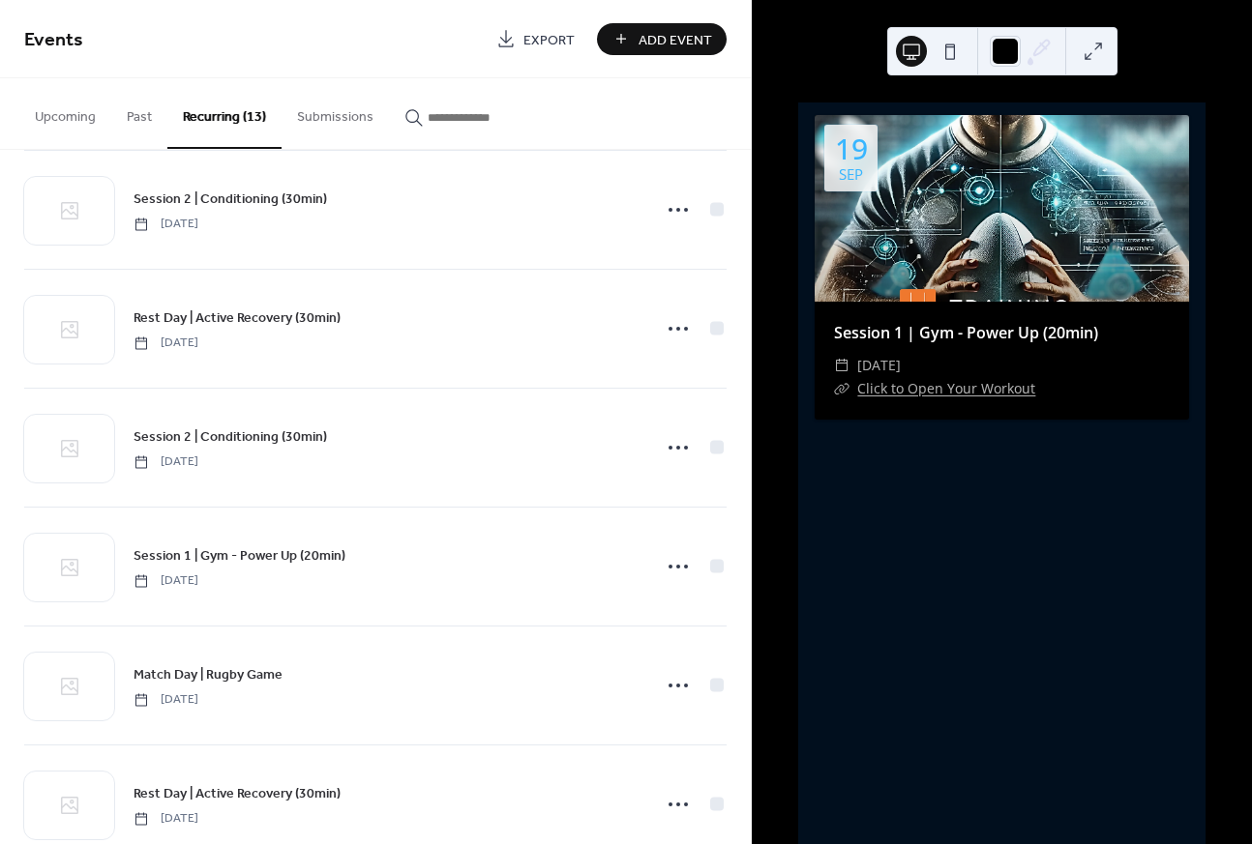
scroll to position [384, 0]
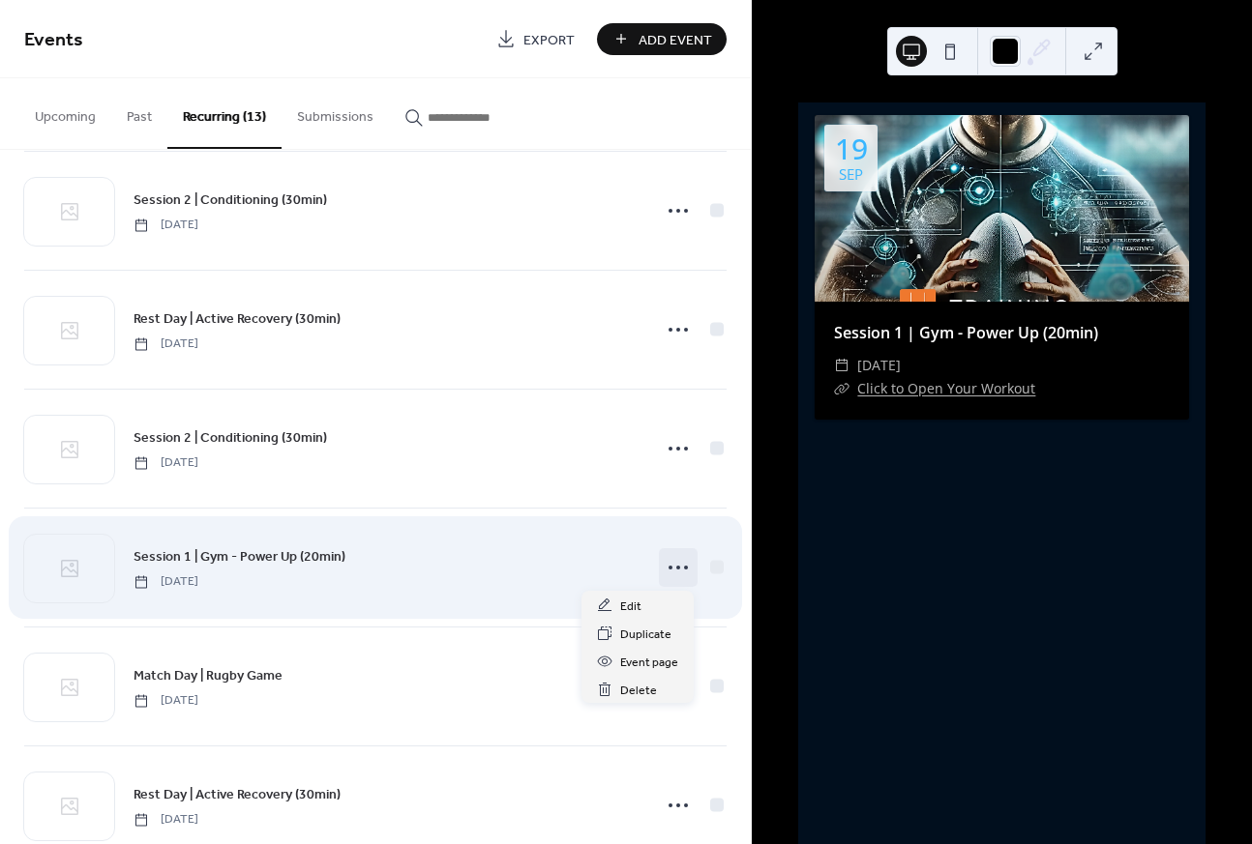
click at [672, 571] on icon at bounding box center [678, 567] width 31 height 31
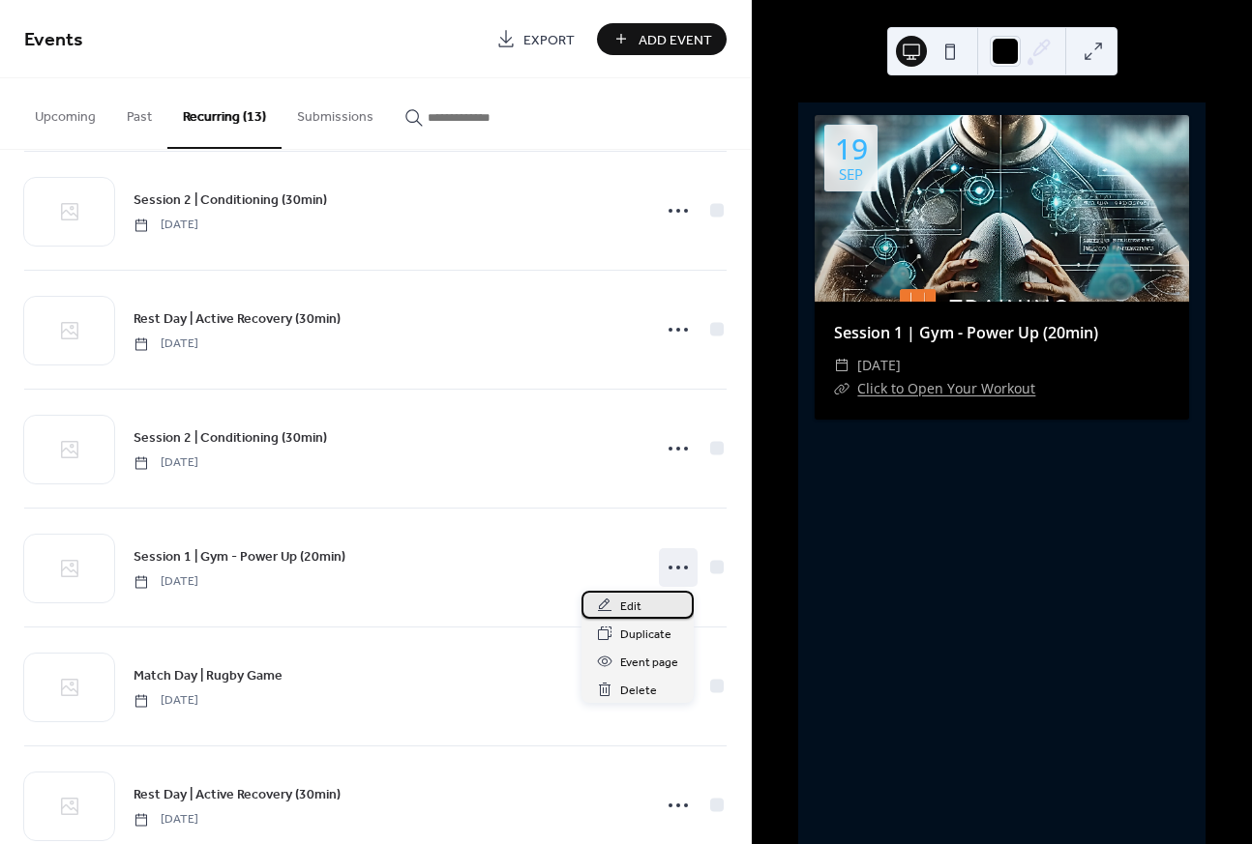
click at [661, 599] on div "Edit" at bounding box center [637, 605] width 112 height 28
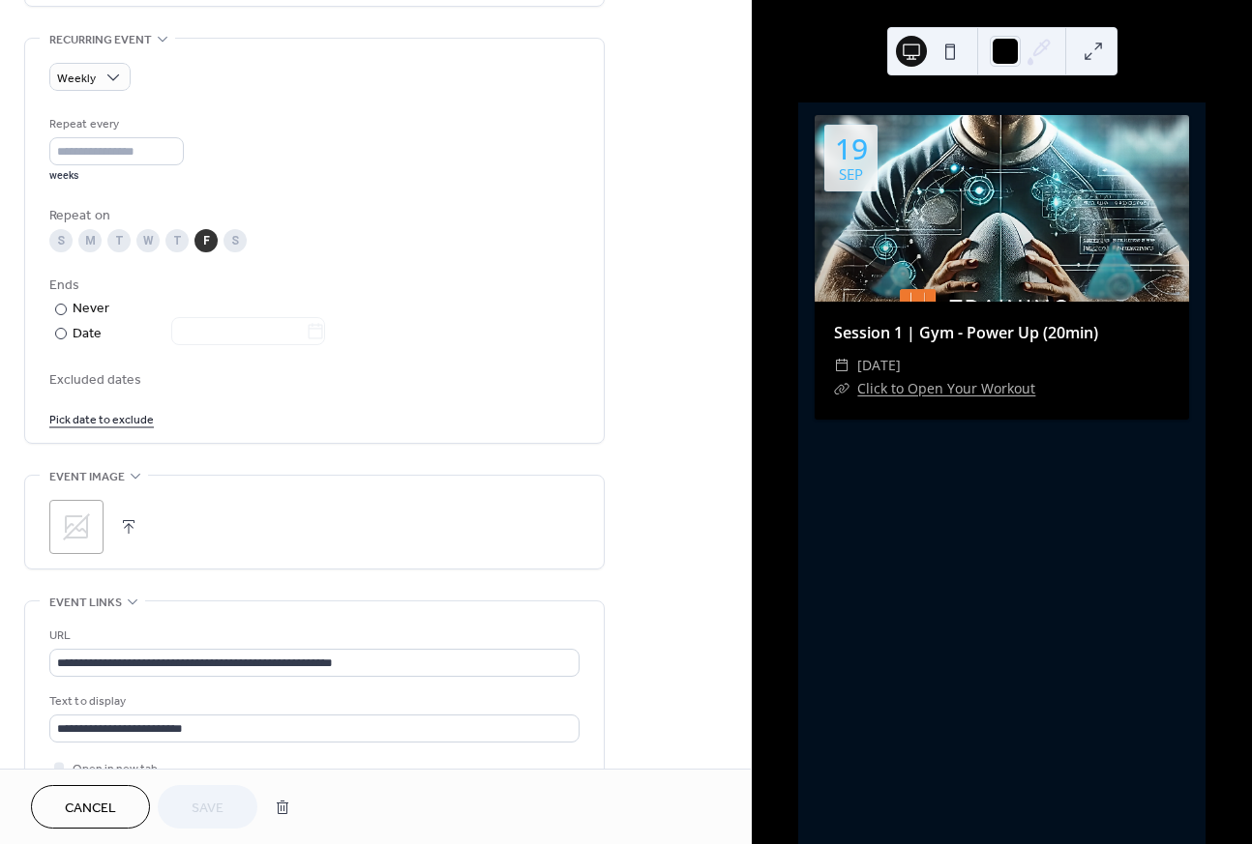
scroll to position [833, 0]
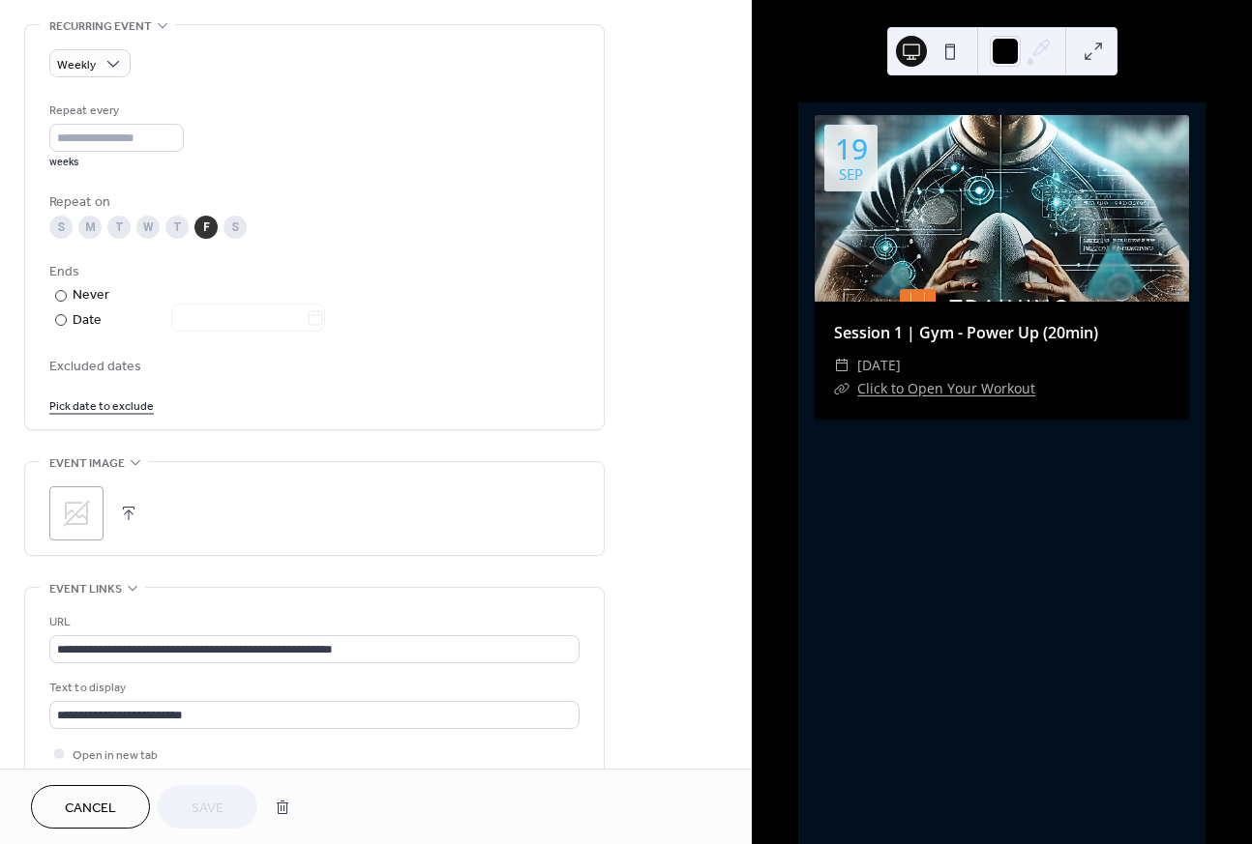
click at [84, 512] on icon at bounding box center [76, 513] width 31 height 31
click at [208, 805] on span "Save" at bounding box center [208, 809] width 32 height 20
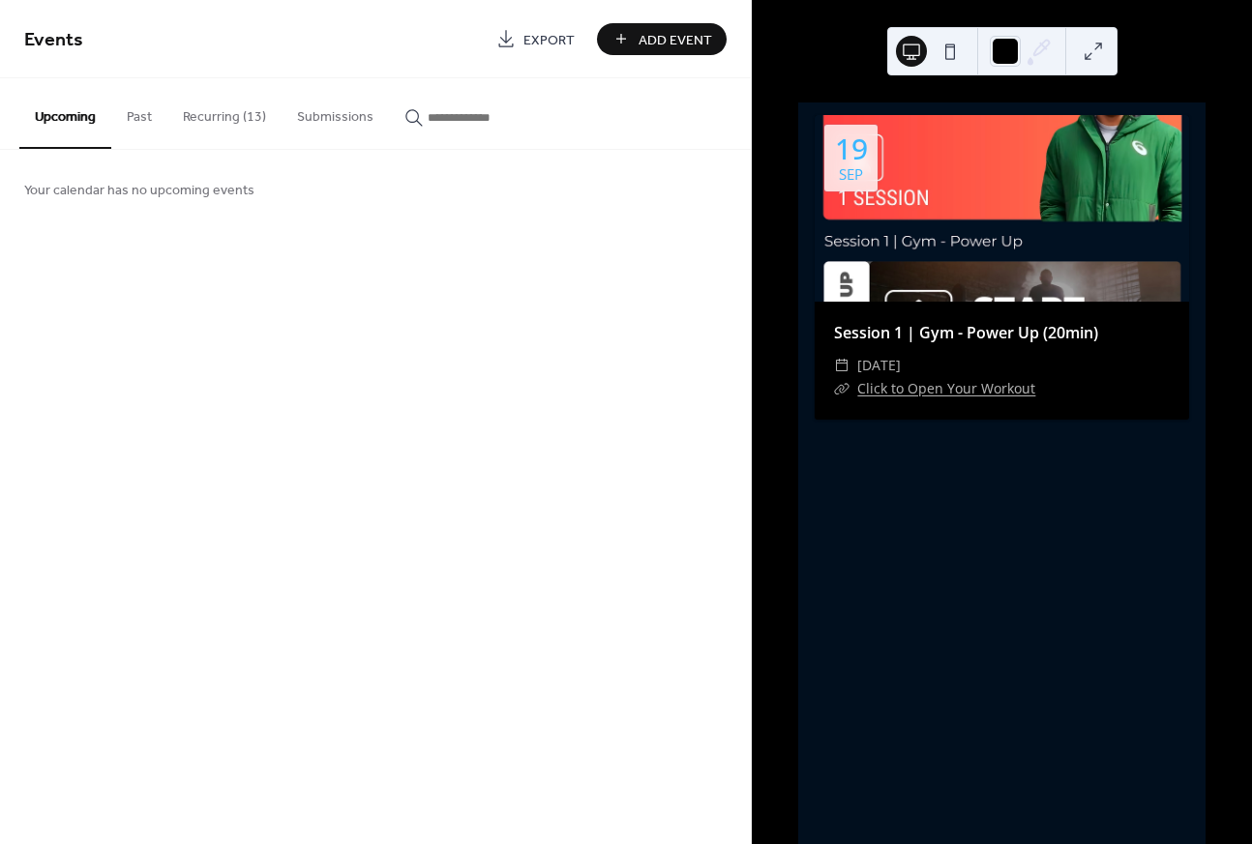
click at [1084, 214] on div at bounding box center [1001, 208] width 374 height 187
click at [1095, 53] on button at bounding box center [1093, 51] width 31 height 31
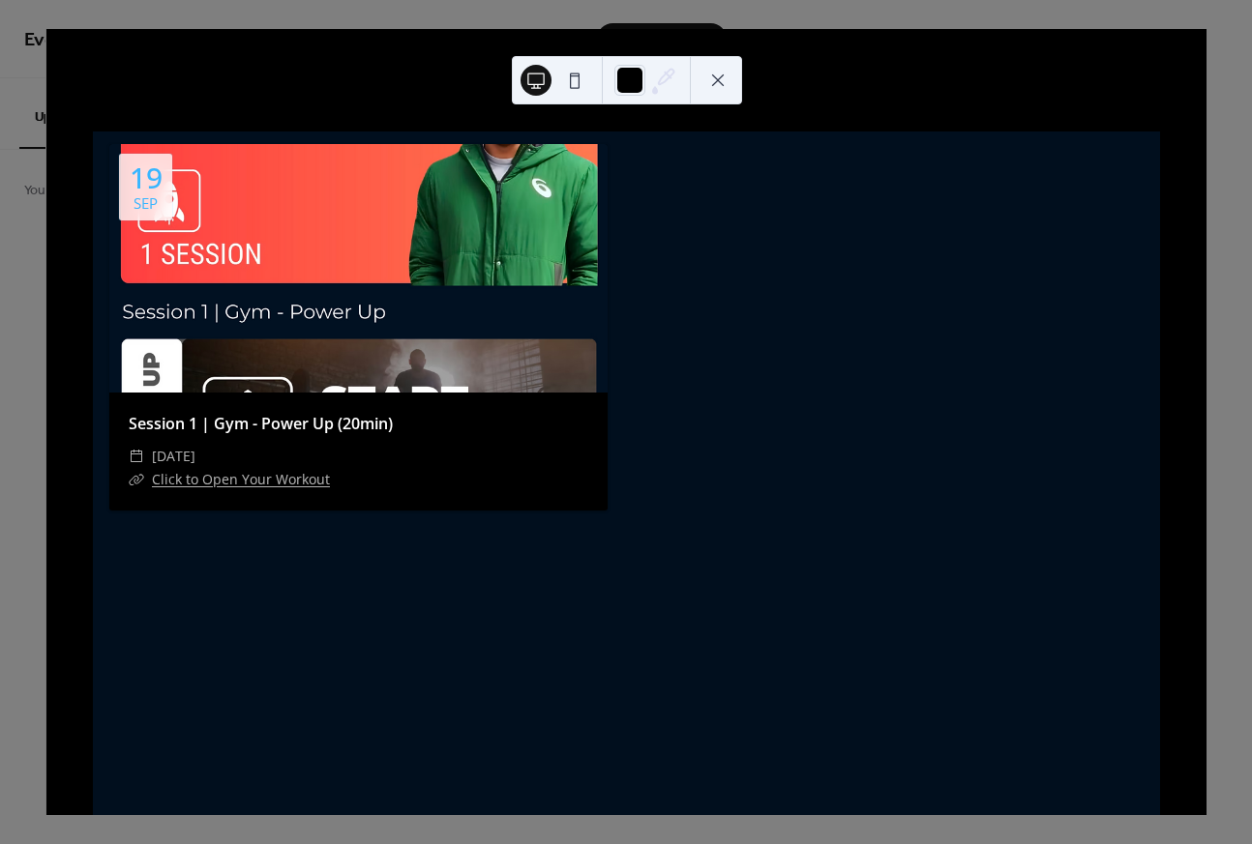
click at [572, 80] on button at bounding box center [574, 80] width 31 height 31
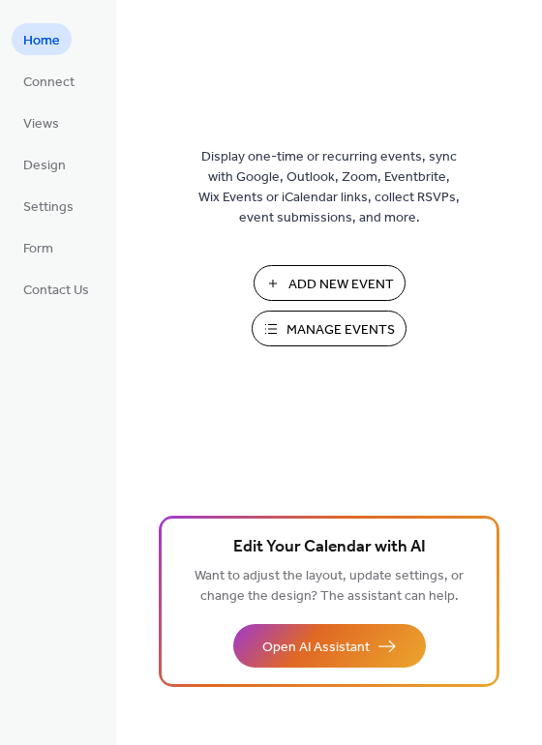
click at [327, 330] on span "Manage Events" at bounding box center [340, 330] width 108 height 20
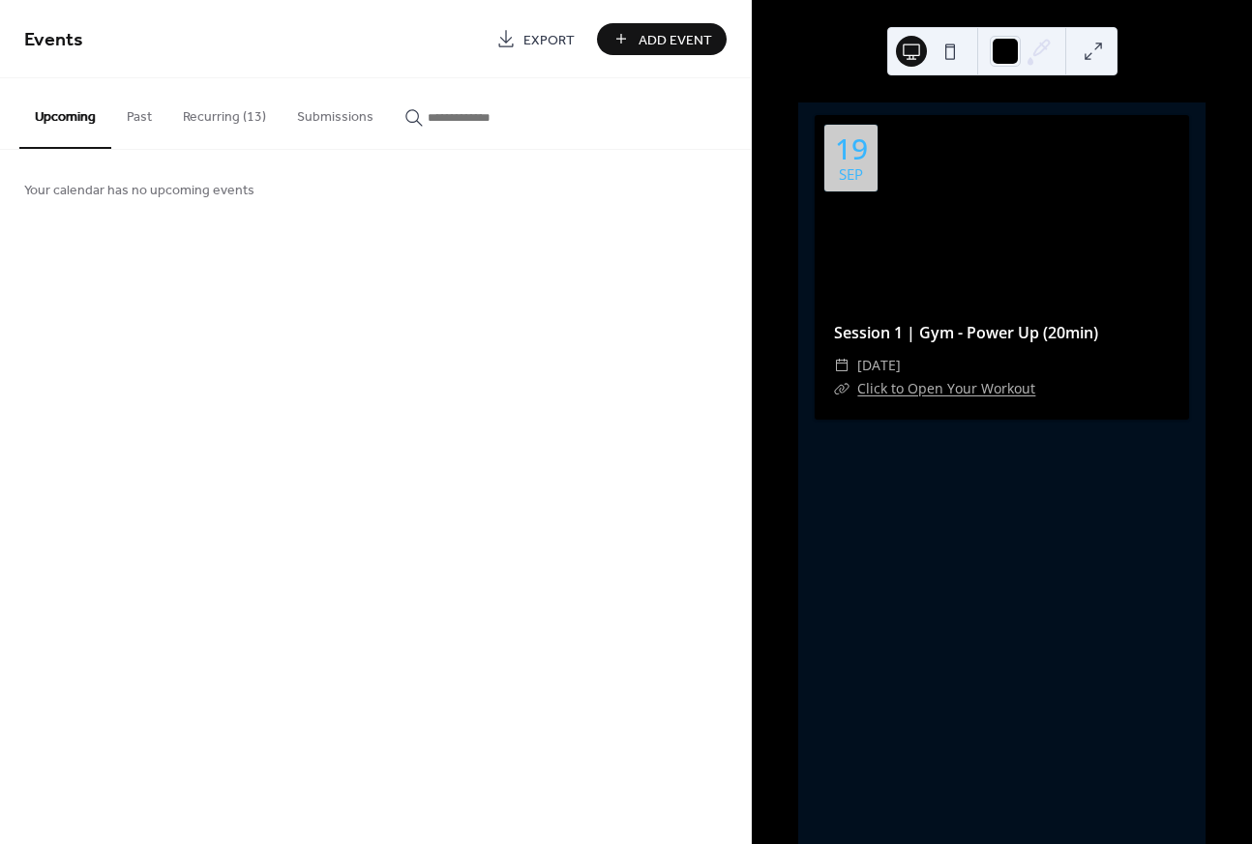
click at [219, 122] on button "Recurring (13)" at bounding box center [224, 112] width 114 height 69
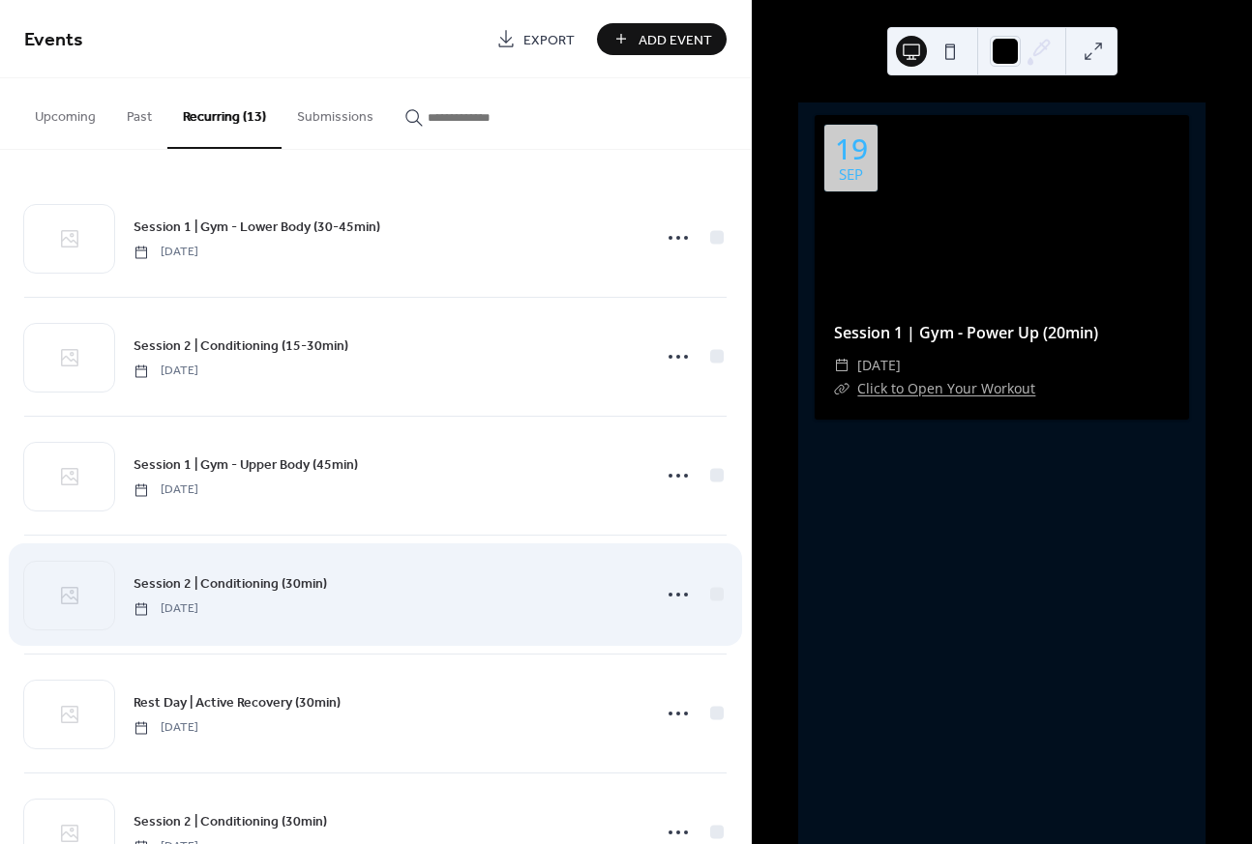
click at [230, 569] on div "Session 2 | Conditioning (30min) Tuesday, December 31, 2024" at bounding box center [375, 595] width 702 height 118
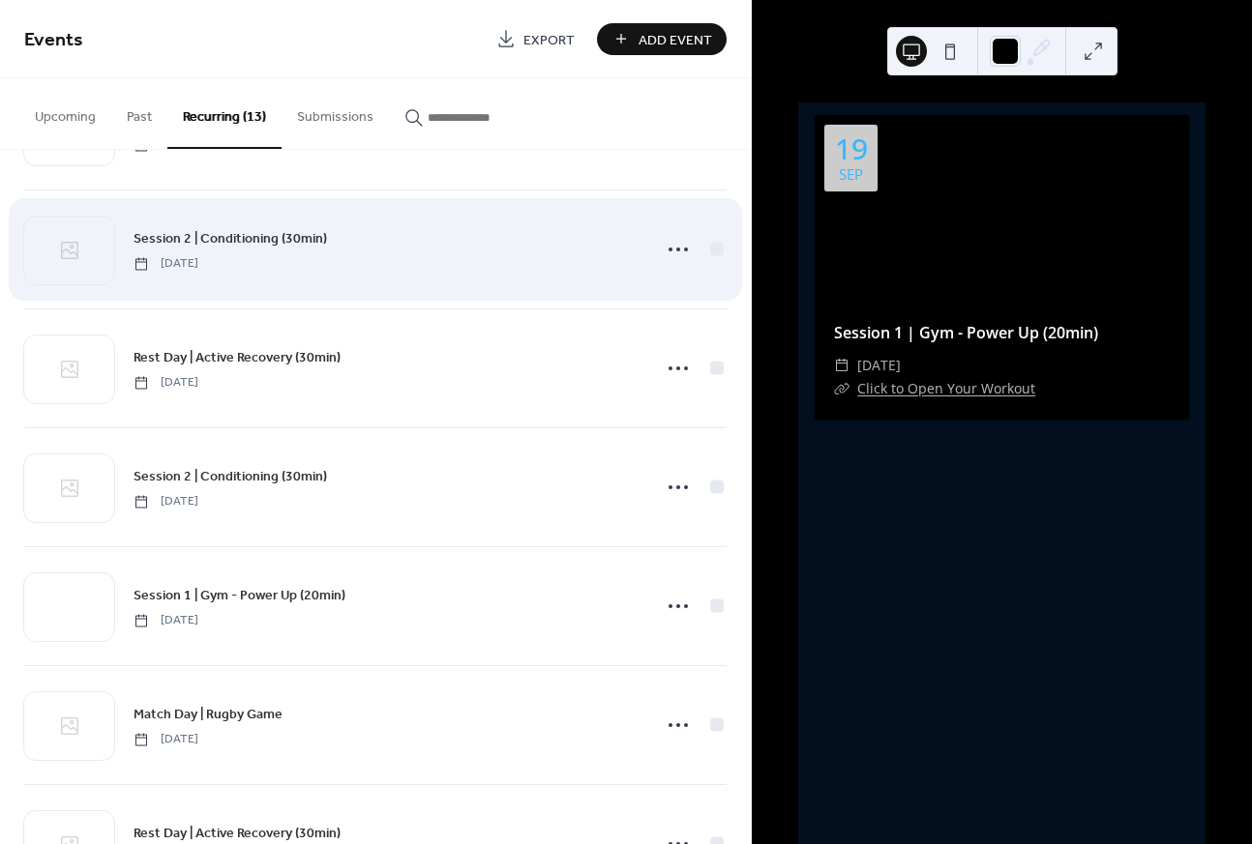
scroll to position [354, 0]
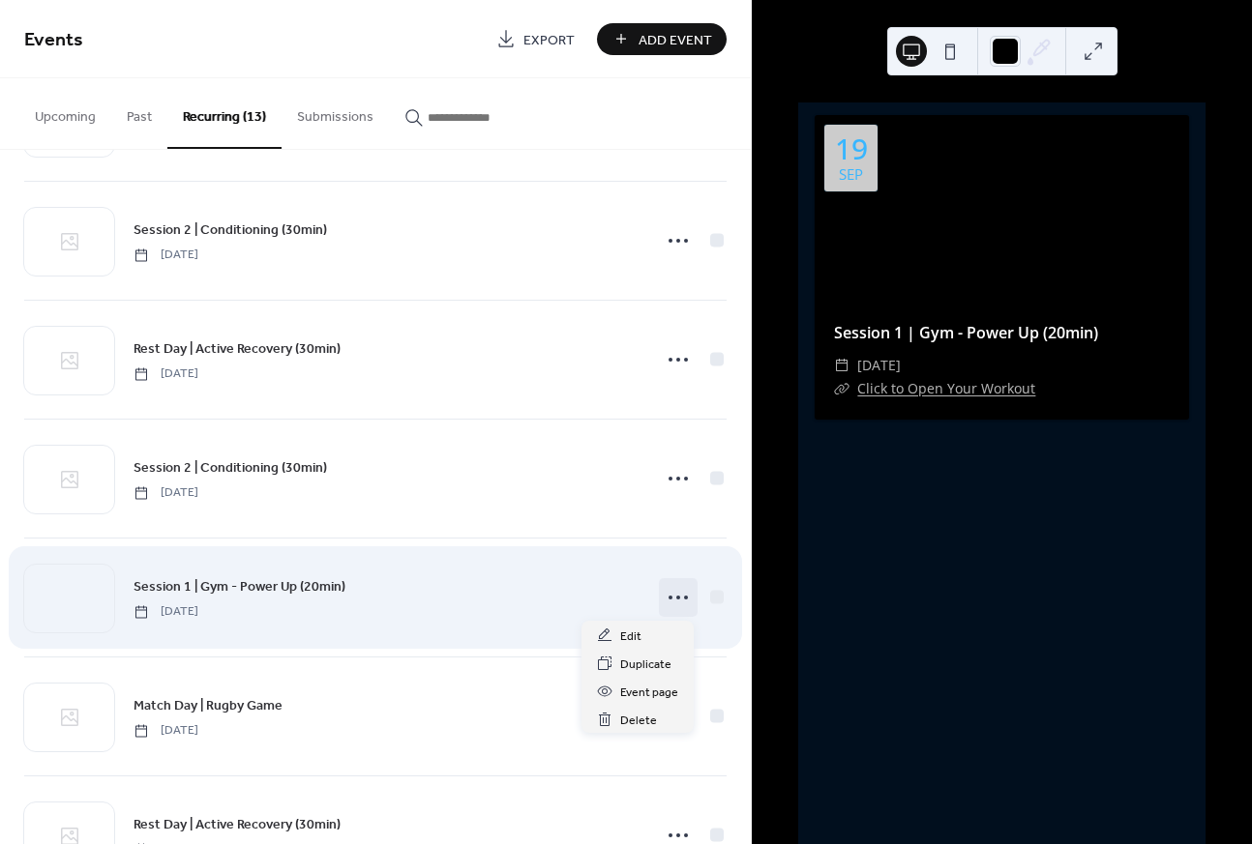
click at [670, 593] on icon at bounding box center [678, 597] width 31 height 31
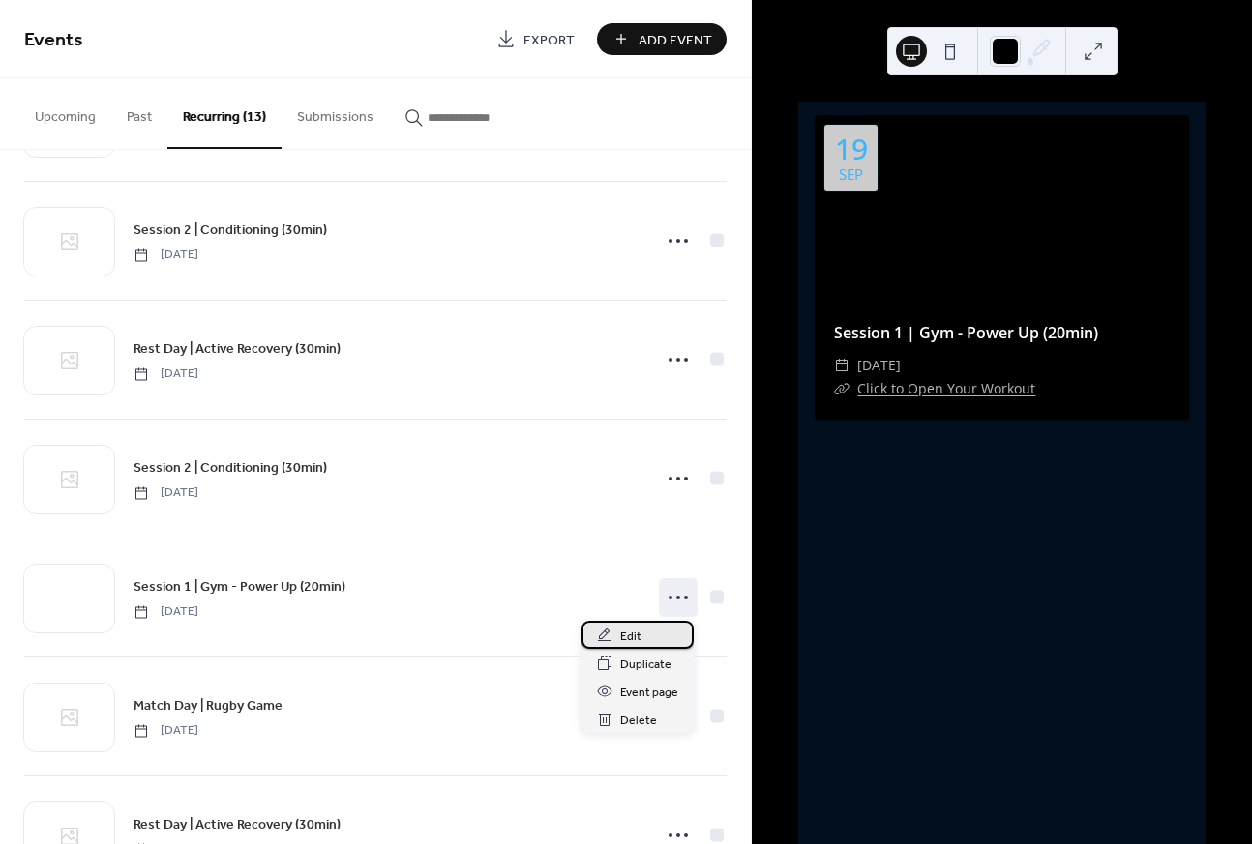
click at [645, 637] on div "Edit" at bounding box center [637, 635] width 112 height 28
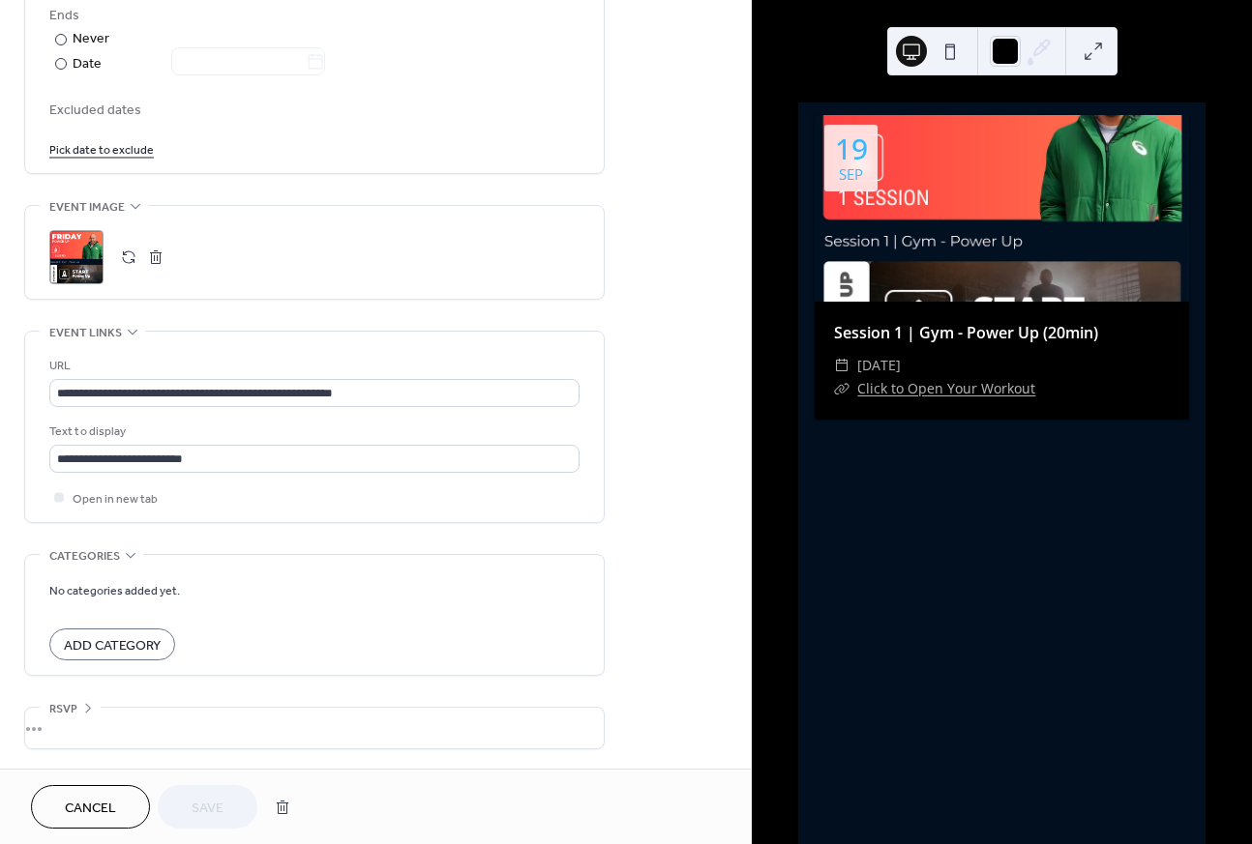
scroll to position [1084, 0]
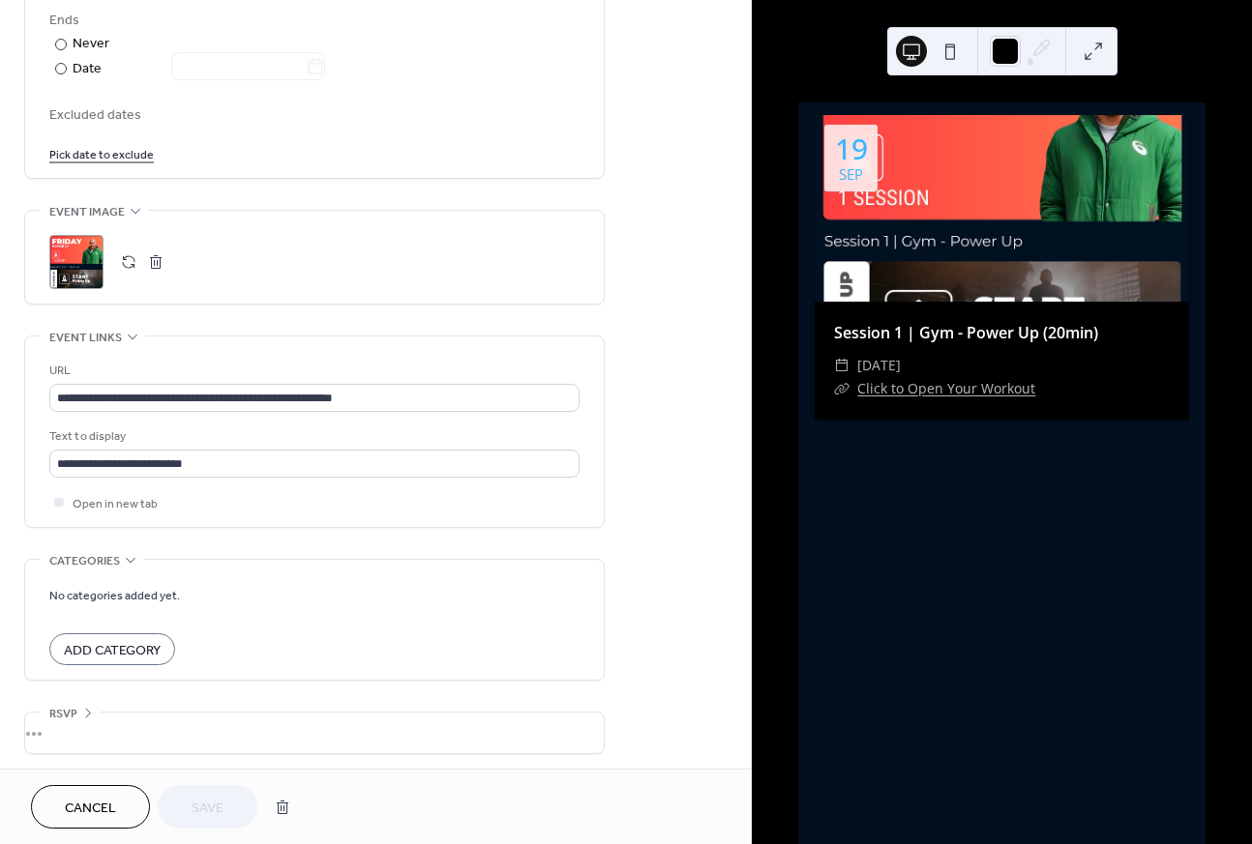
click at [132, 211] on div "•••" at bounding box center [314, 212] width 578 height 2
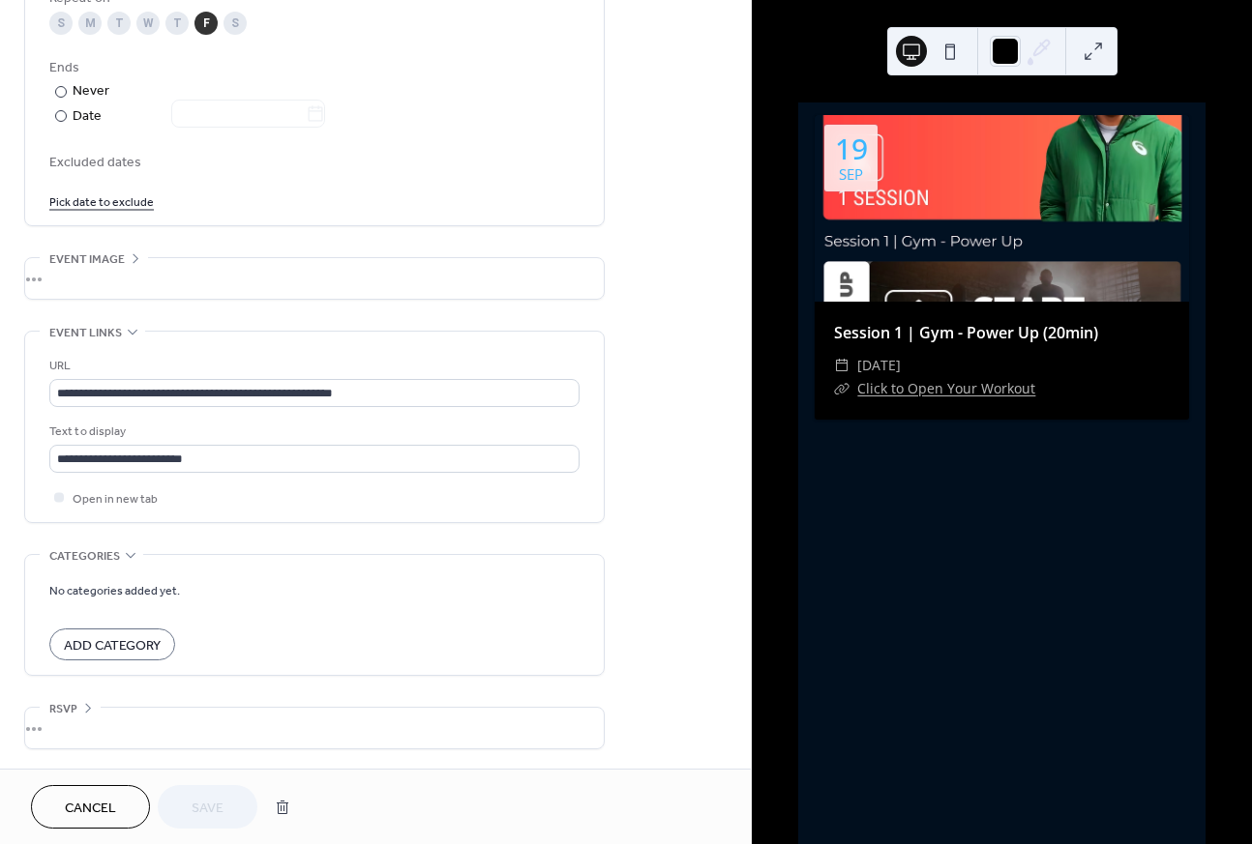
scroll to position [1037, 0]
click at [125, 259] on div "•••" at bounding box center [314, 278] width 578 height 41
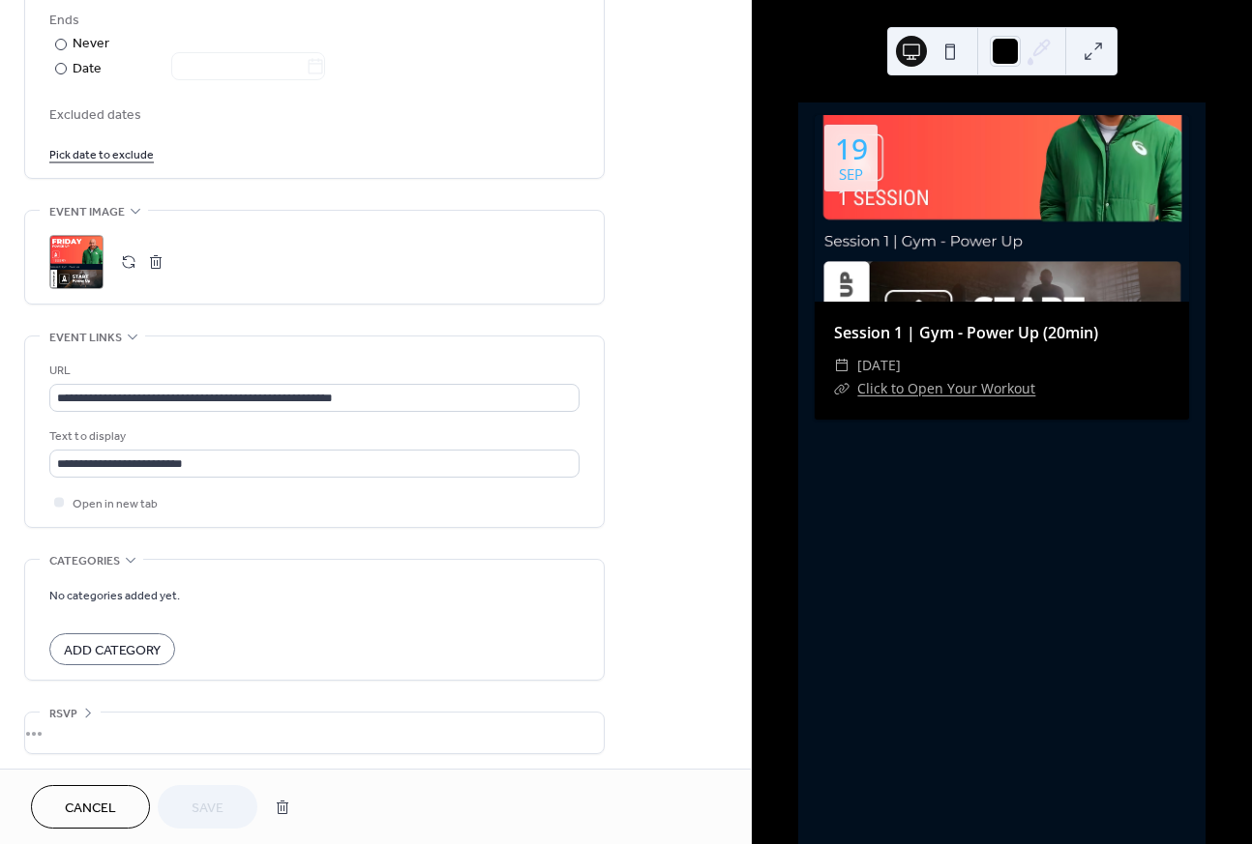
click at [161, 266] on button "button" at bounding box center [155, 262] width 27 height 27
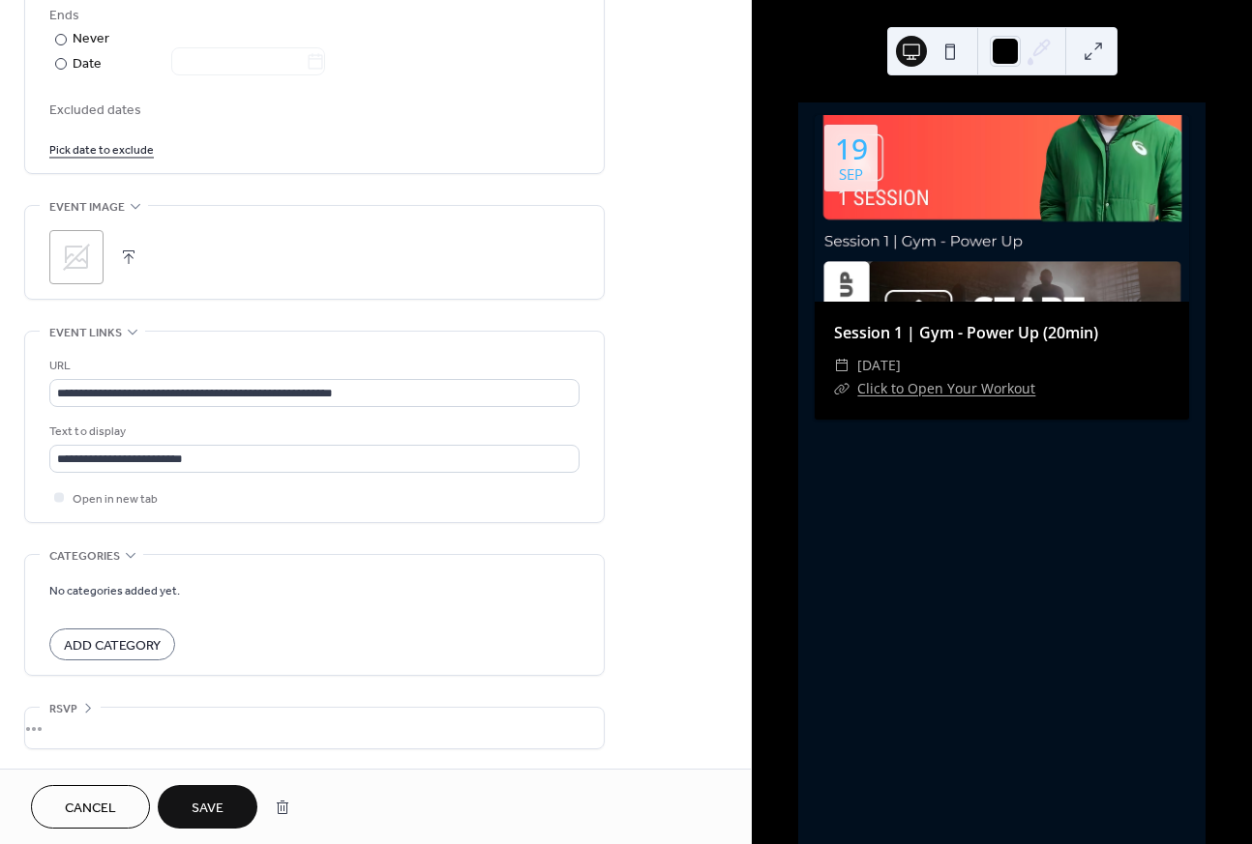
click at [199, 802] on span "Save" at bounding box center [208, 809] width 32 height 20
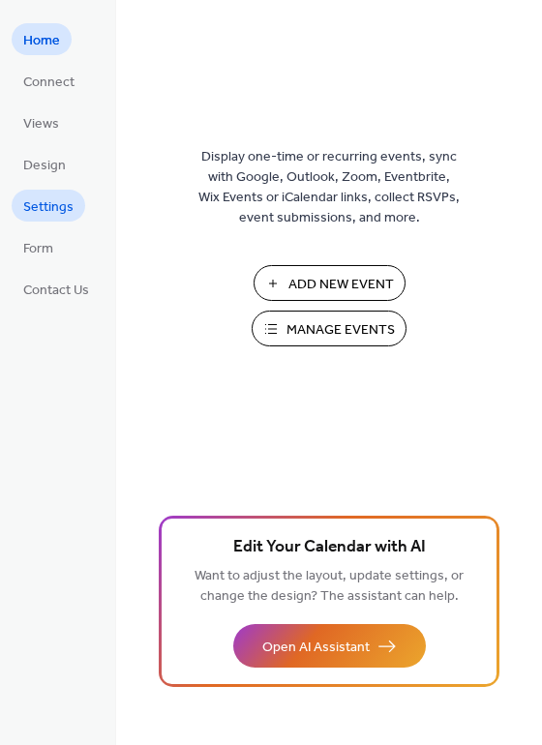
click at [67, 208] on span "Settings" at bounding box center [48, 207] width 50 height 20
click at [69, 210] on span "Settings" at bounding box center [48, 207] width 50 height 20
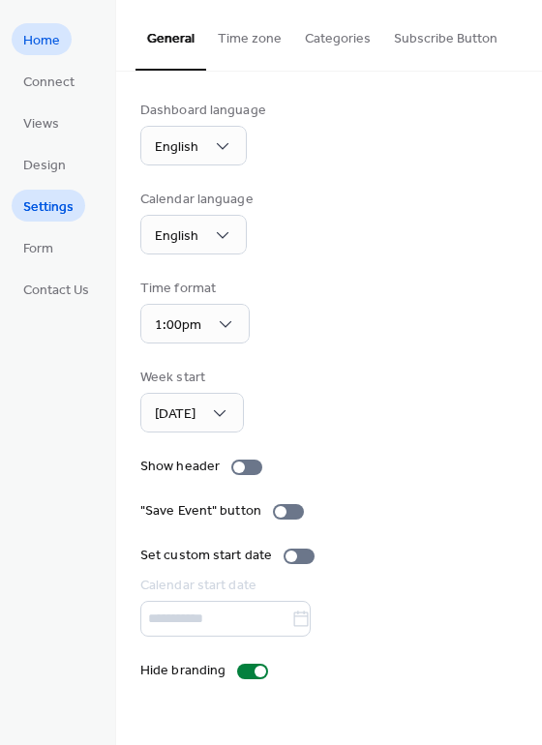
click at [57, 47] on span "Home" at bounding box center [41, 41] width 37 height 20
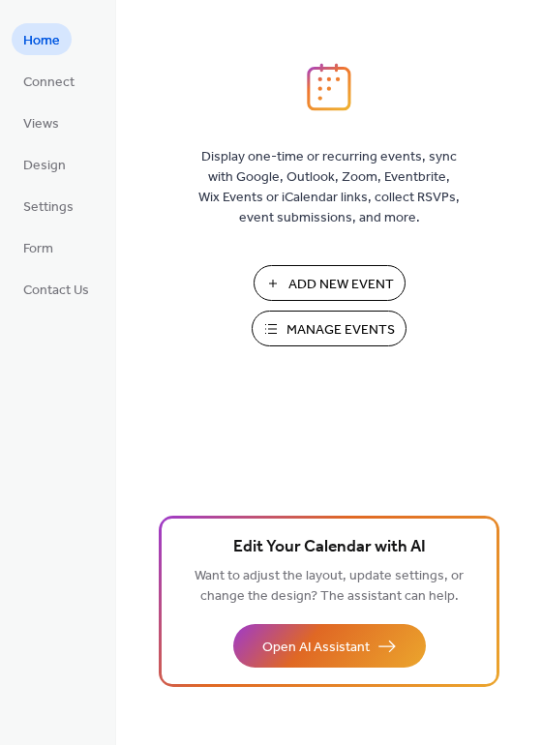
click at [370, 333] on span "Manage Events" at bounding box center [340, 330] width 108 height 20
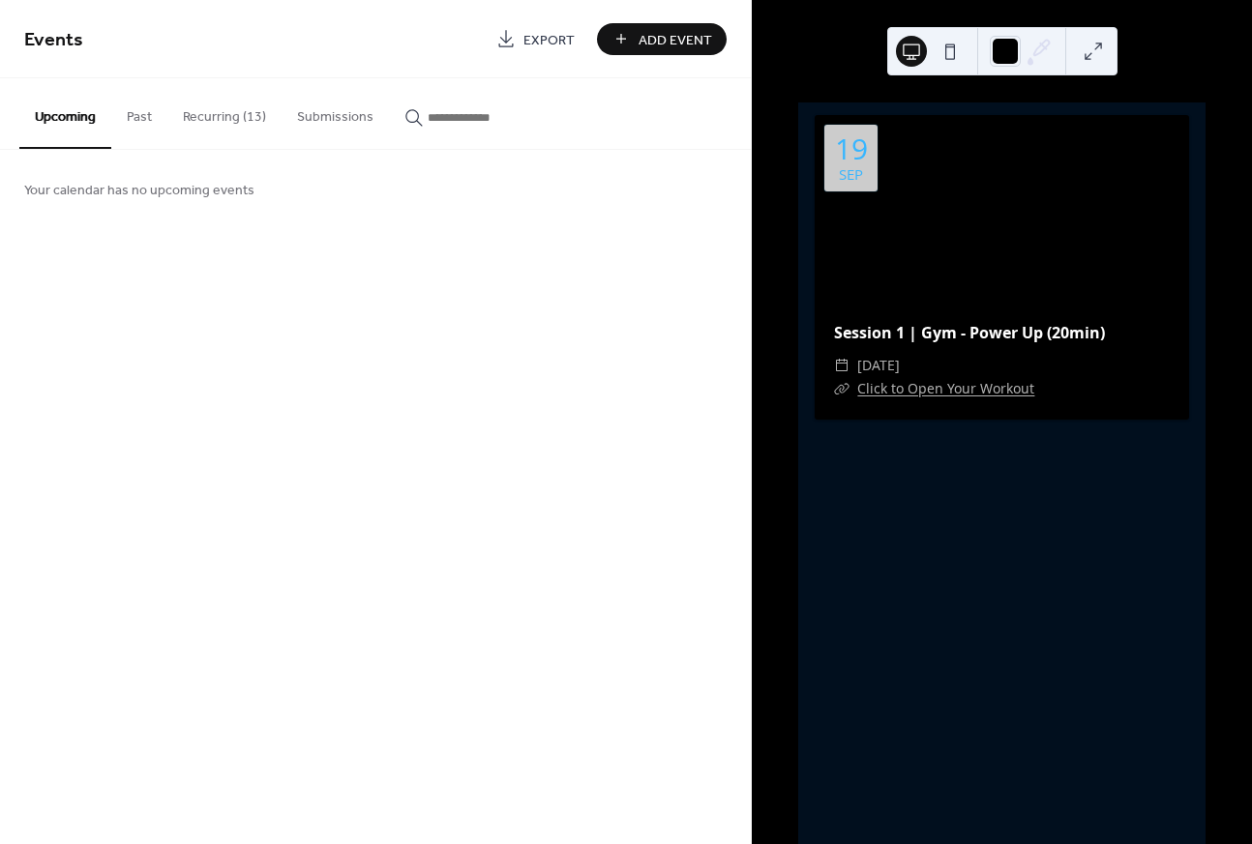
click at [231, 116] on button "Recurring (13)" at bounding box center [224, 112] width 114 height 69
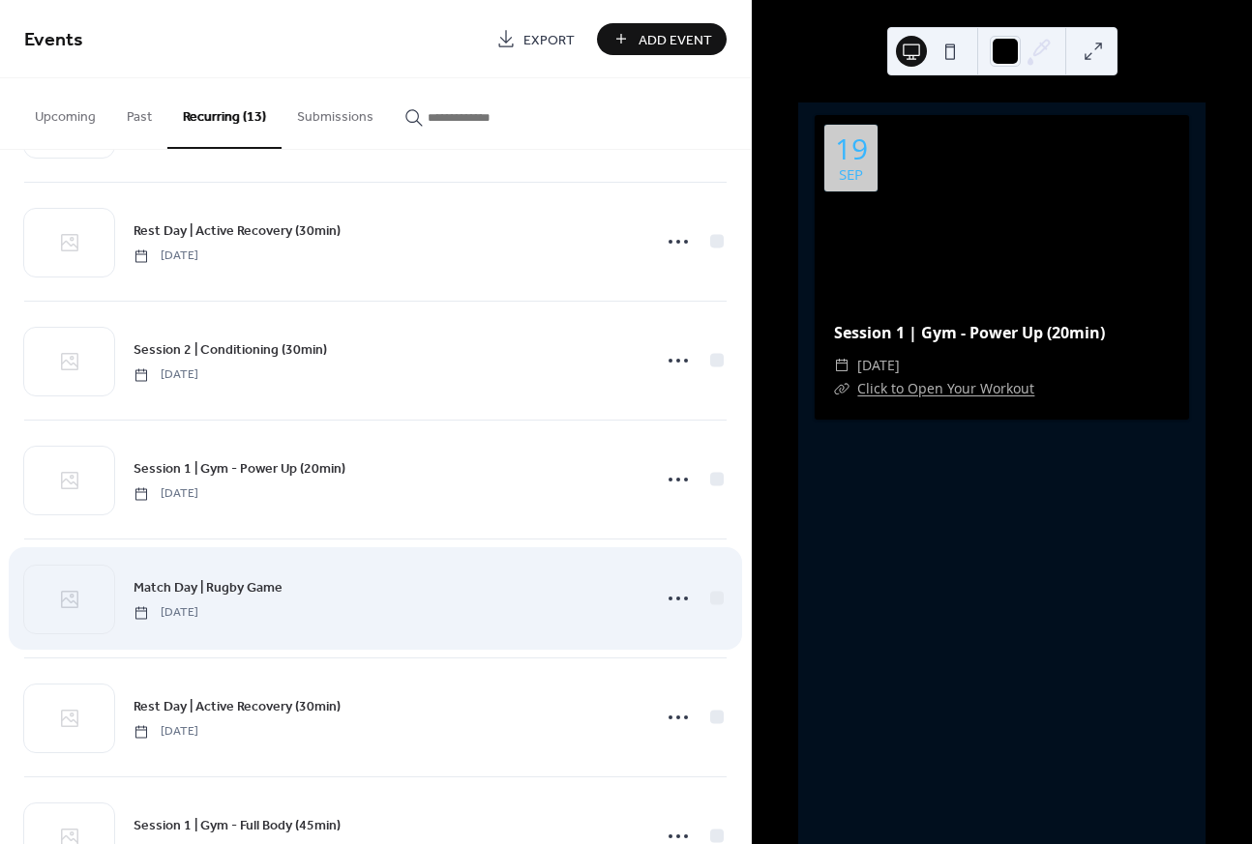
scroll to position [461, 0]
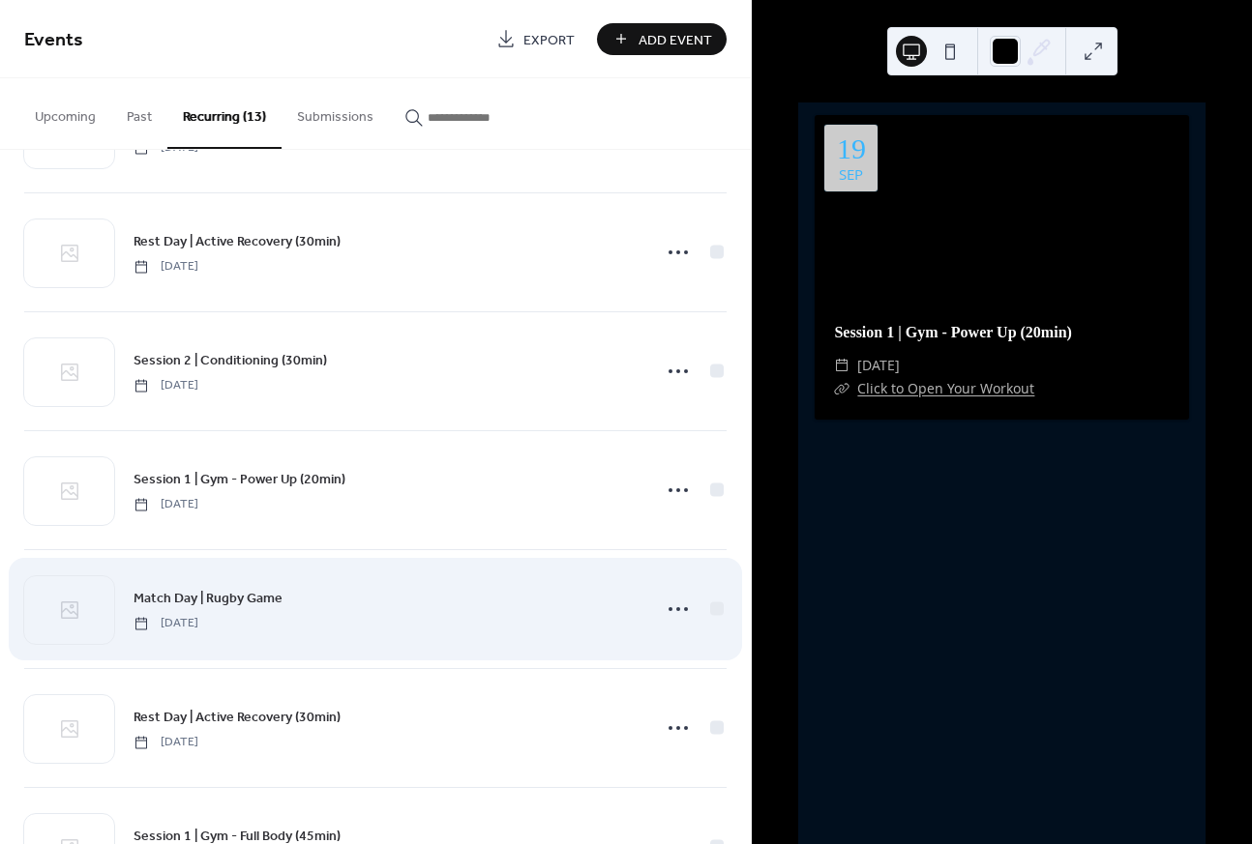
click at [451, 343] on div "Session 2 | Conditioning (30min) [DATE]" at bounding box center [375, 371] width 702 height 118
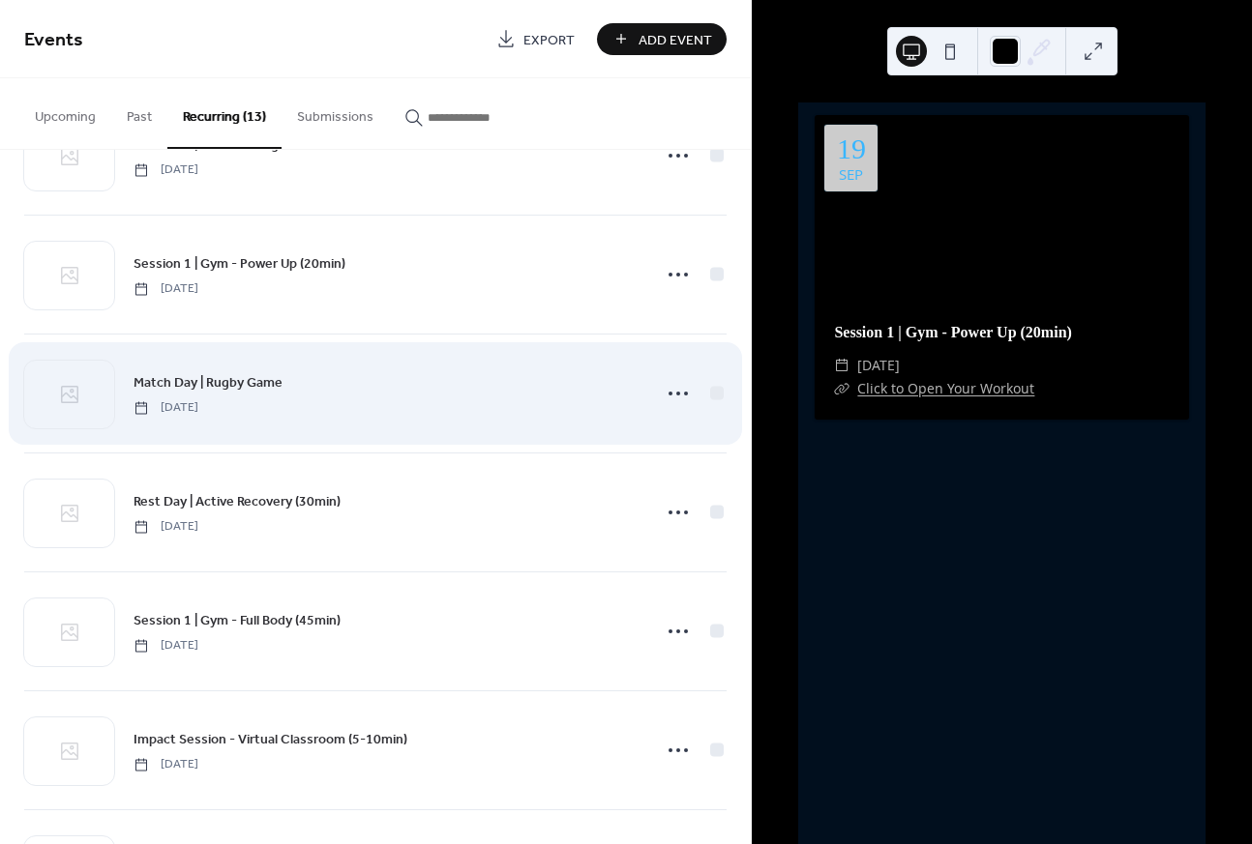
scroll to position [661, 0]
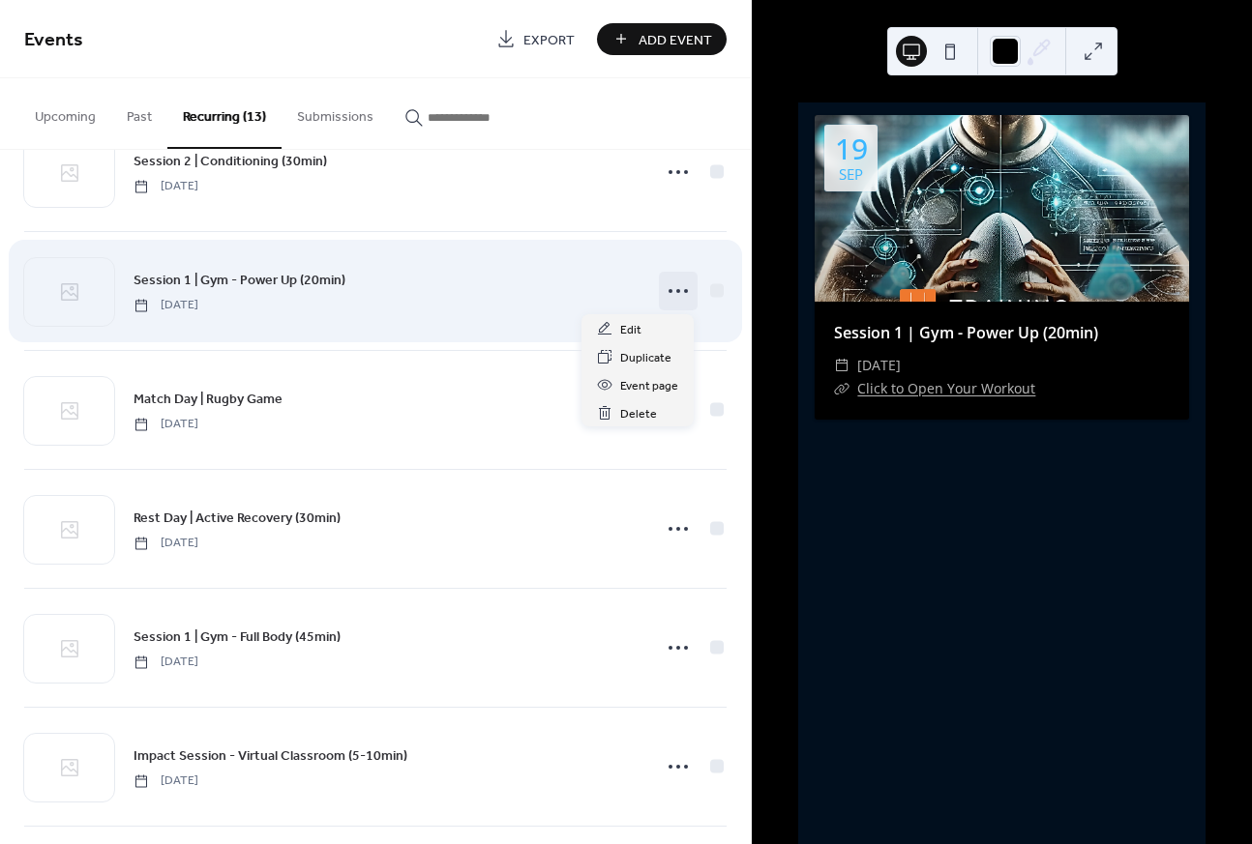
click at [667, 291] on icon at bounding box center [678, 291] width 31 height 31
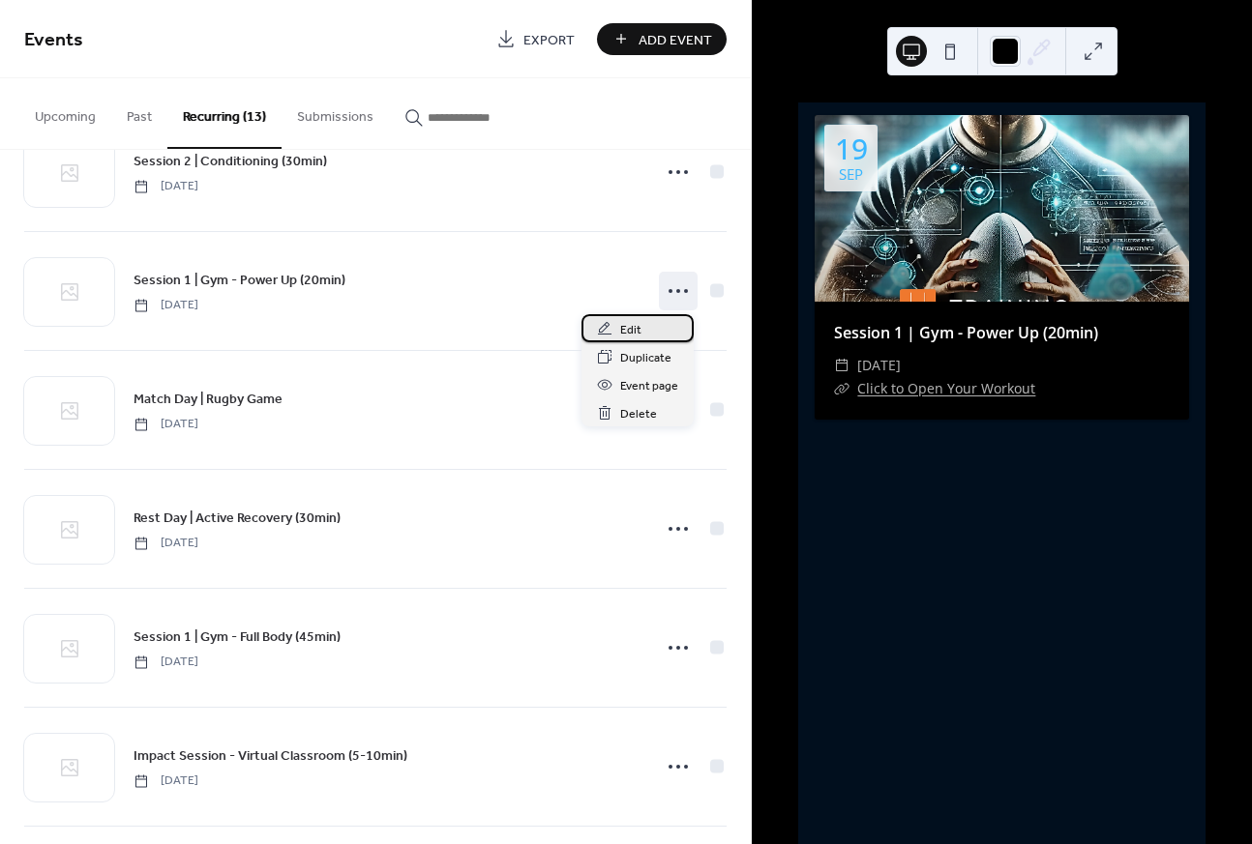
click at [632, 324] on span "Edit" at bounding box center [630, 330] width 21 height 20
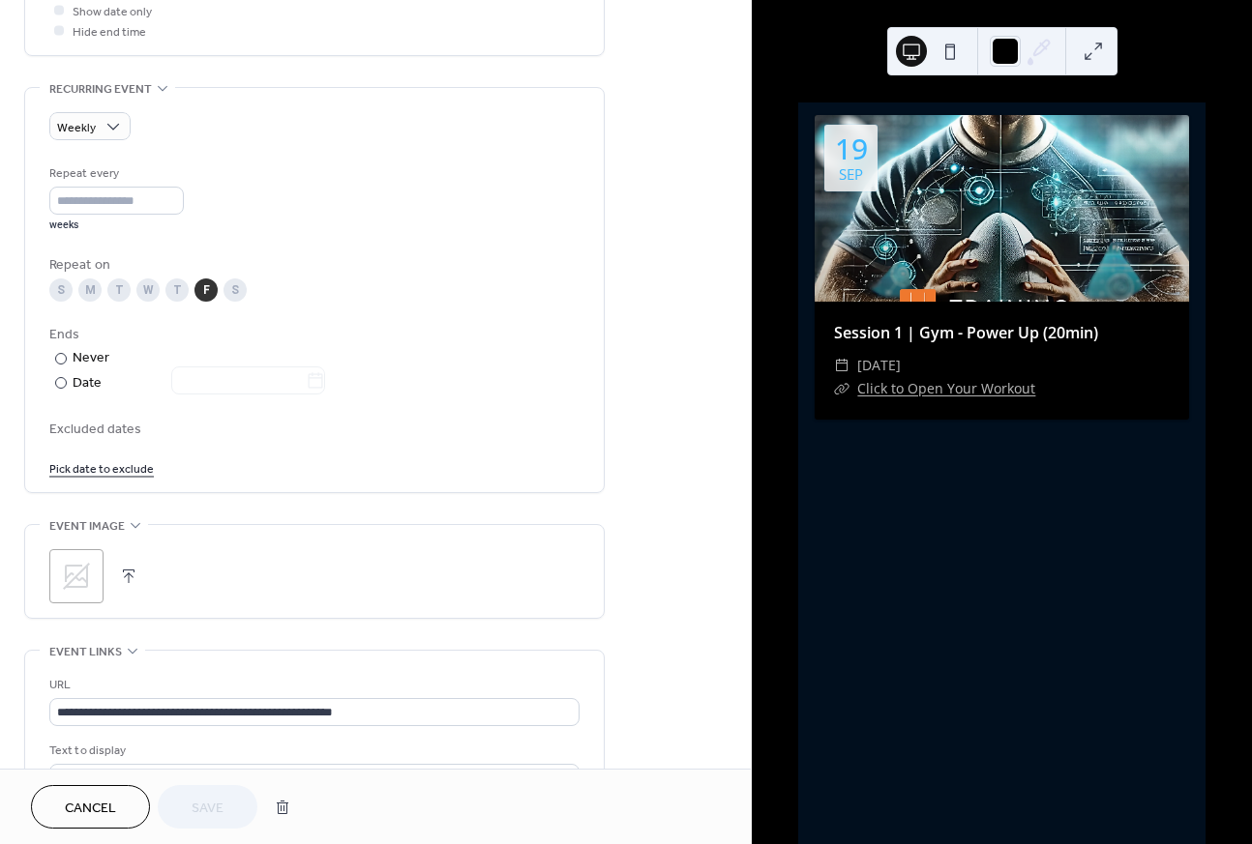
scroll to position [783, 0]
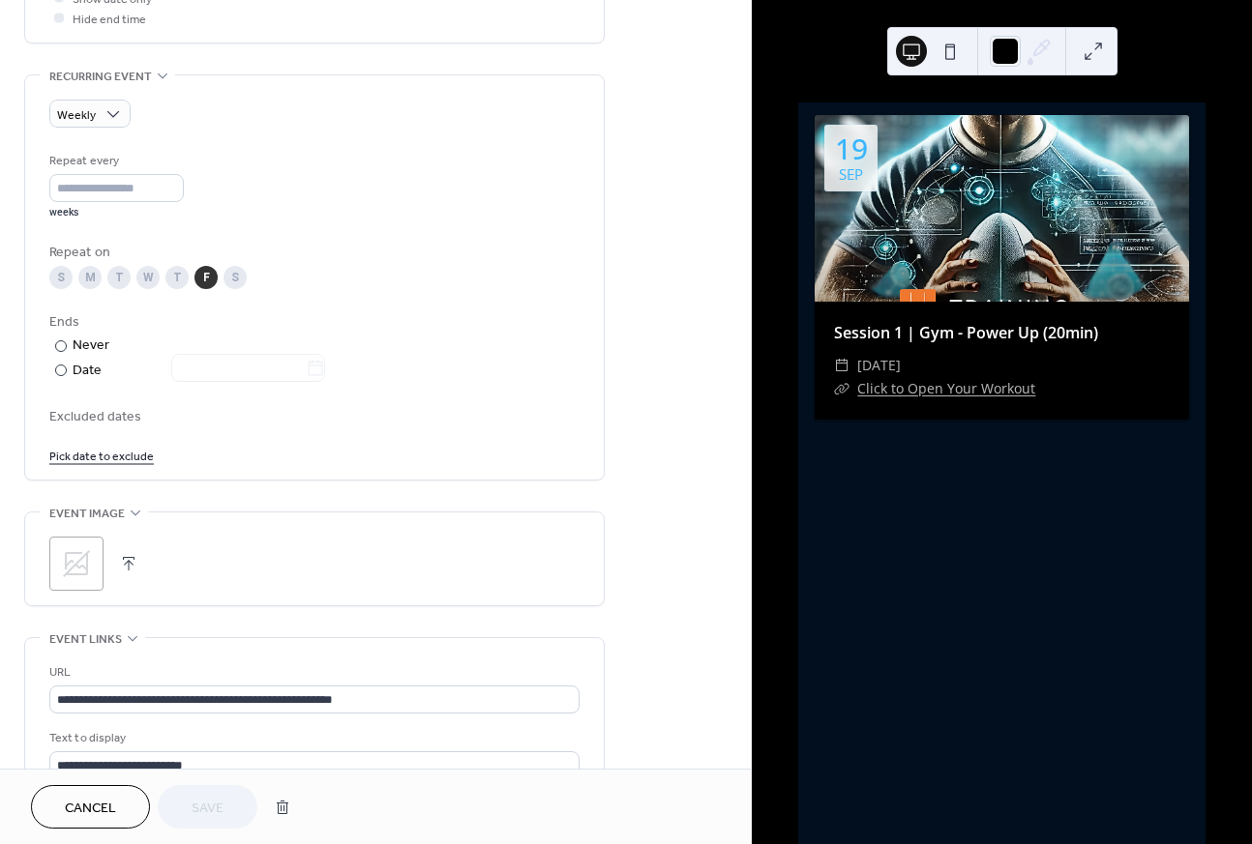
click at [84, 566] on icon at bounding box center [76, 563] width 31 height 31
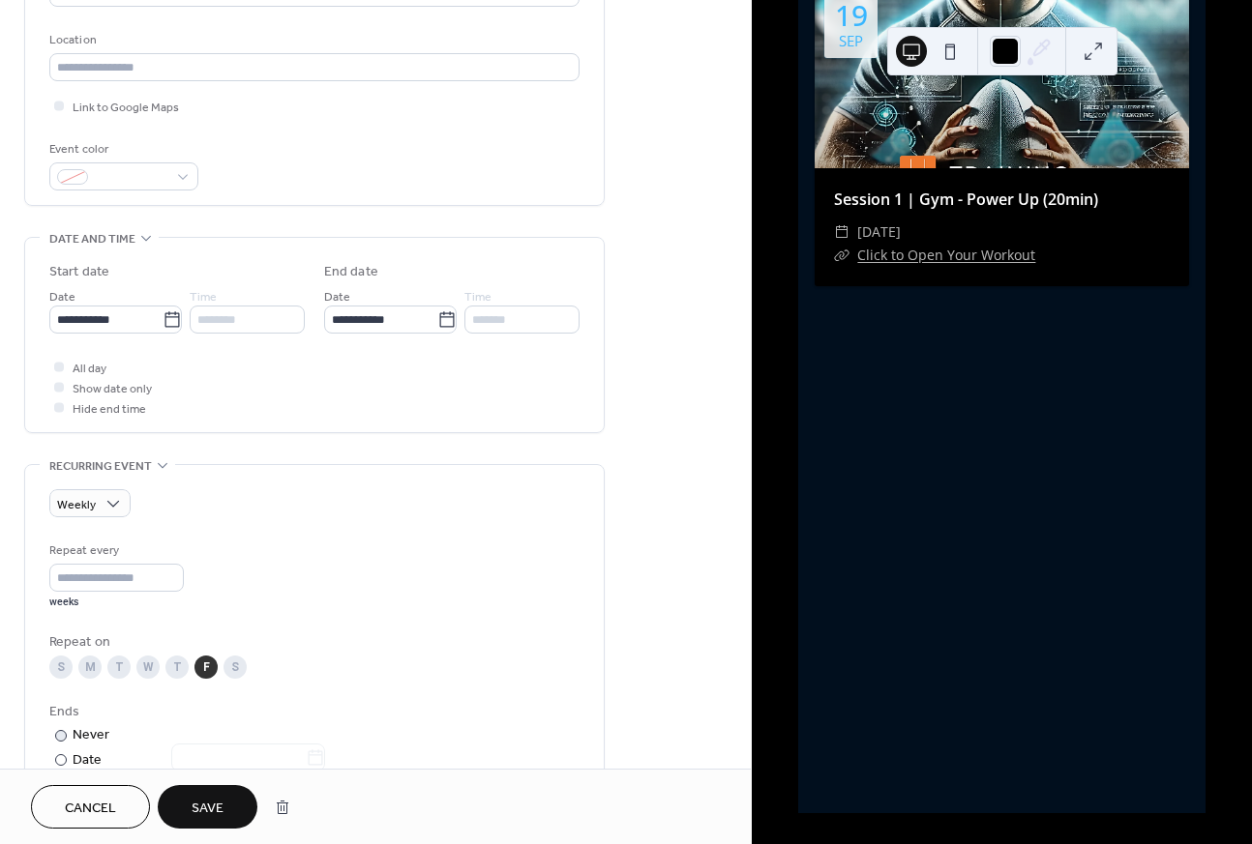
scroll to position [369, 0]
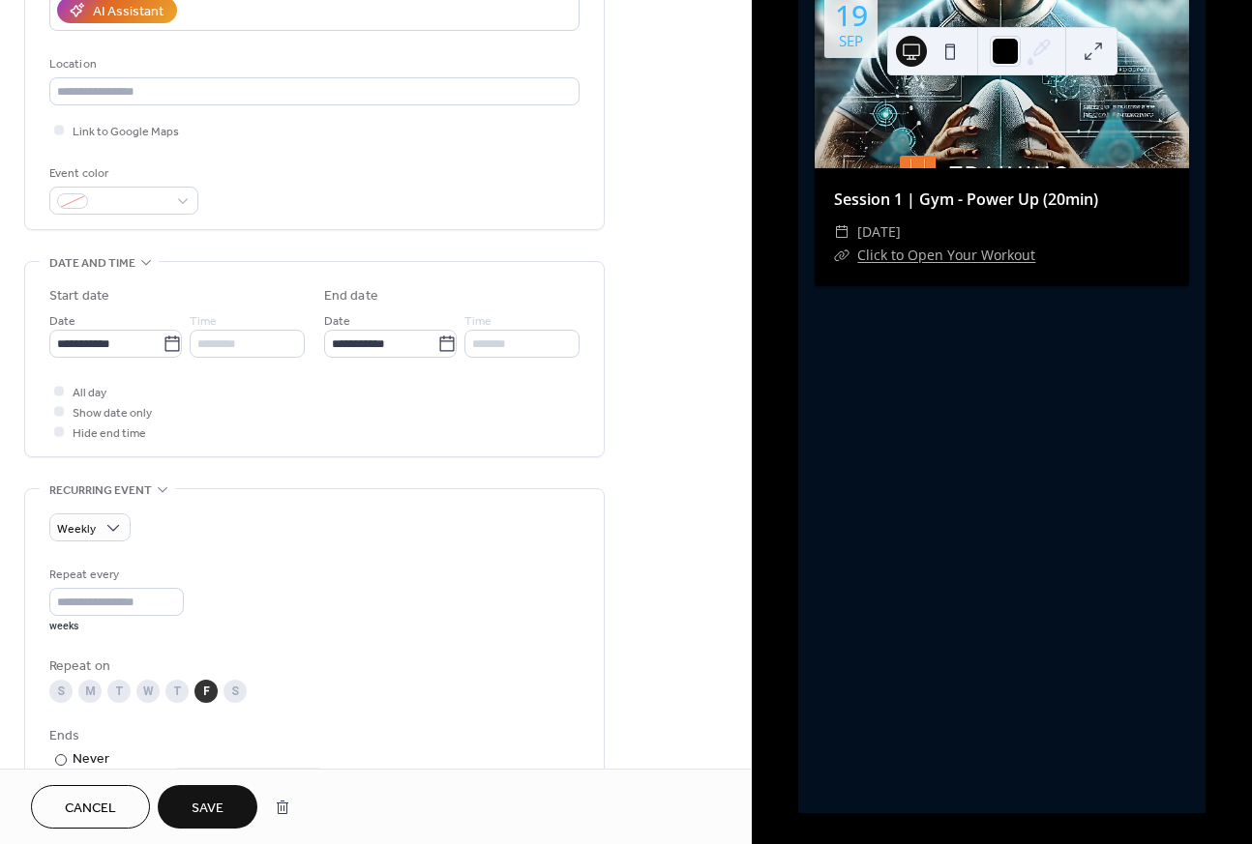
click at [210, 799] on span "Save" at bounding box center [208, 809] width 32 height 20
